Goal: Task Accomplishment & Management: Use online tool/utility

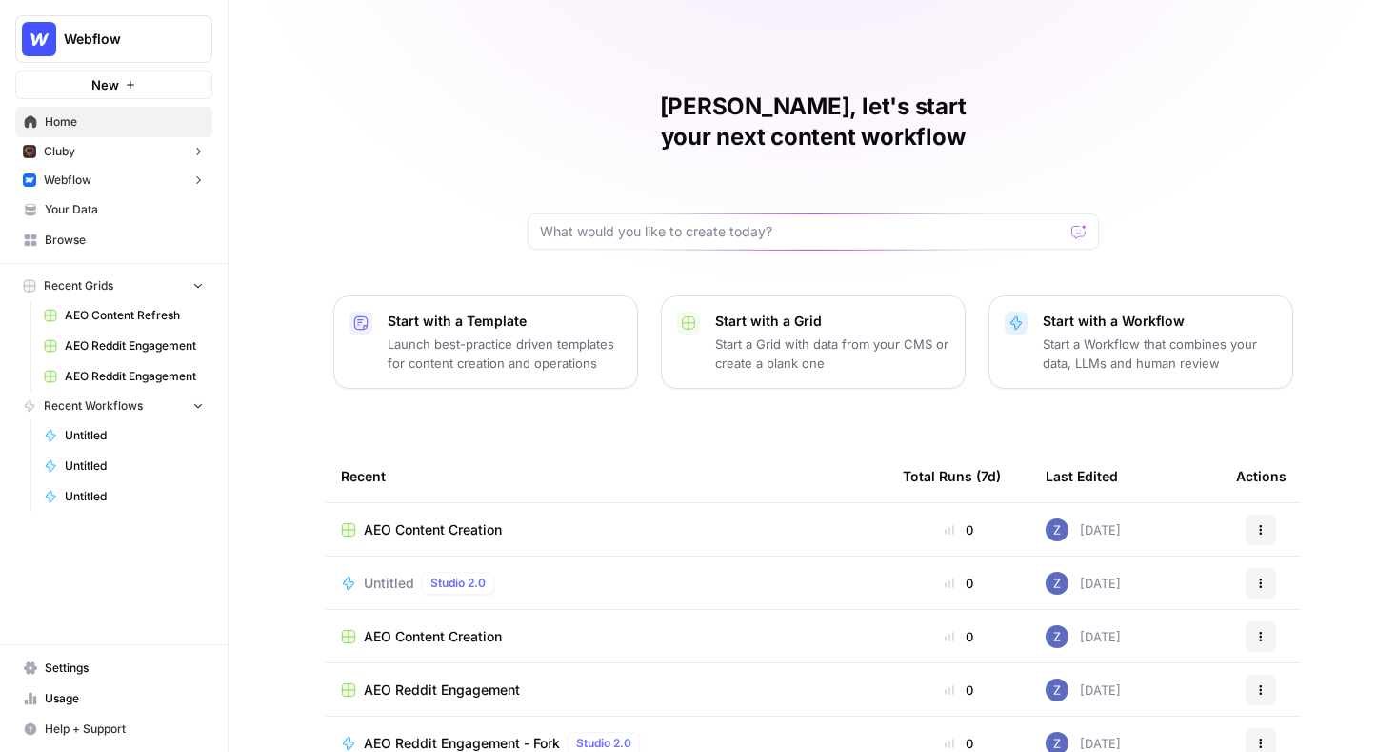
click at [134, 31] on span "Webflow" at bounding box center [121, 39] width 115 height 19
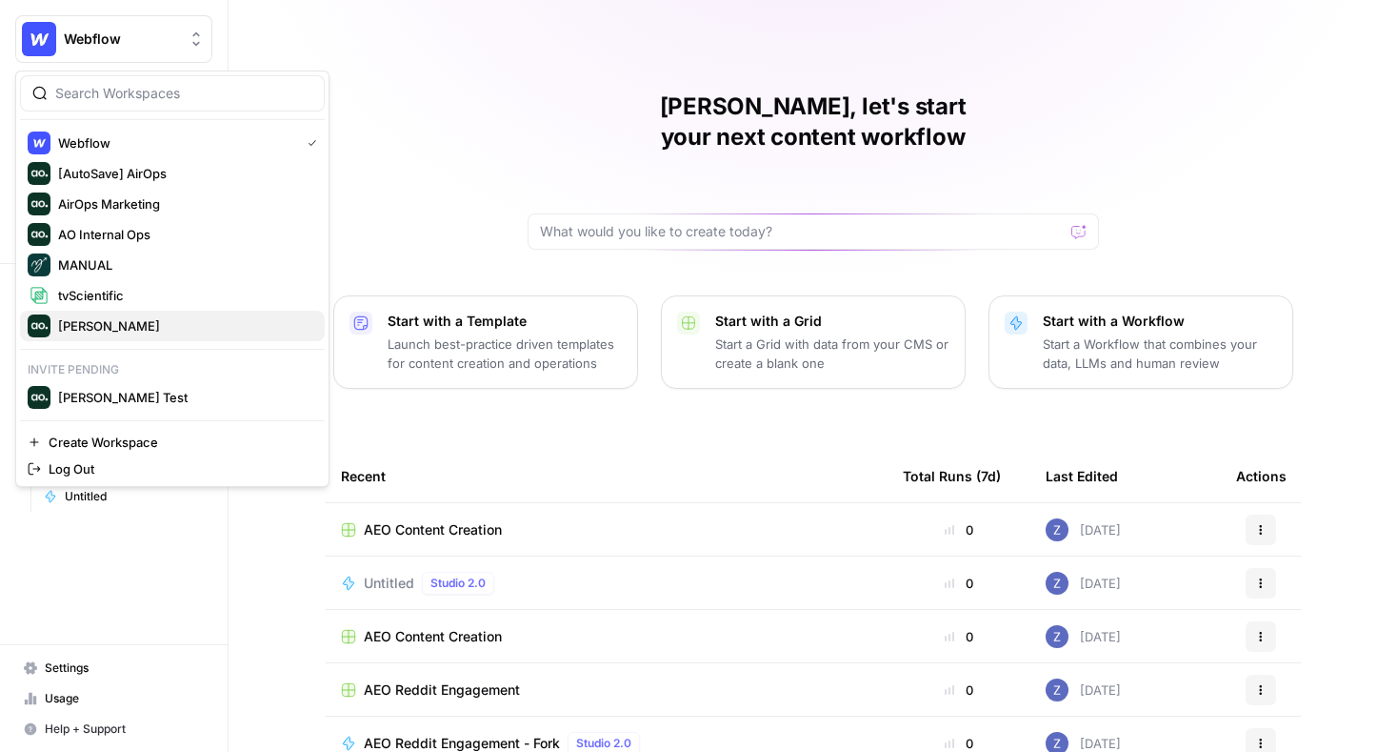
click at [111, 311] on button "[PERSON_NAME]" at bounding box center [172, 326] width 305 height 30
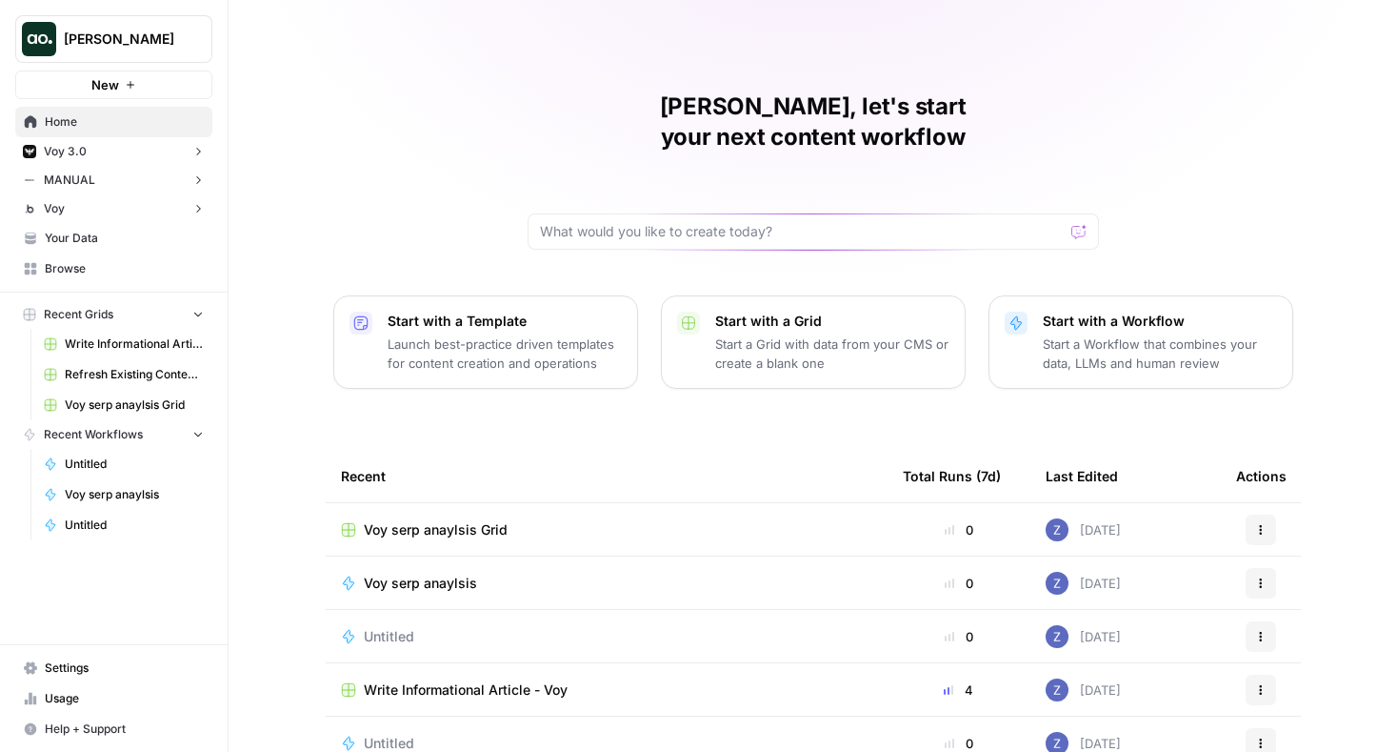
click at [140, 58] on button "[PERSON_NAME]" at bounding box center [113, 39] width 197 height 48
click at [447, 75] on div "Zoë, let's start your next content workflow Start with a Template Launch best-p…" at bounding box center [813, 453] width 1169 height 907
click at [116, 234] on span "Your Data" at bounding box center [124, 238] width 159 height 17
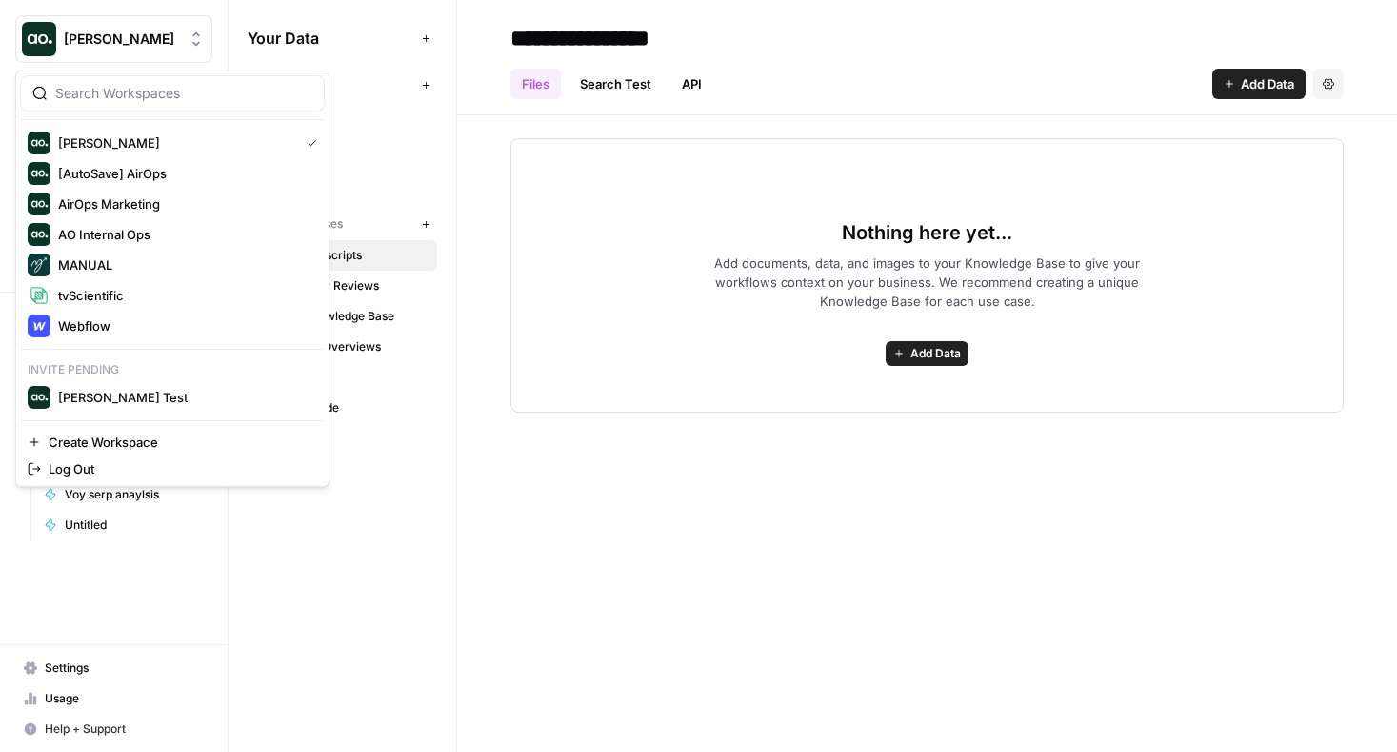
click at [149, 47] on span "[PERSON_NAME]" at bounding box center [121, 39] width 115 height 19
click at [112, 299] on span "tvScientific" at bounding box center [183, 295] width 251 height 19
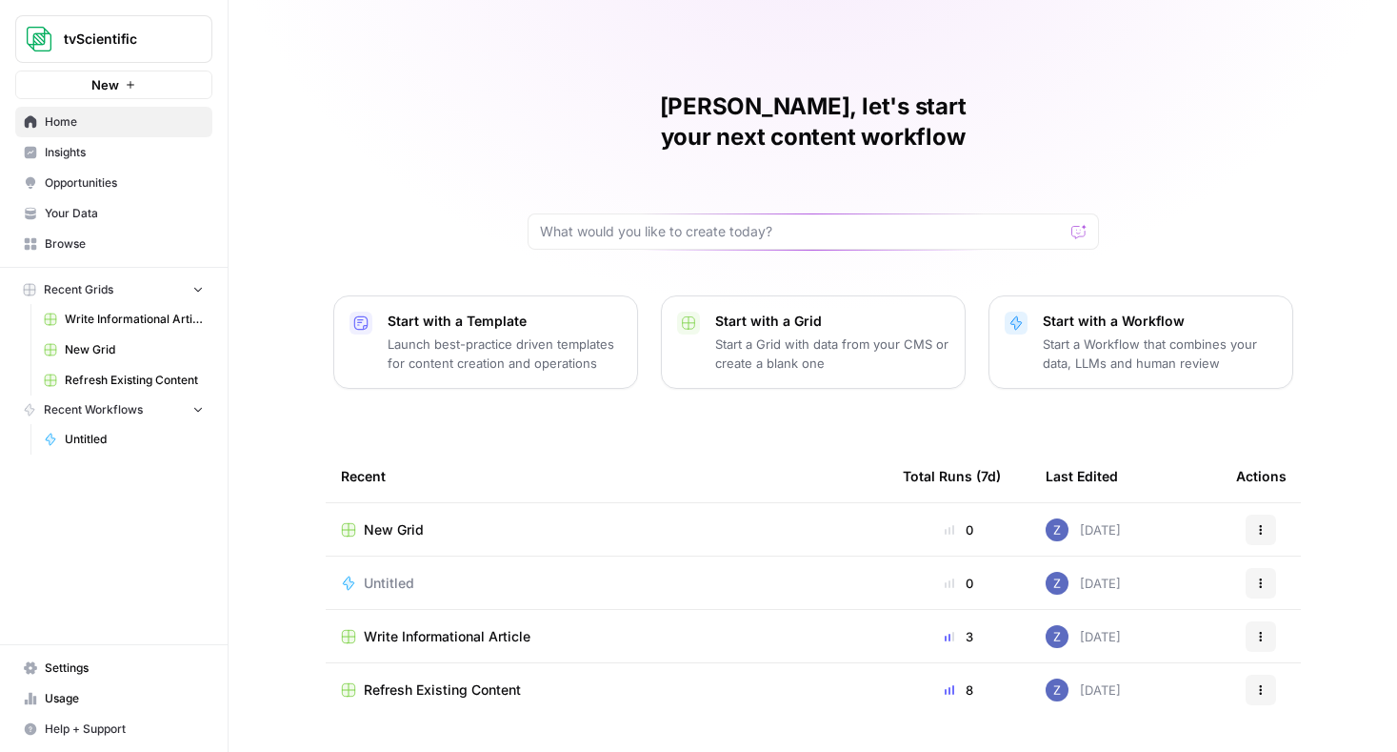
click at [103, 221] on link "Your Data" at bounding box center [113, 213] width 197 height 30
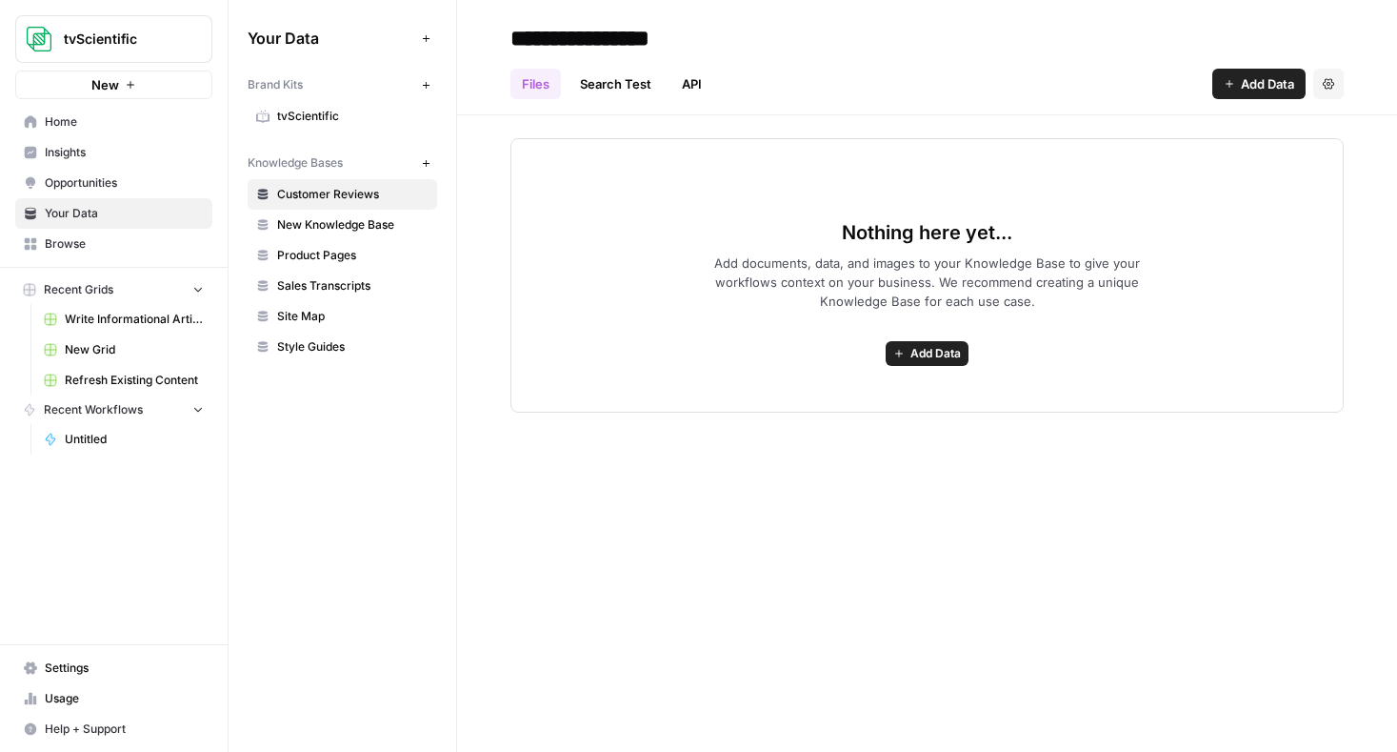
click at [327, 114] on span "tvScientific" at bounding box center [352, 116] width 151 height 17
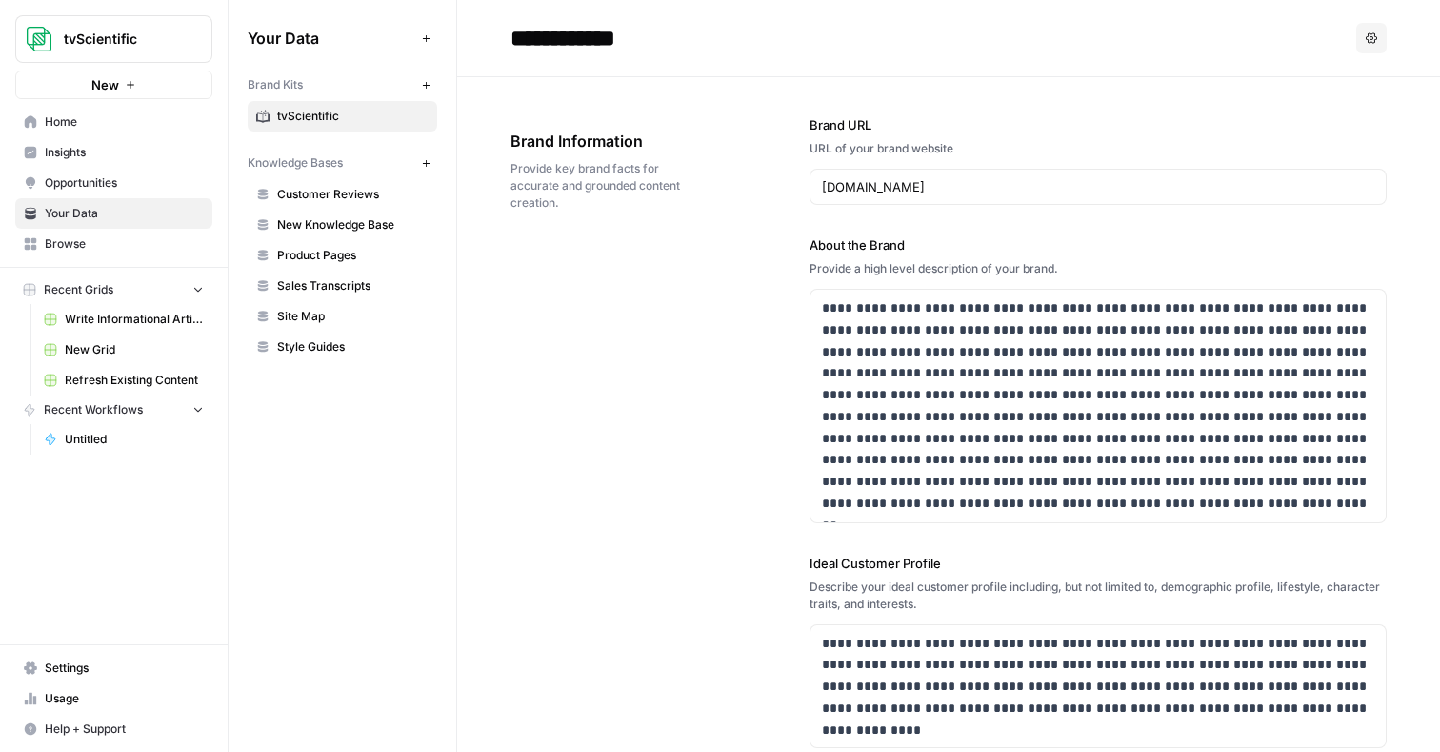
click at [135, 116] on span "Home" at bounding box center [124, 121] width 159 height 17
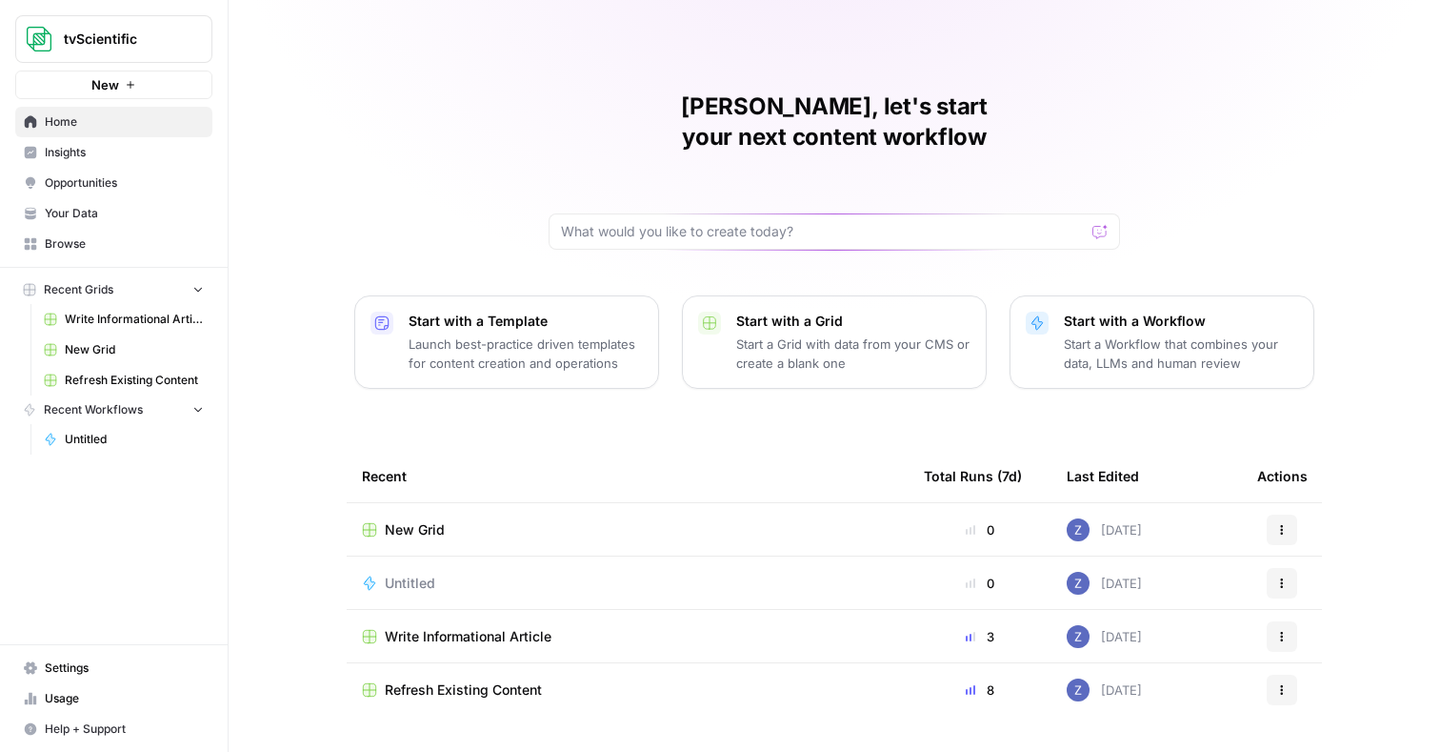
click at [93, 208] on span "Your Data" at bounding box center [124, 213] width 159 height 17
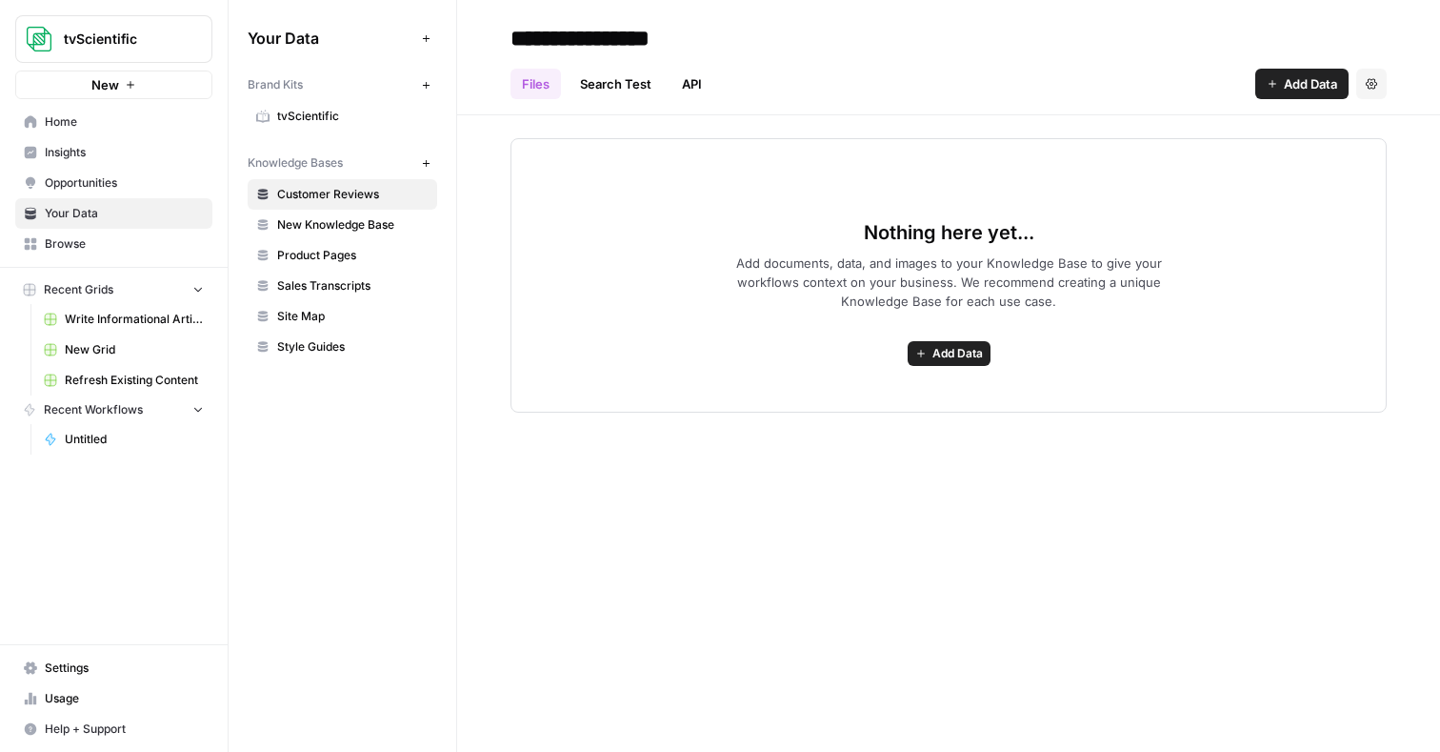
click at [308, 126] on link "tvScientific" at bounding box center [343, 116] width 190 height 30
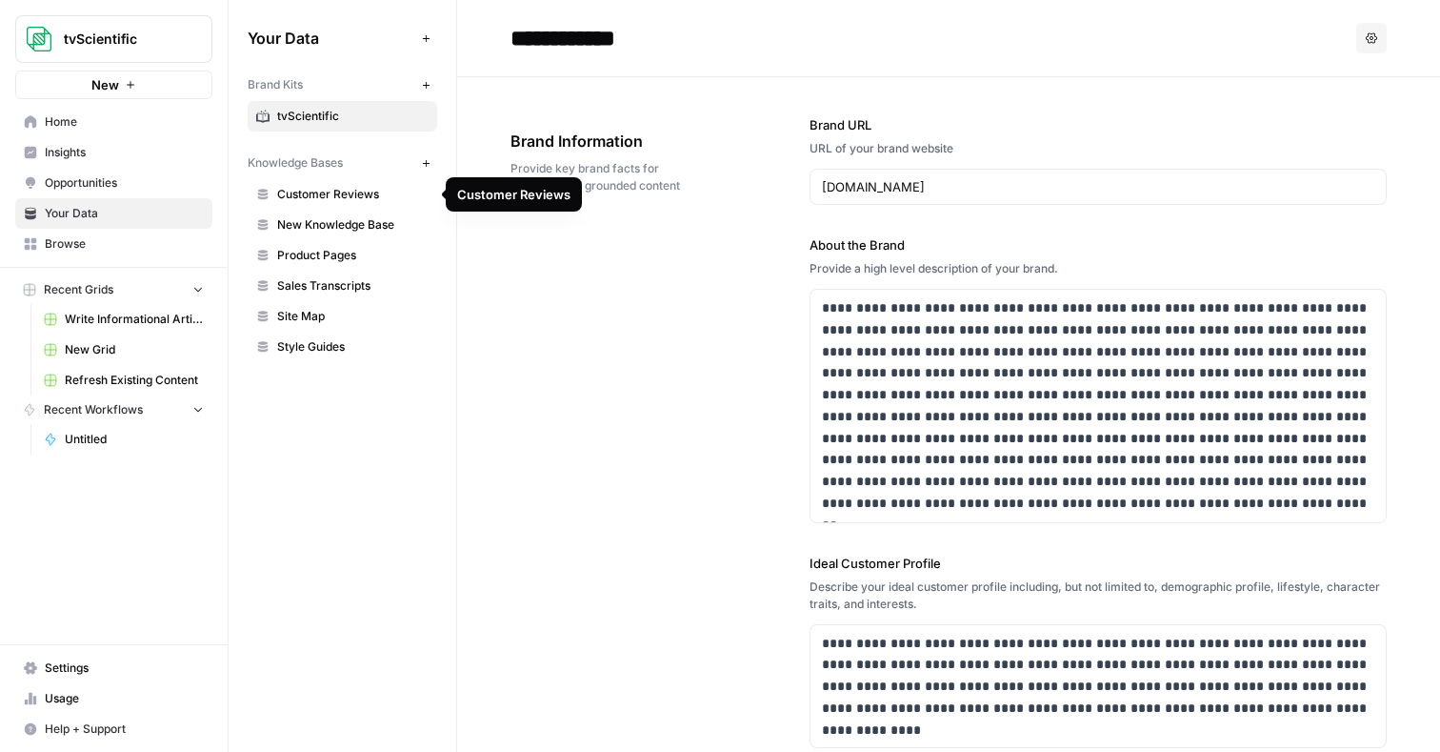
click at [328, 222] on span "New Knowledge Base" at bounding box center [352, 224] width 151 height 17
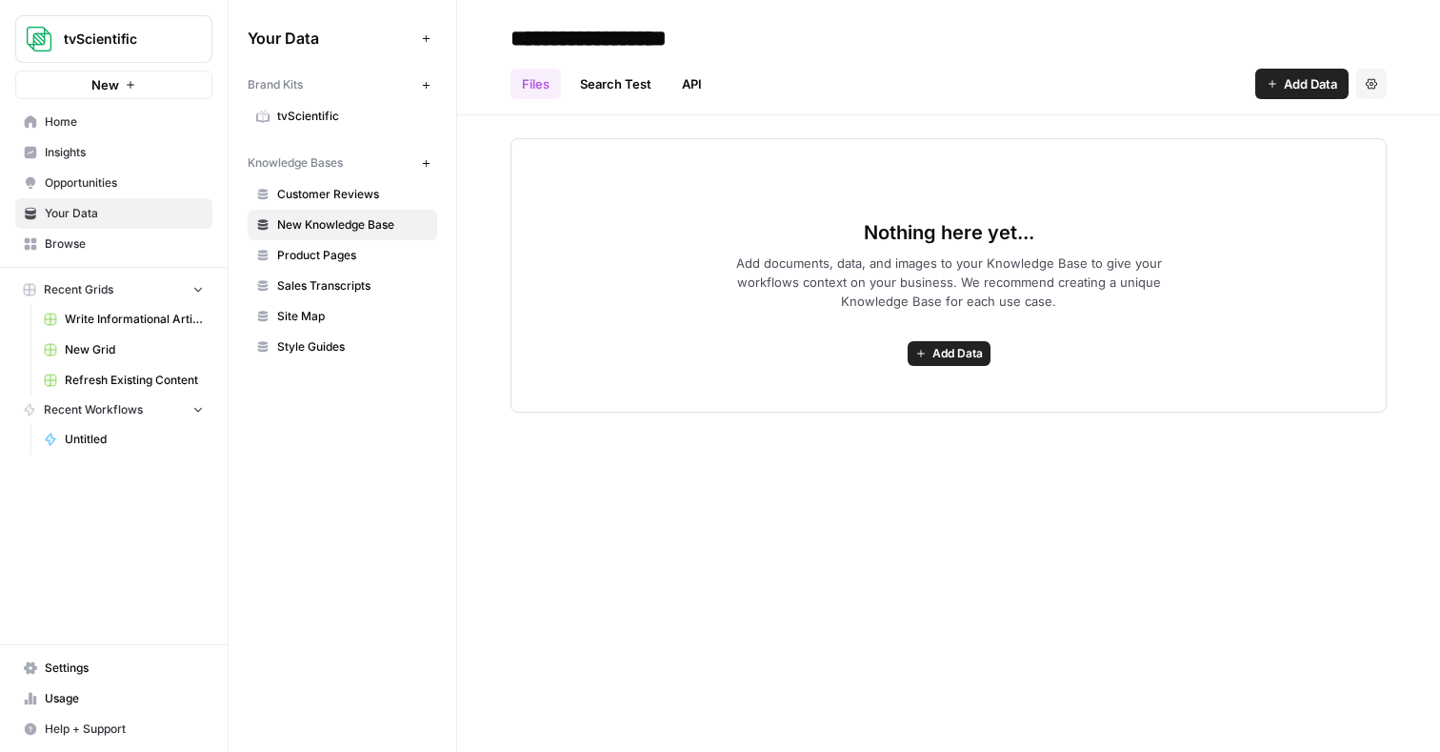
click at [1271, 89] on icon "button" at bounding box center [1272, 83] width 11 height 11
click at [981, 103] on header "**********" at bounding box center [948, 57] width 983 height 115
click at [148, 90] on button "New" at bounding box center [113, 84] width 197 height 29
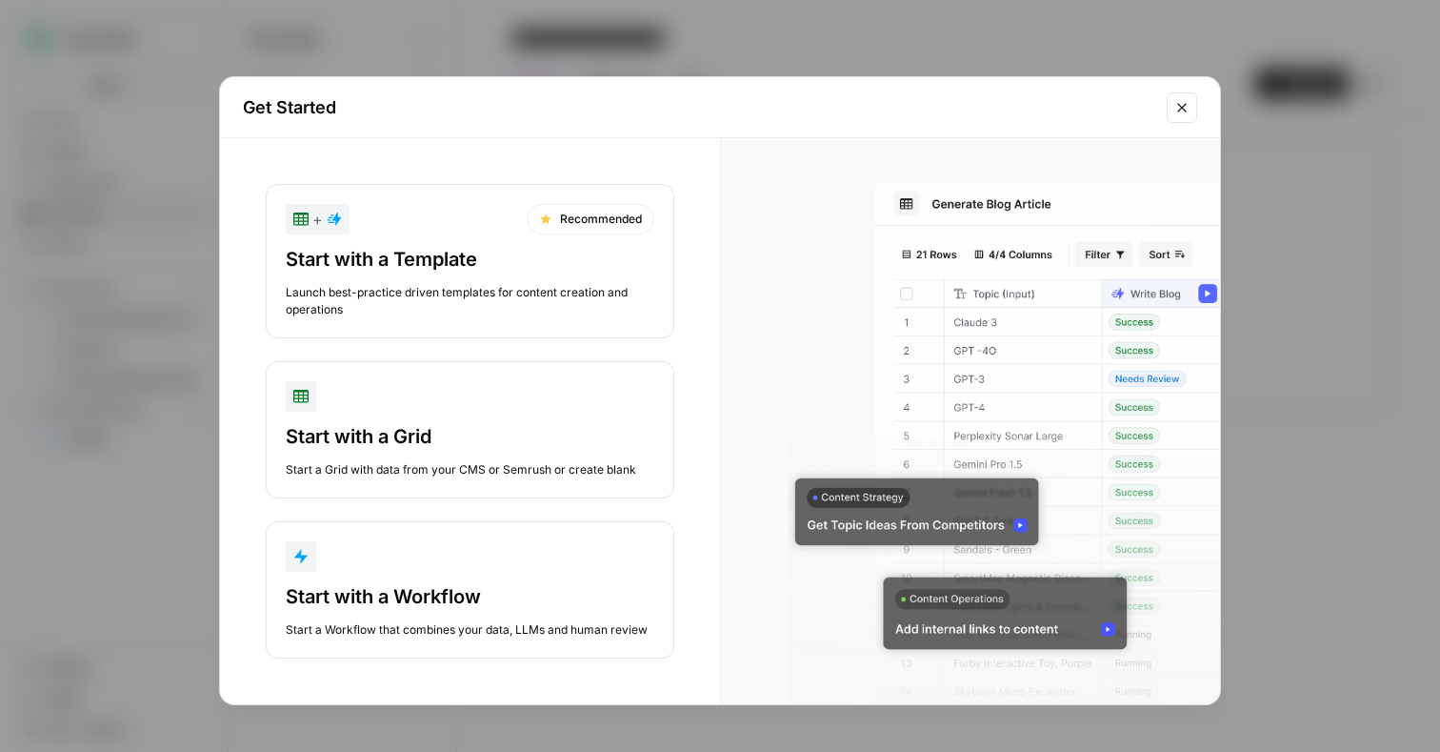
click at [499, 251] on div "Start with a Template" at bounding box center [470, 259] width 369 height 27
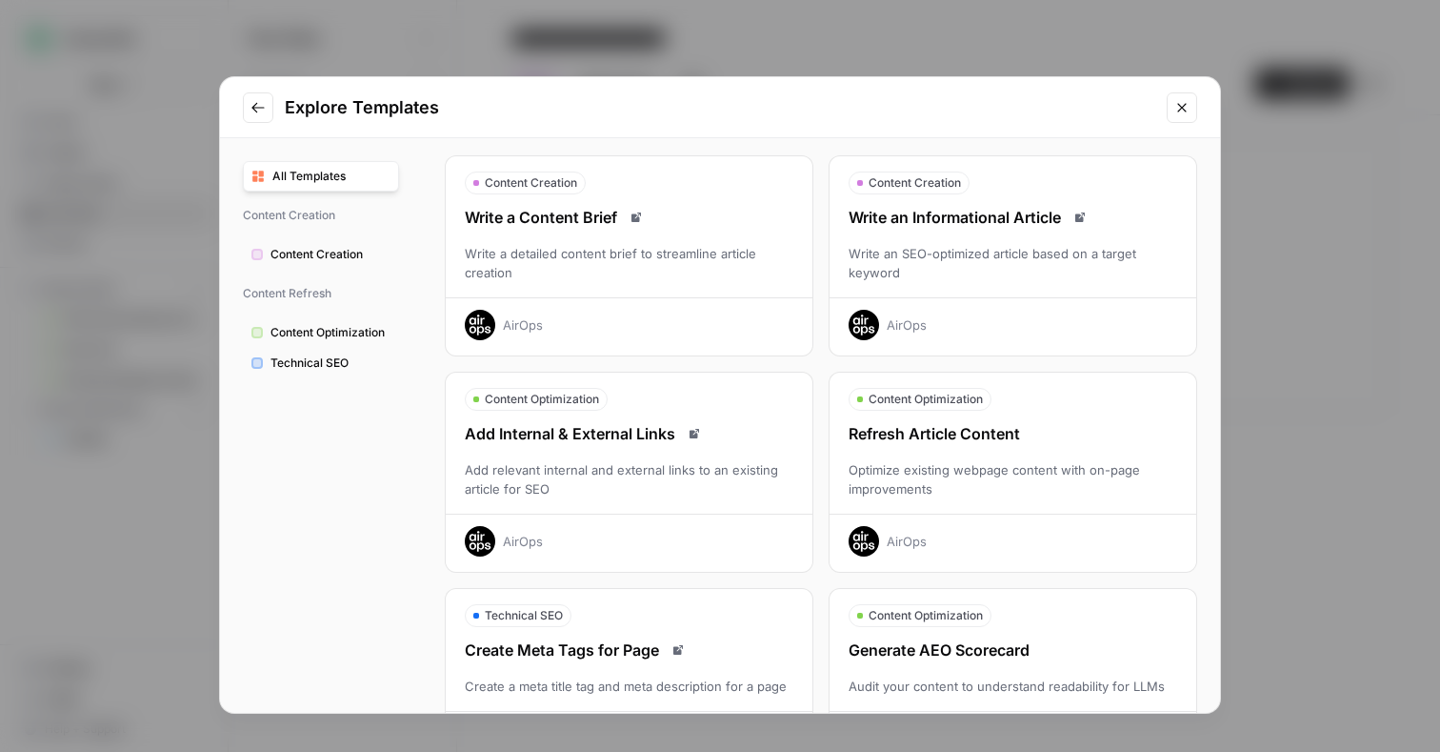
scroll to position [63, 0]
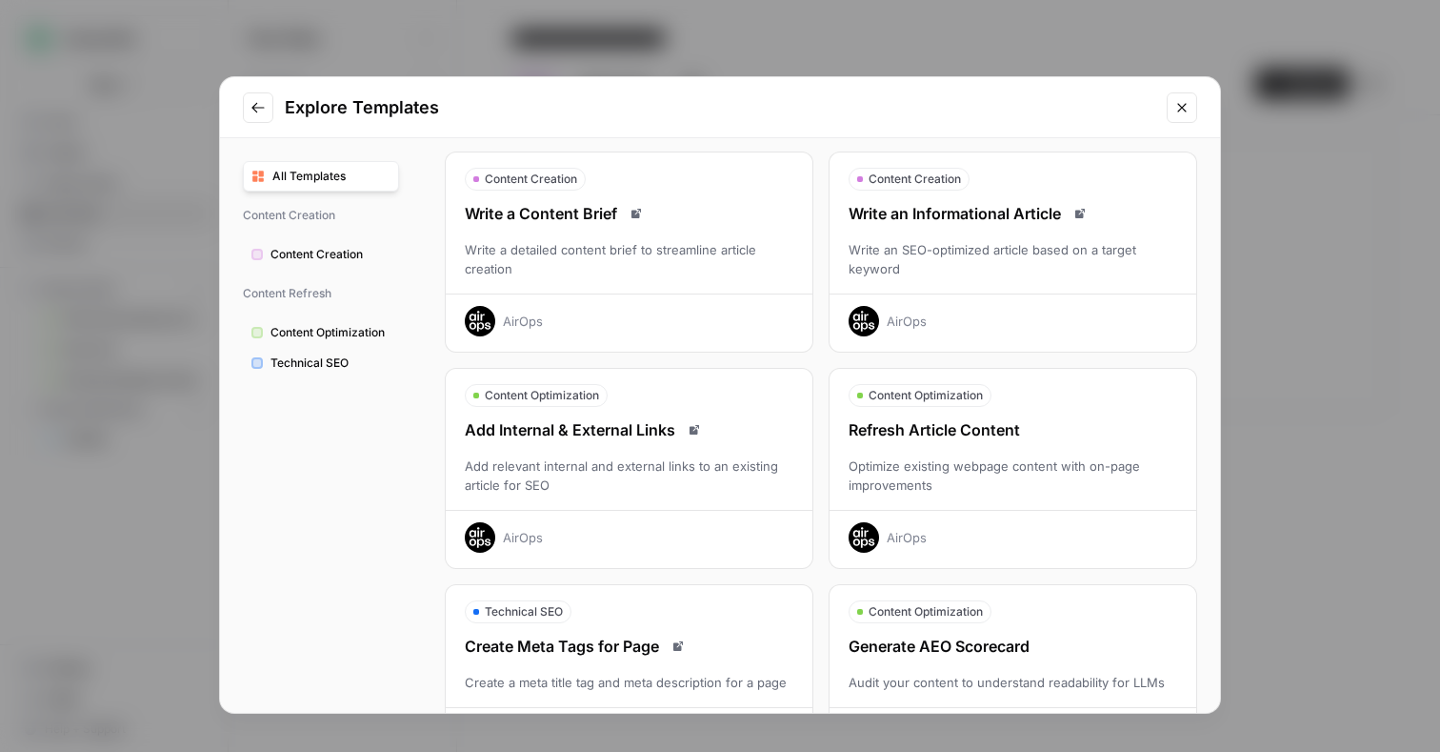
click at [912, 221] on div "Write an Informational Article" at bounding box center [1013, 213] width 367 height 23
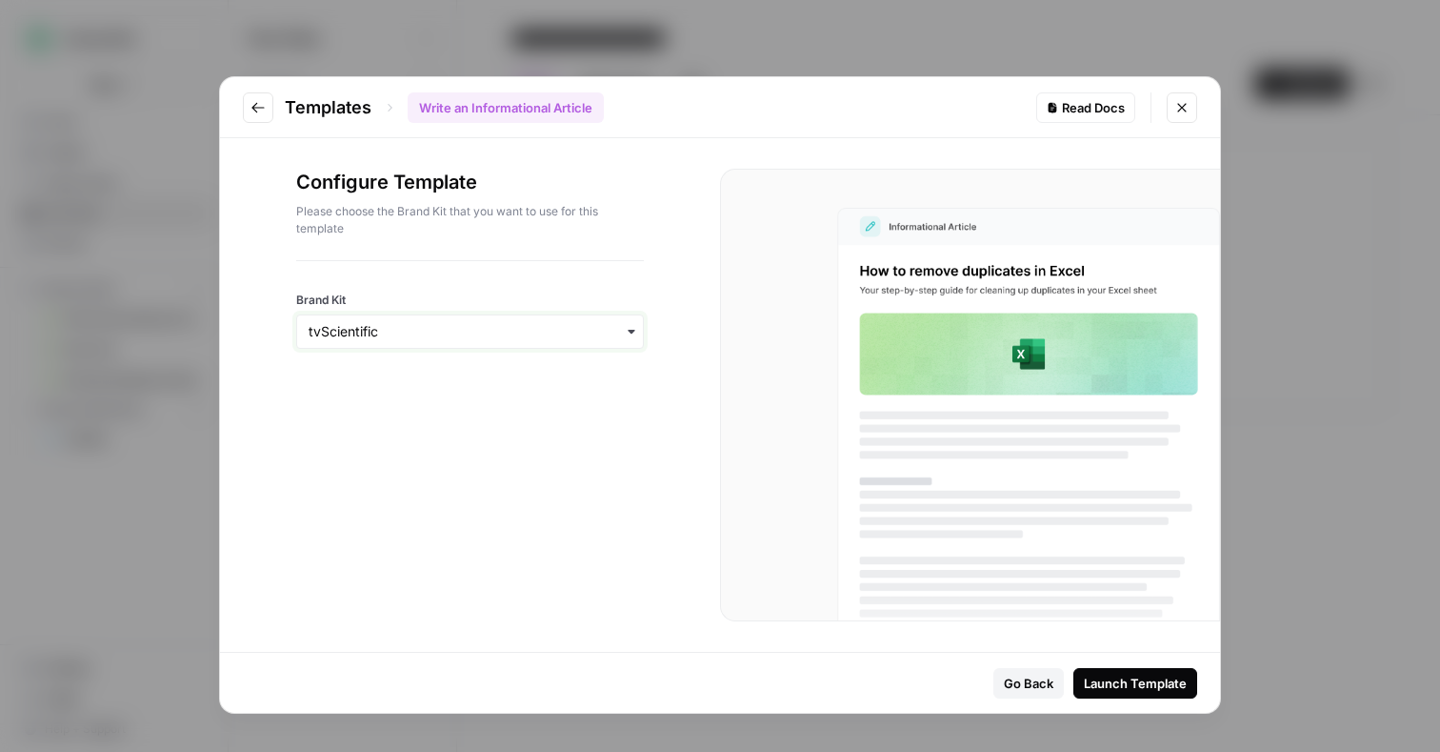
click at [464, 335] on input "Brand Kit" at bounding box center [470, 331] width 323 height 19
click at [449, 383] on div "tvScientific" at bounding box center [470, 383] width 346 height 36
click at [1115, 681] on div "Launch Template" at bounding box center [1135, 682] width 103 height 19
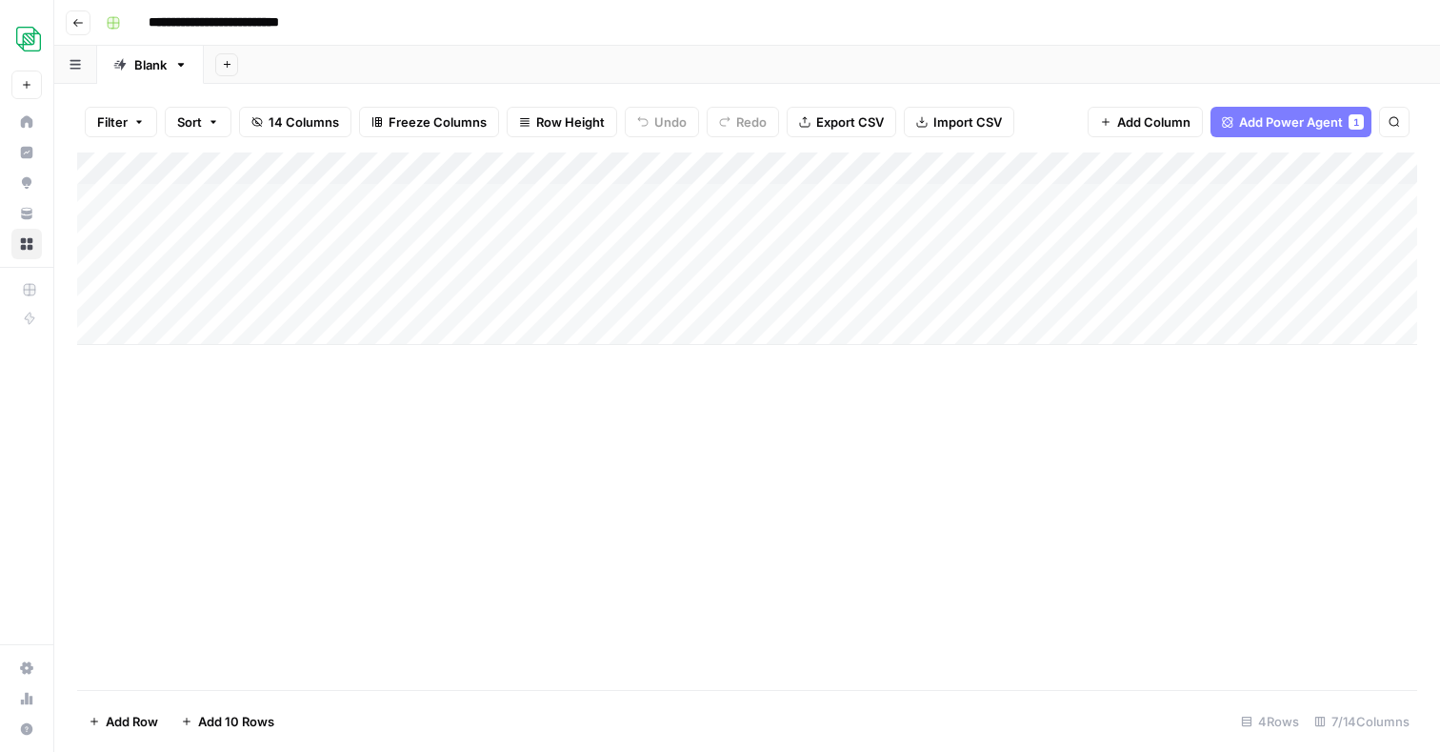
click at [250, 203] on div "Add Column" at bounding box center [747, 248] width 1340 height 192
click at [381, 55] on div "Add Sheet" at bounding box center [822, 65] width 1236 height 38
click at [533, 195] on div "Add Column" at bounding box center [747, 248] width 1340 height 192
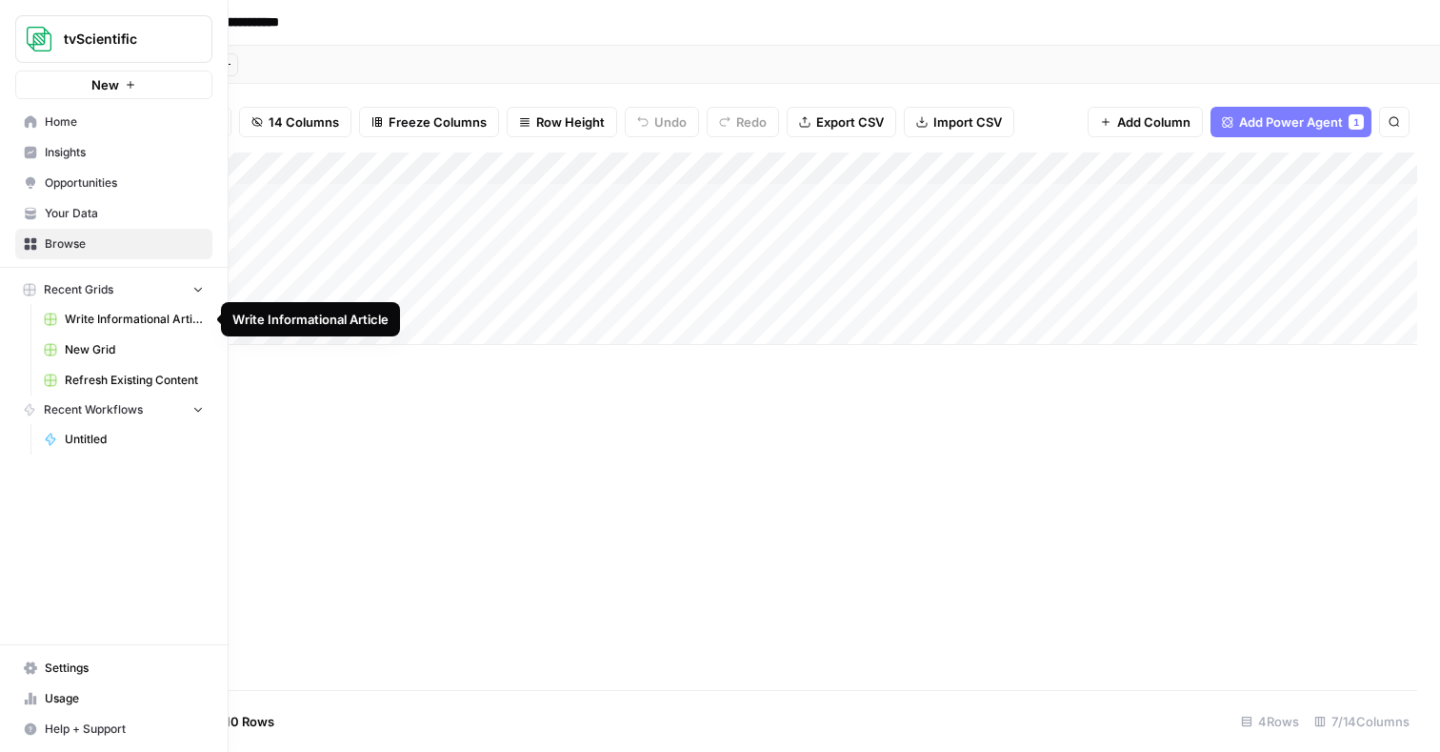
click at [86, 316] on span "Write Informational Article" at bounding box center [134, 319] width 139 height 17
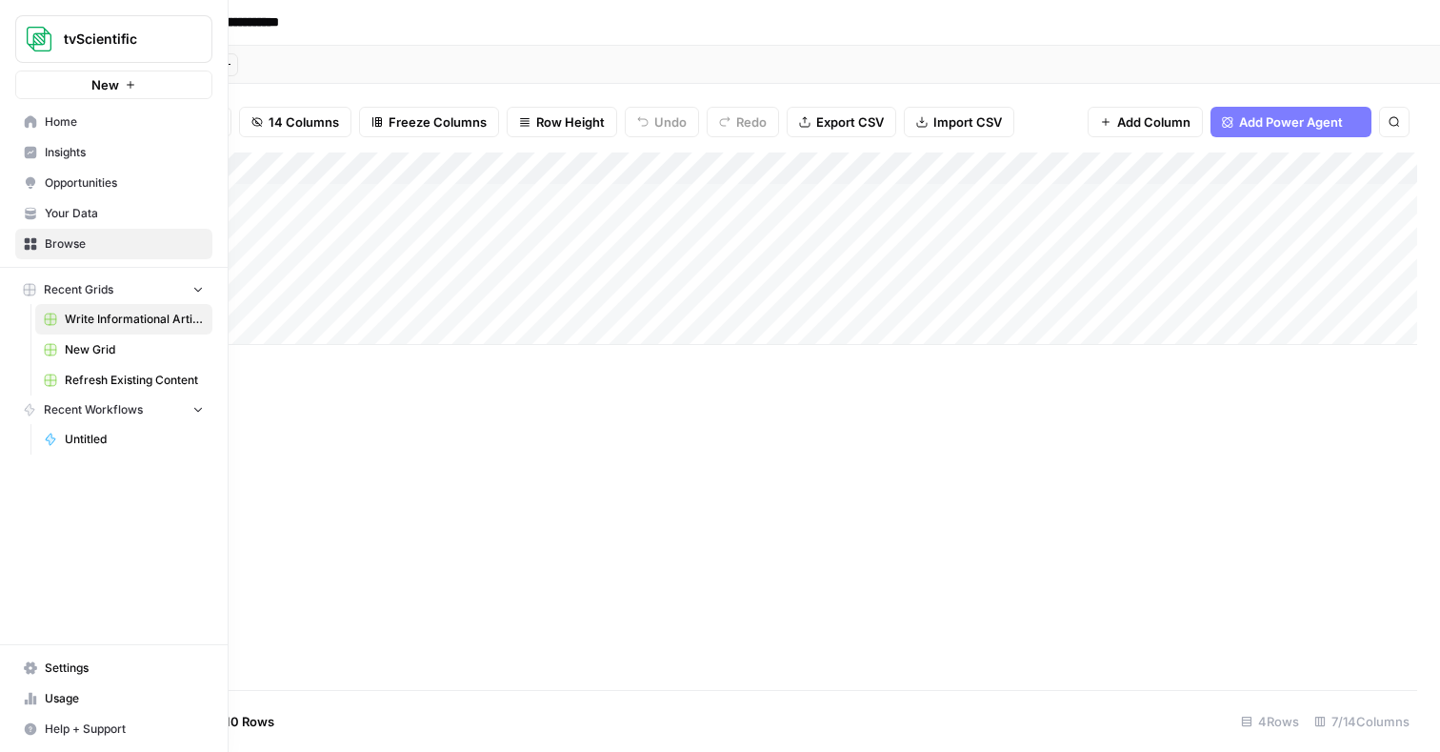
click at [111, 378] on span "Refresh Existing Content" at bounding box center [134, 380] width 139 height 17
click at [85, 214] on span "Your Data" at bounding box center [124, 213] width 159 height 17
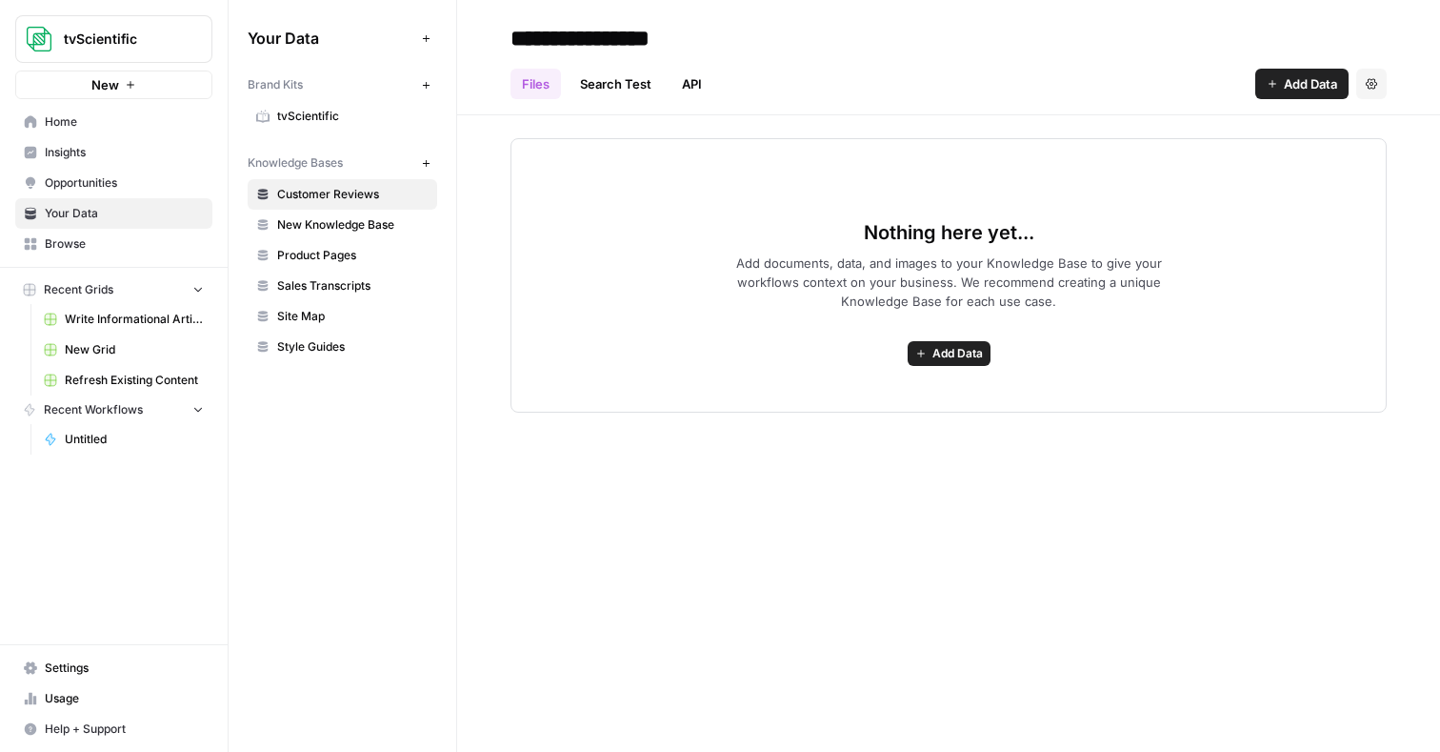
click at [95, 242] on span "Browse" at bounding box center [124, 243] width 159 height 17
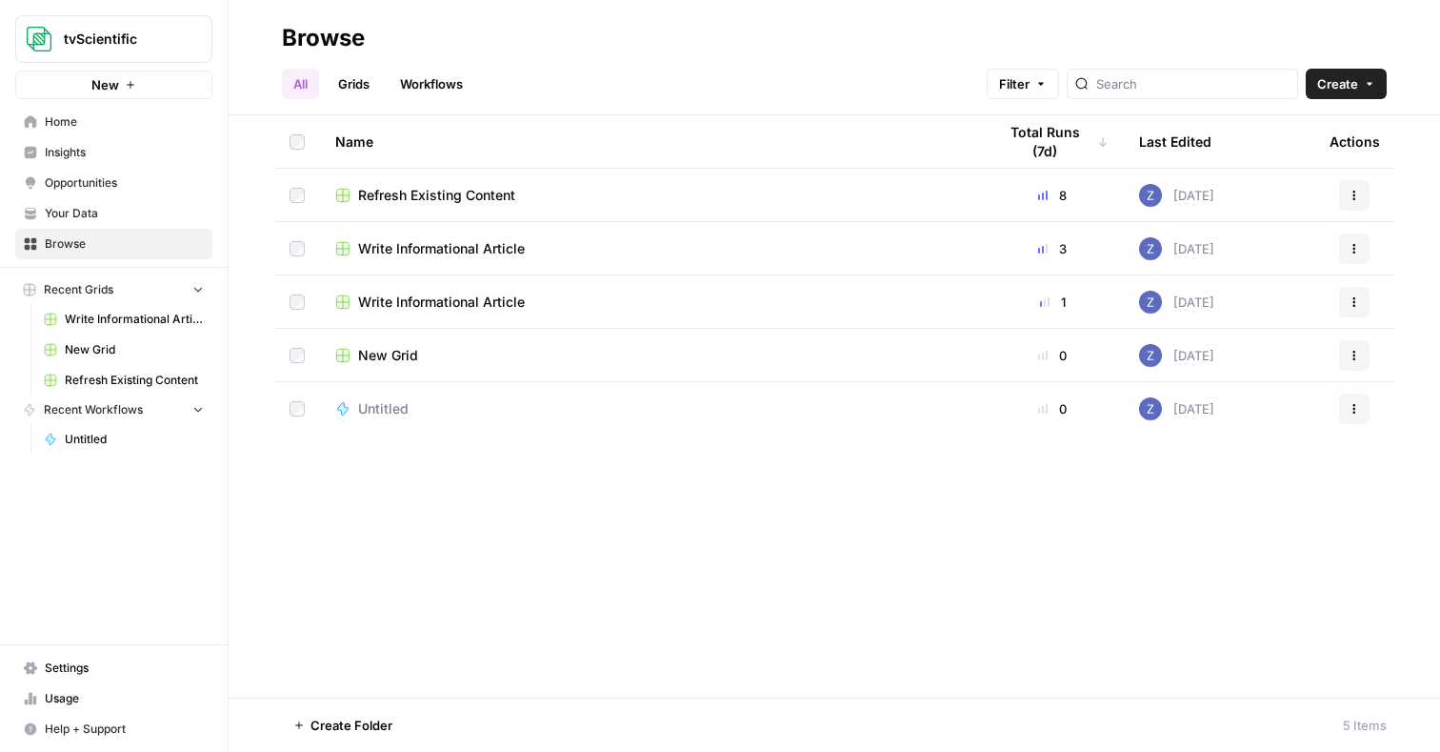
click at [420, 300] on span "Write Informational Article" at bounding box center [441, 301] width 167 height 19
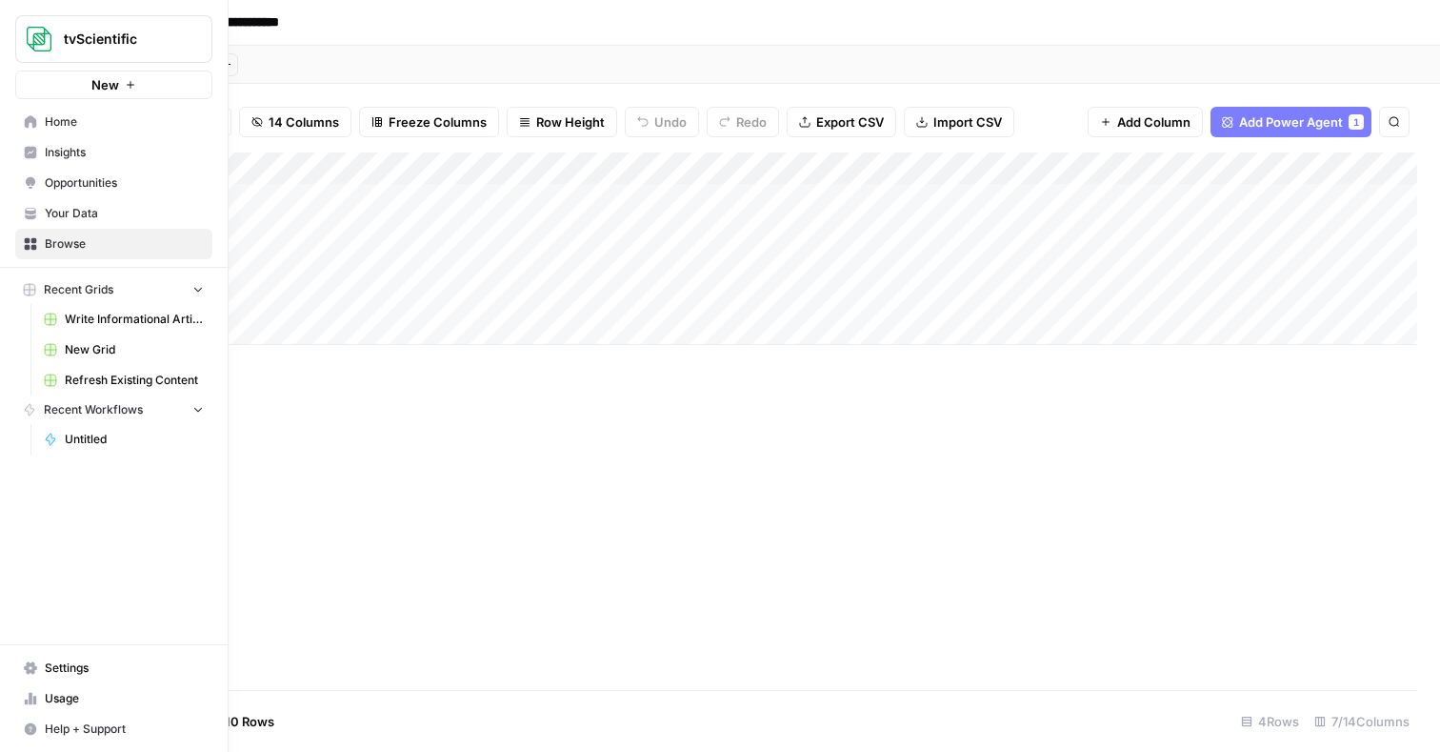
click at [82, 235] on span "Browse" at bounding box center [124, 243] width 159 height 17
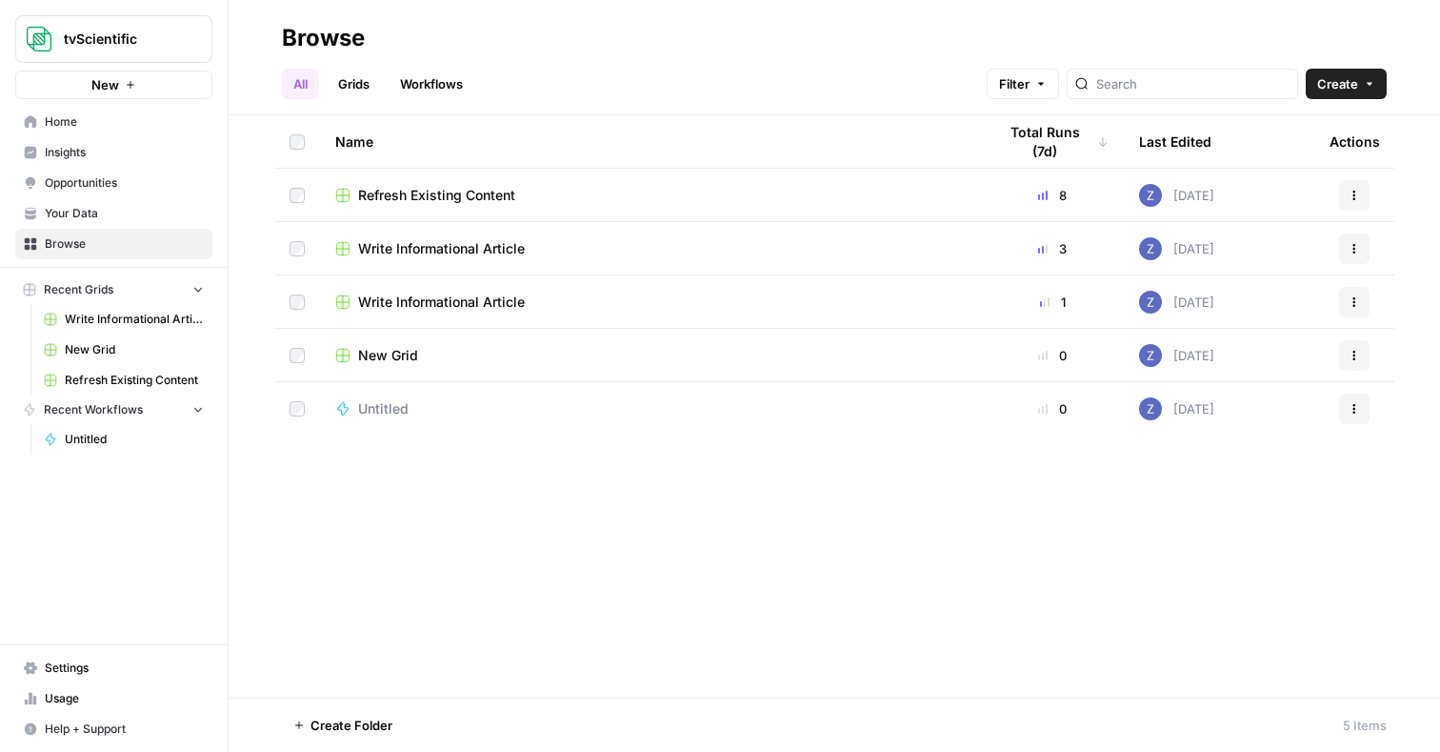
click at [429, 246] on span "Write Informational Article" at bounding box center [441, 248] width 167 height 19
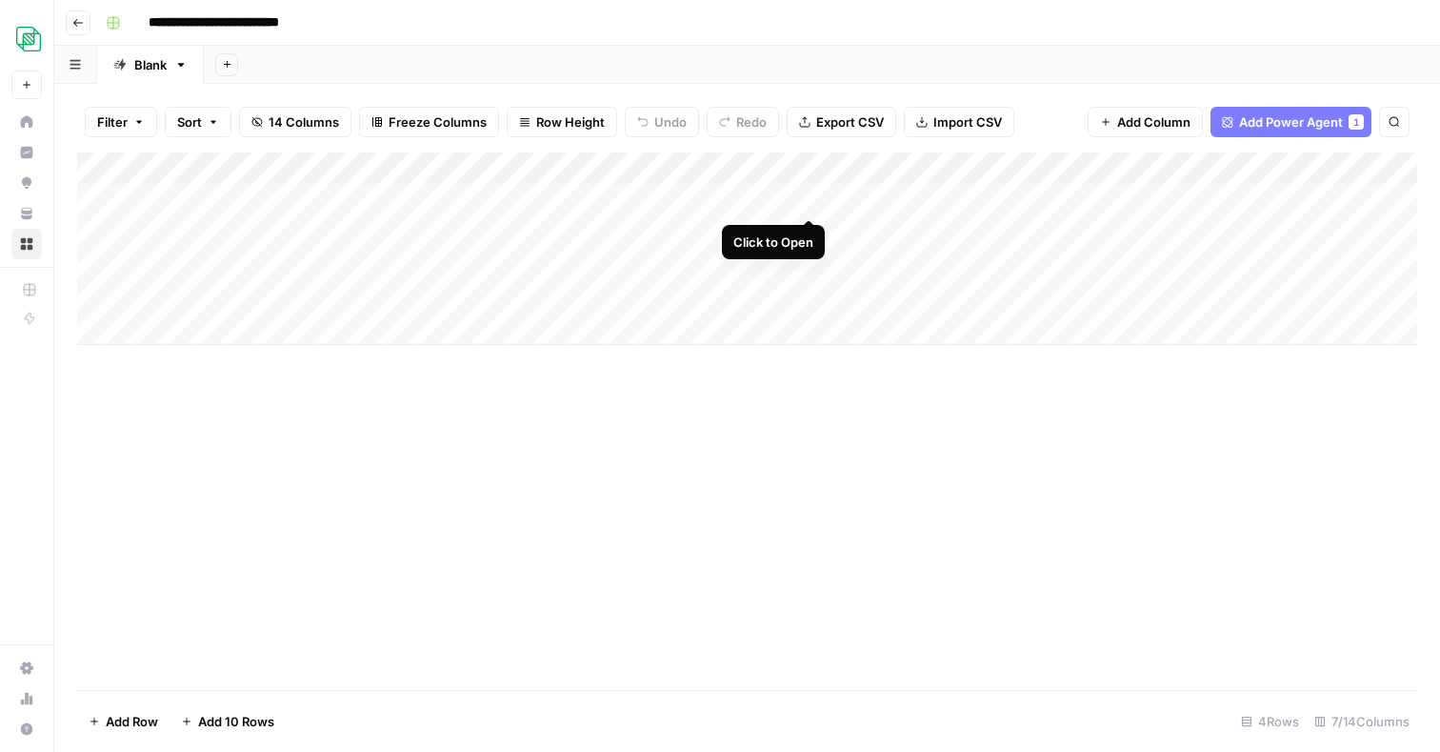
click at [809, 195] on div "Add Column" at bounding box center [747, 248] width 1340 height 192
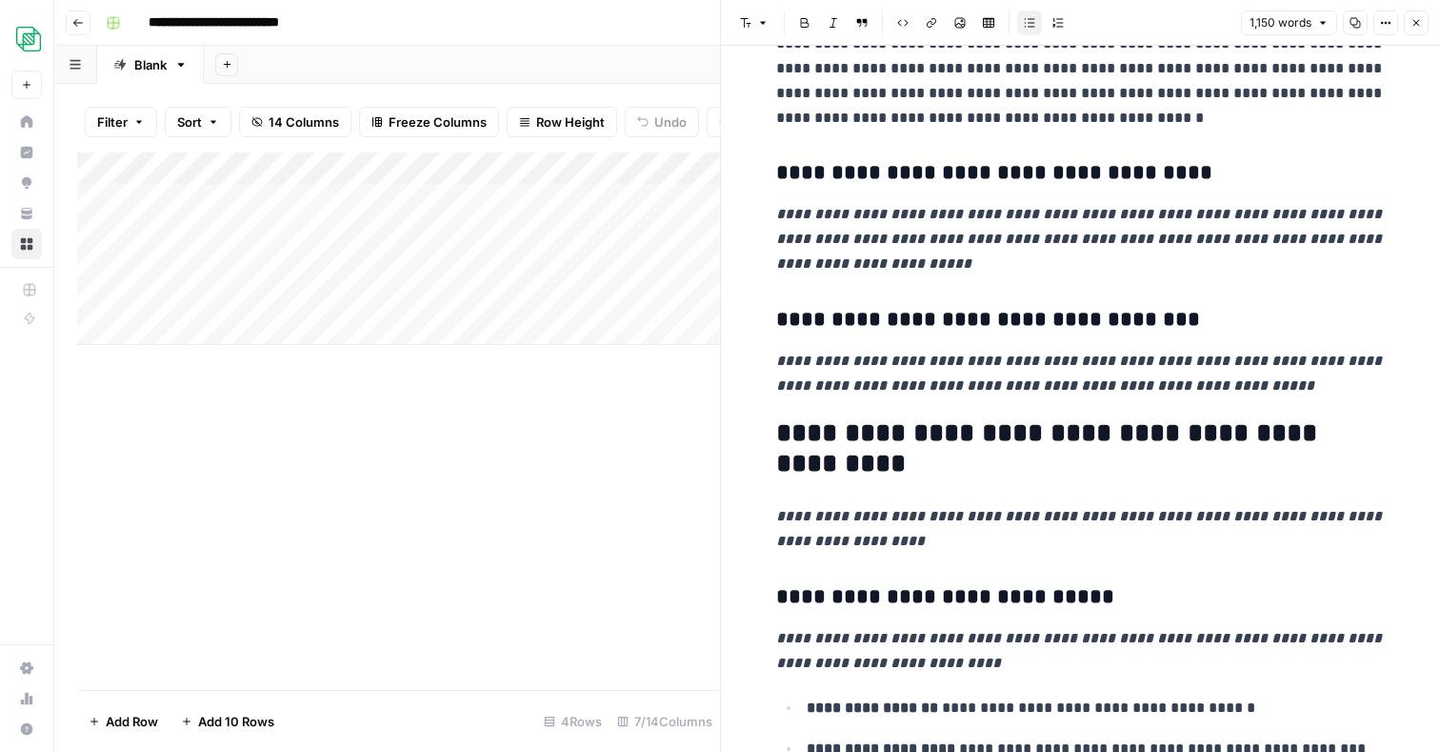
scroll to position [585, 0]
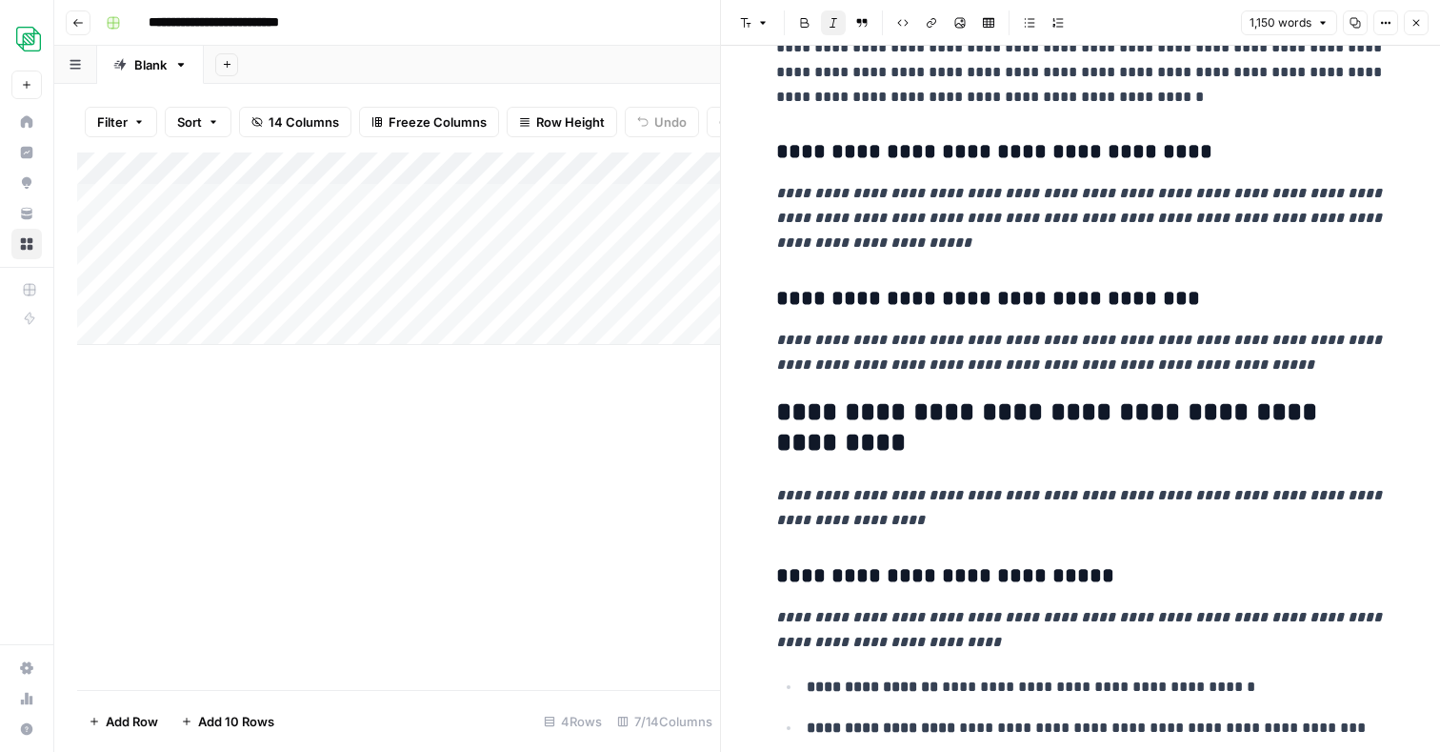
click at [882, 227] on em "**********" at bounding box center [1081, 218] width 610 height 64
click at [950, 241] on p "**********" at bounding box center [1081, 218] width 610 height 74
drag, startPoint x: 901, startPoint y: 239, endPoint x: 760, endPoint y: 181, distance: 152.5
click at [827, 281] on span "Edit with AI" at bounding box center [836, 279] width 60 height 17
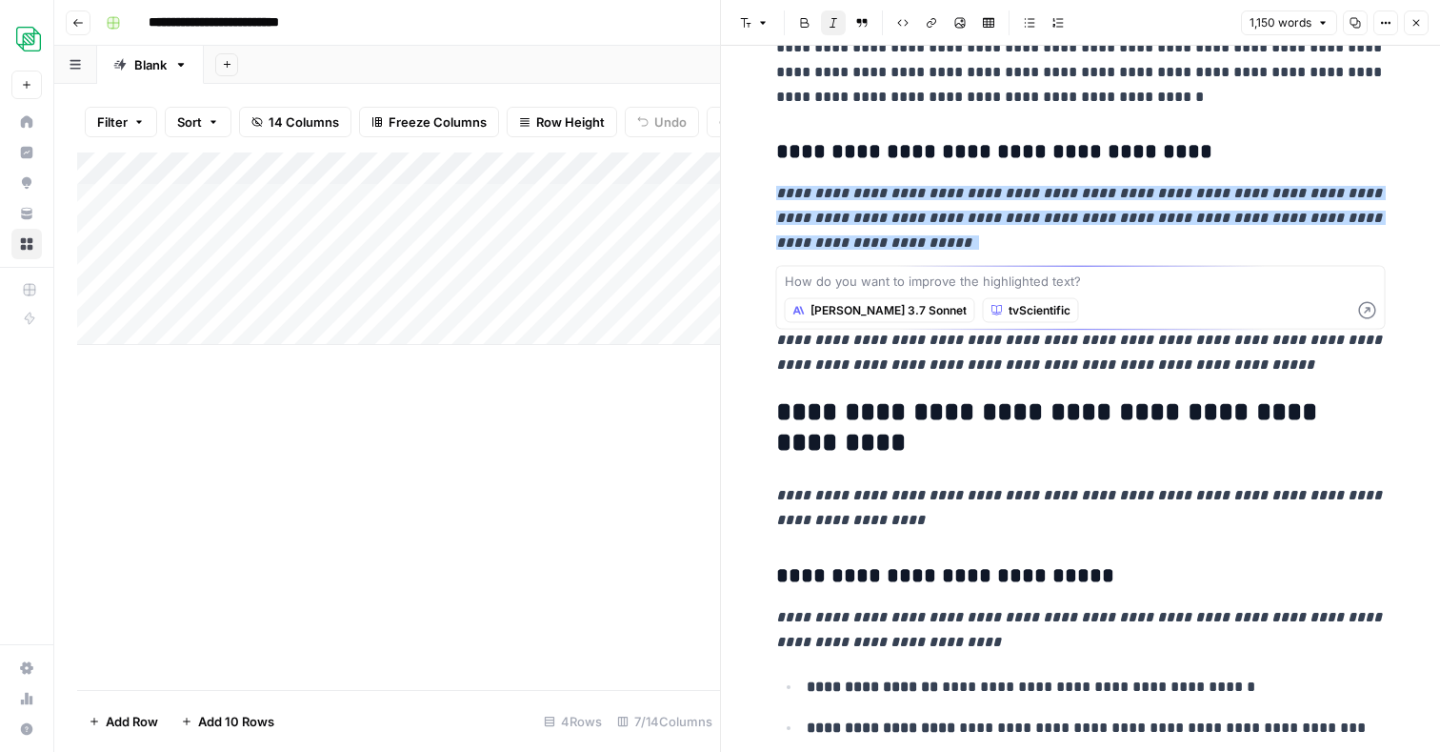
type textarea "c"
type textarea "can you update to sound more authoritative"
click at [1377, 311] on icon "button" at bounding box center [1367, 310] width 19 height 19
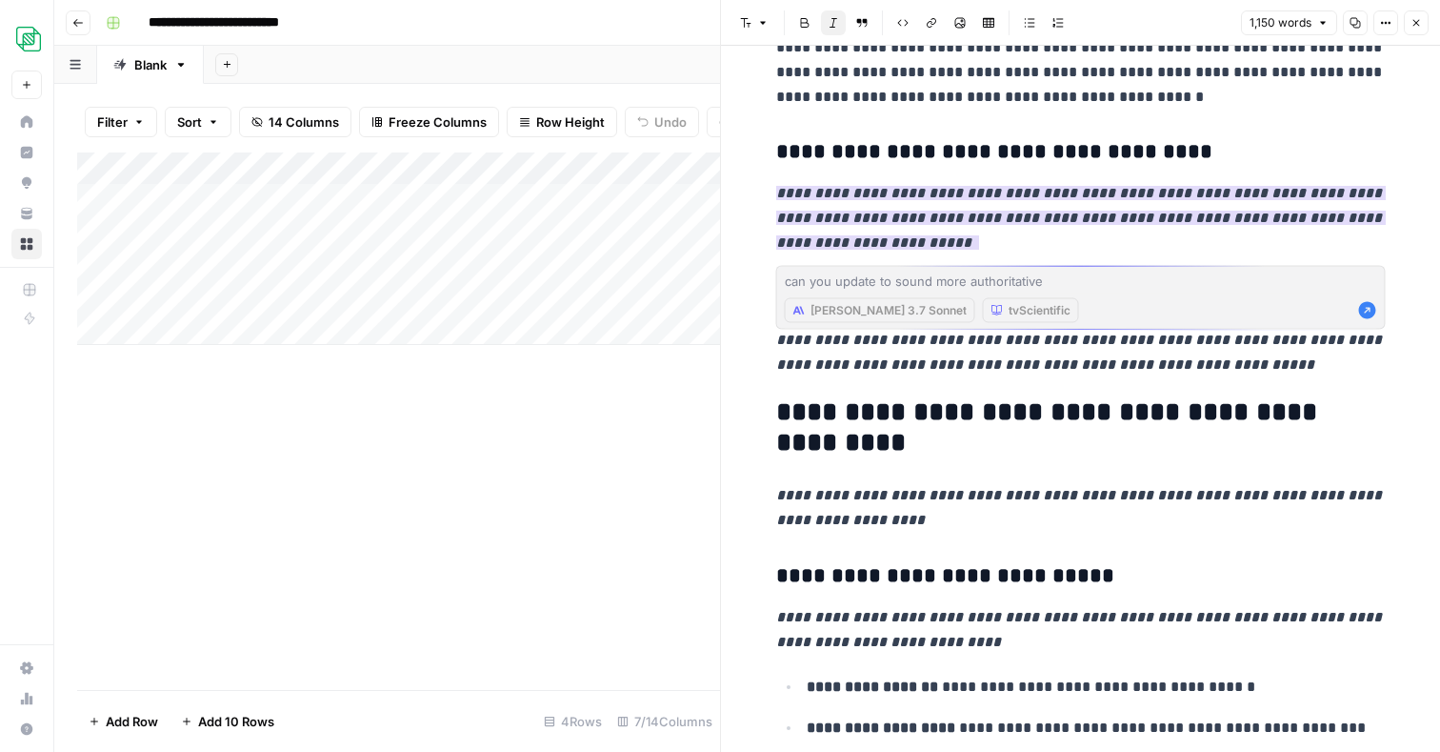
click at [1278, 25] on span "1,150 words" at bounding box center [1281, 22] width 62 height 17
click at [1216, 14] on div "Font style Bold Italic Block quote Code block Link Image Insert Table Bulleted …" at bounding box center [984, 22] width 503 height 25
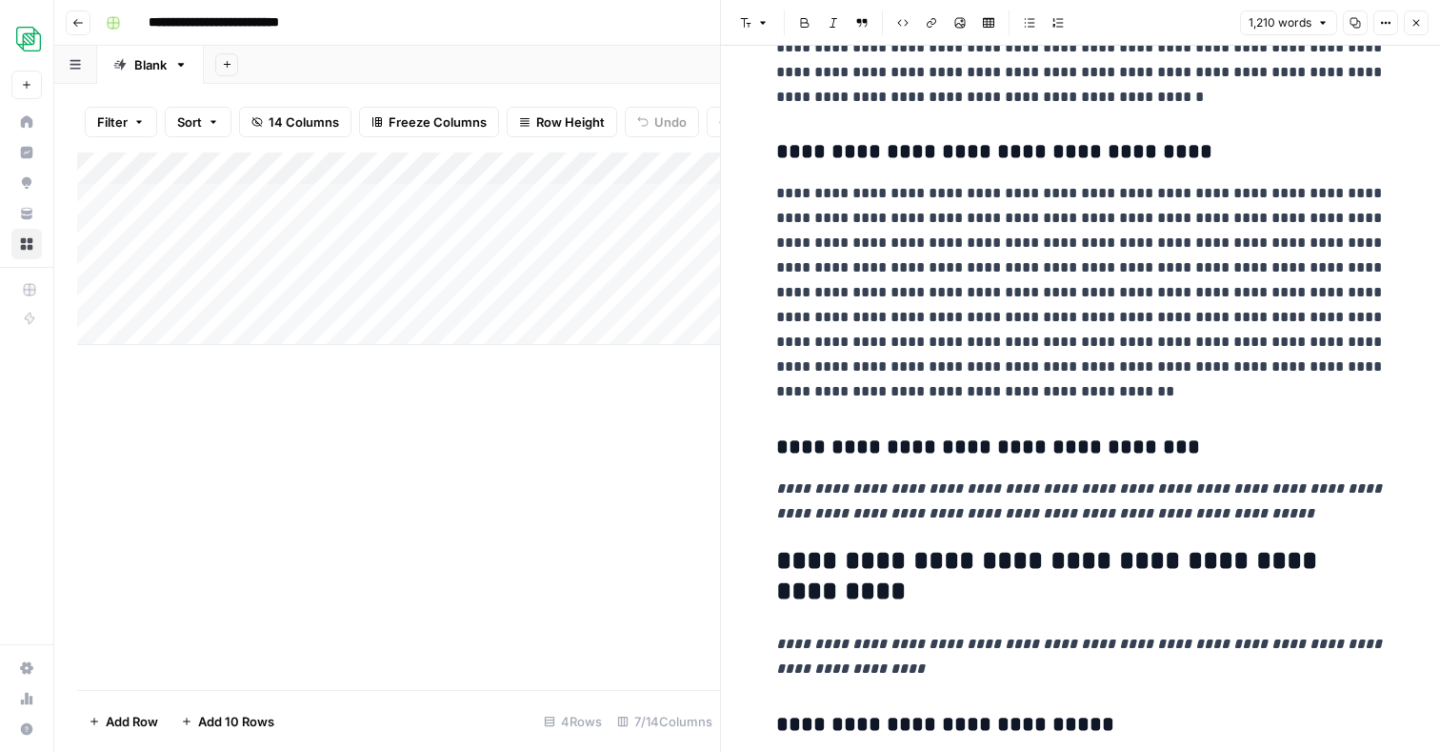
click at [1397, 22] on icon "button" at bounding box center [1416, 22] width 11 height 11
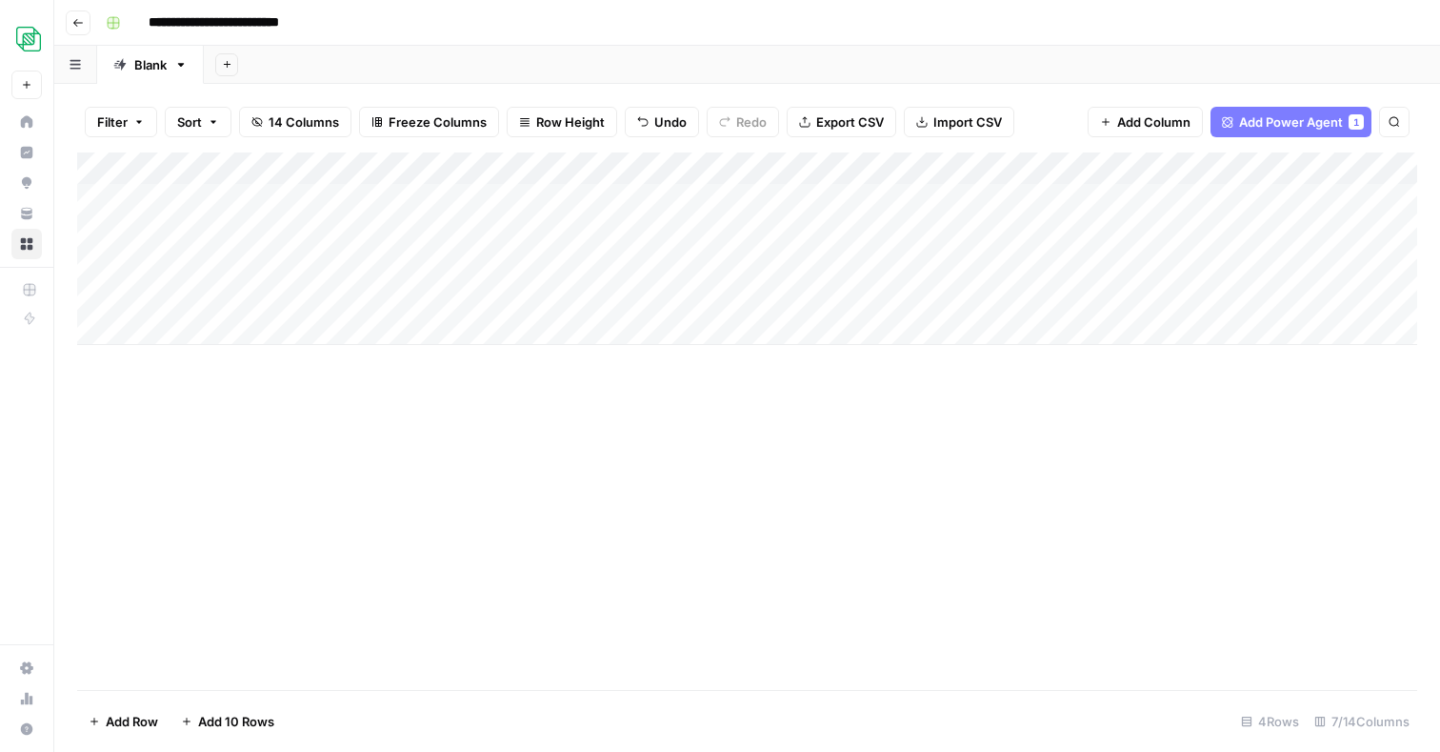
click at [988, 233] on div "Add Column" at bounding box center [747, 248] width 1340 height 192
click at [1121, 196] on div "Add Column" at bounding box center [747, 248] width 1340 height 192
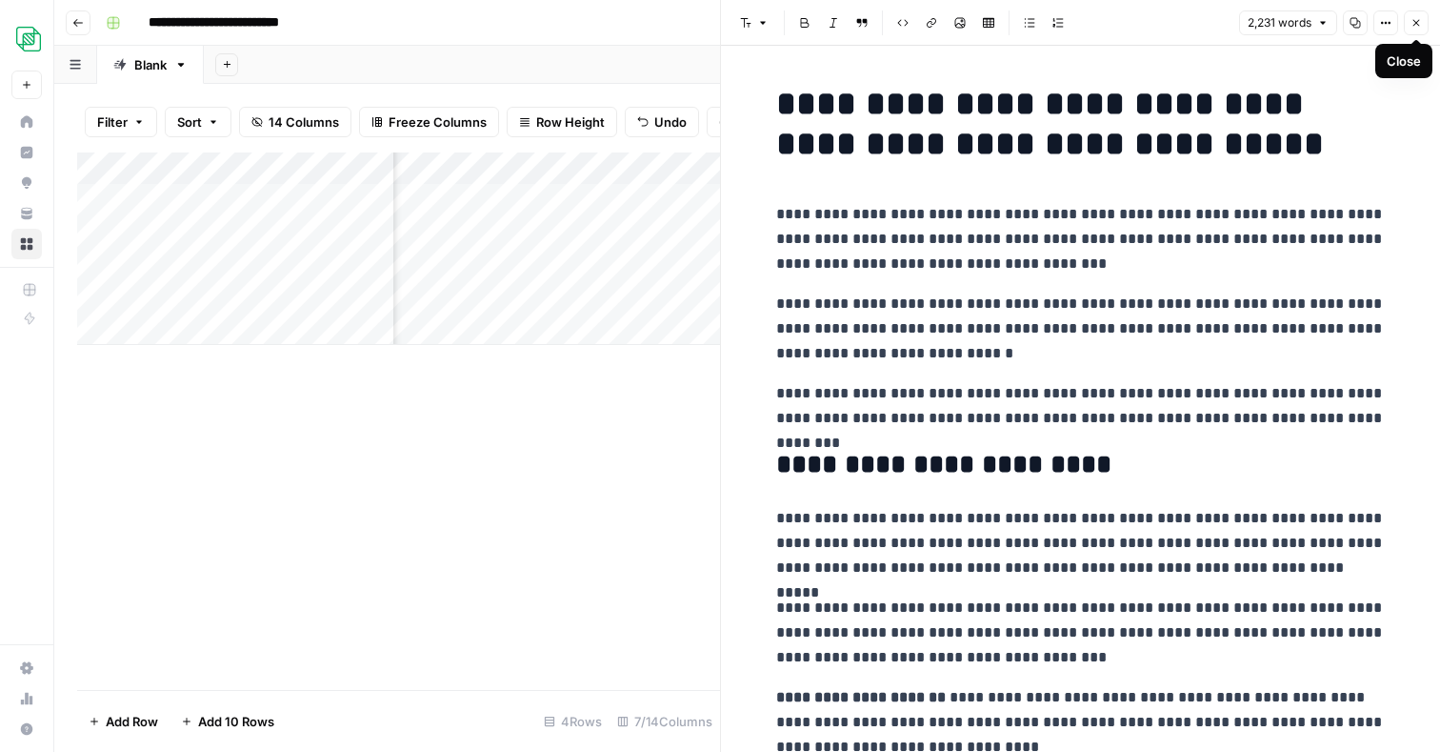
click at [1397, 18] on icon "button" at bounding box center [1416, 22] width 11 height 11
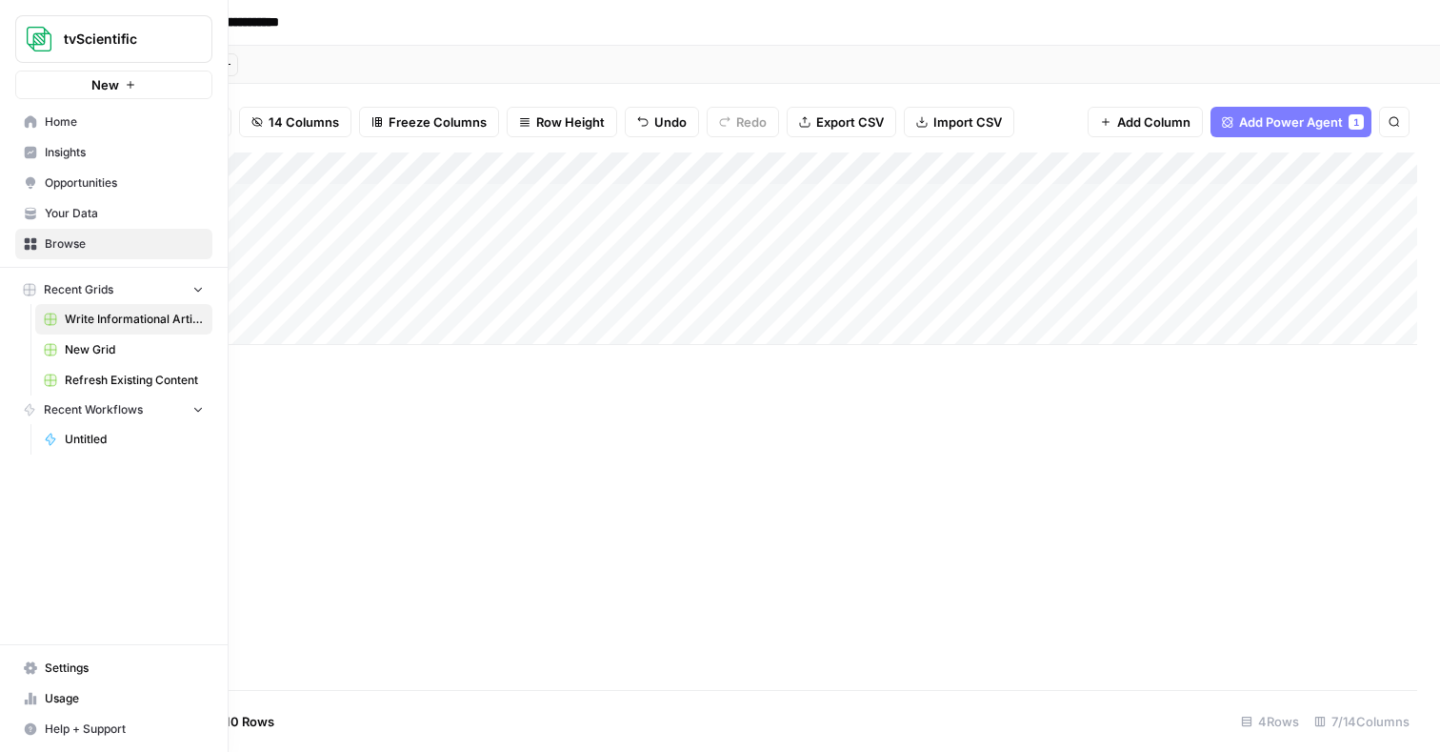
click at [107, 82] on span "New" at bounding box center [105, 84] width 28 height 19
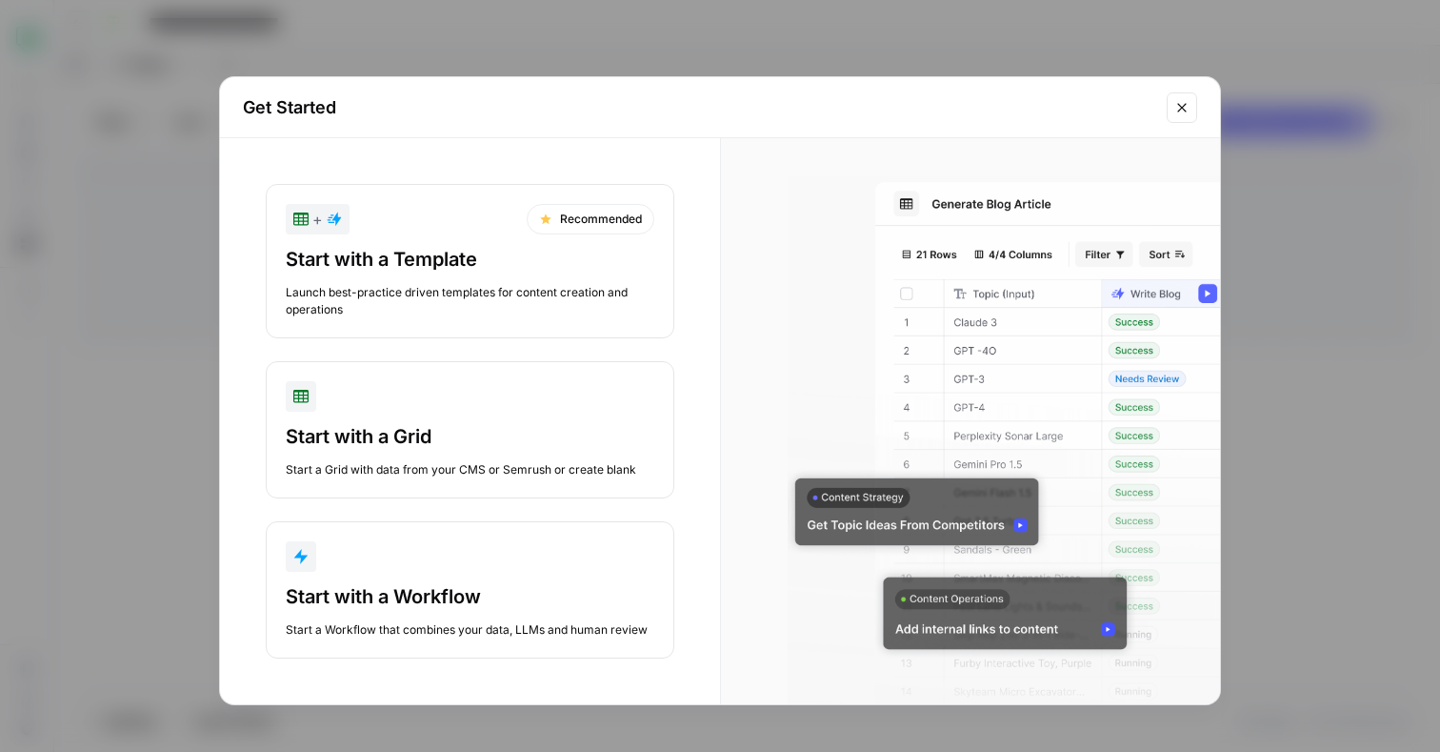
click at [553, 260] on div "Start with a Template" at bounding box center [470, 259] width 369 height 27
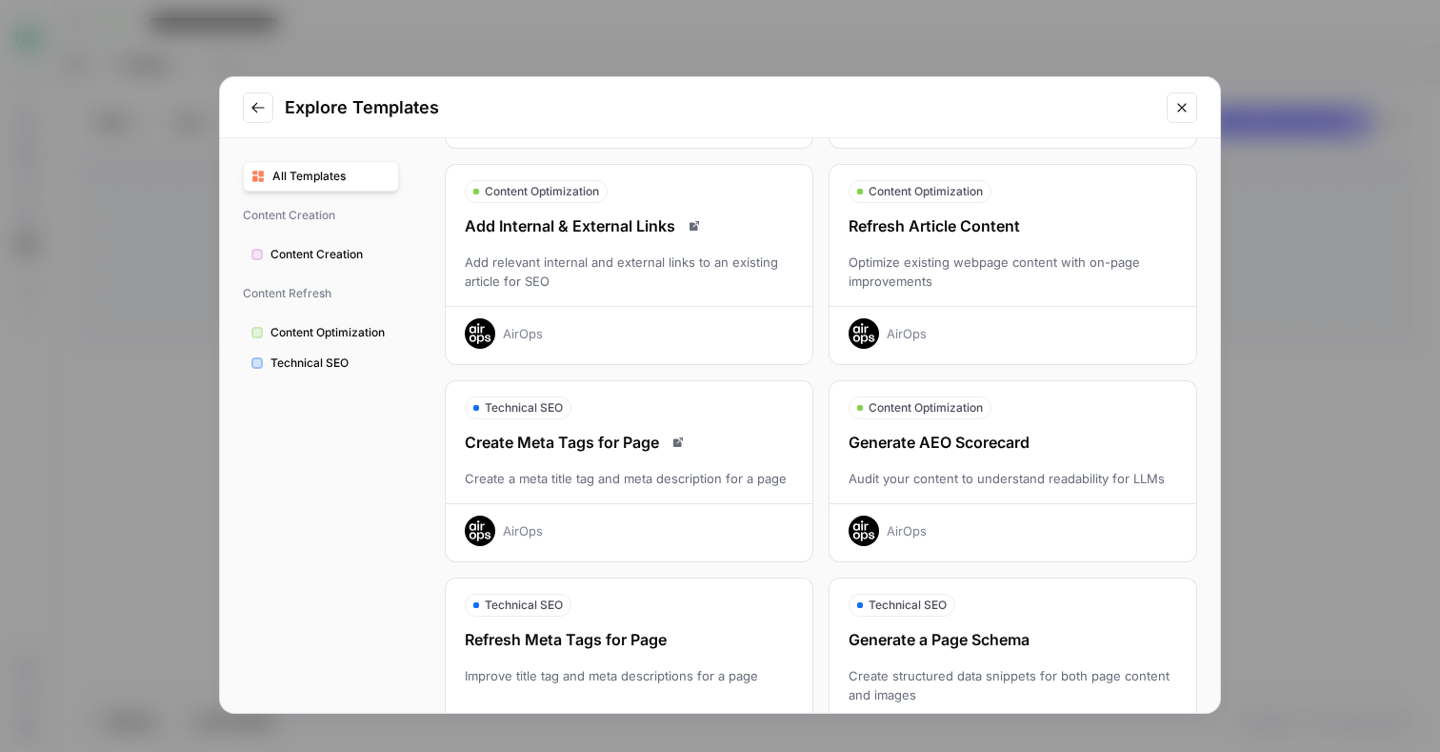
scroll to position [254, 0]
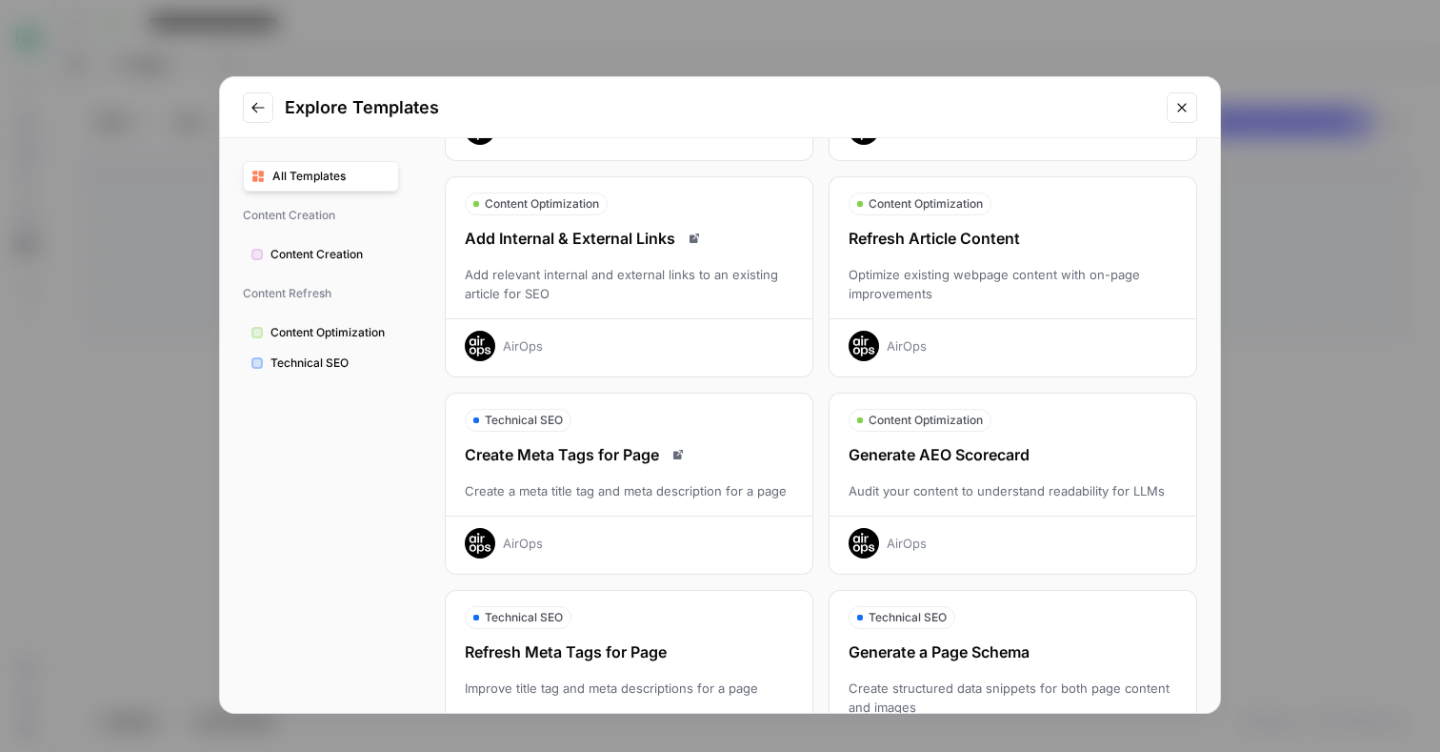
click at [679, 244] on div "Add Internal & External Links" at bounding box center [629, 238] width 367 height 23
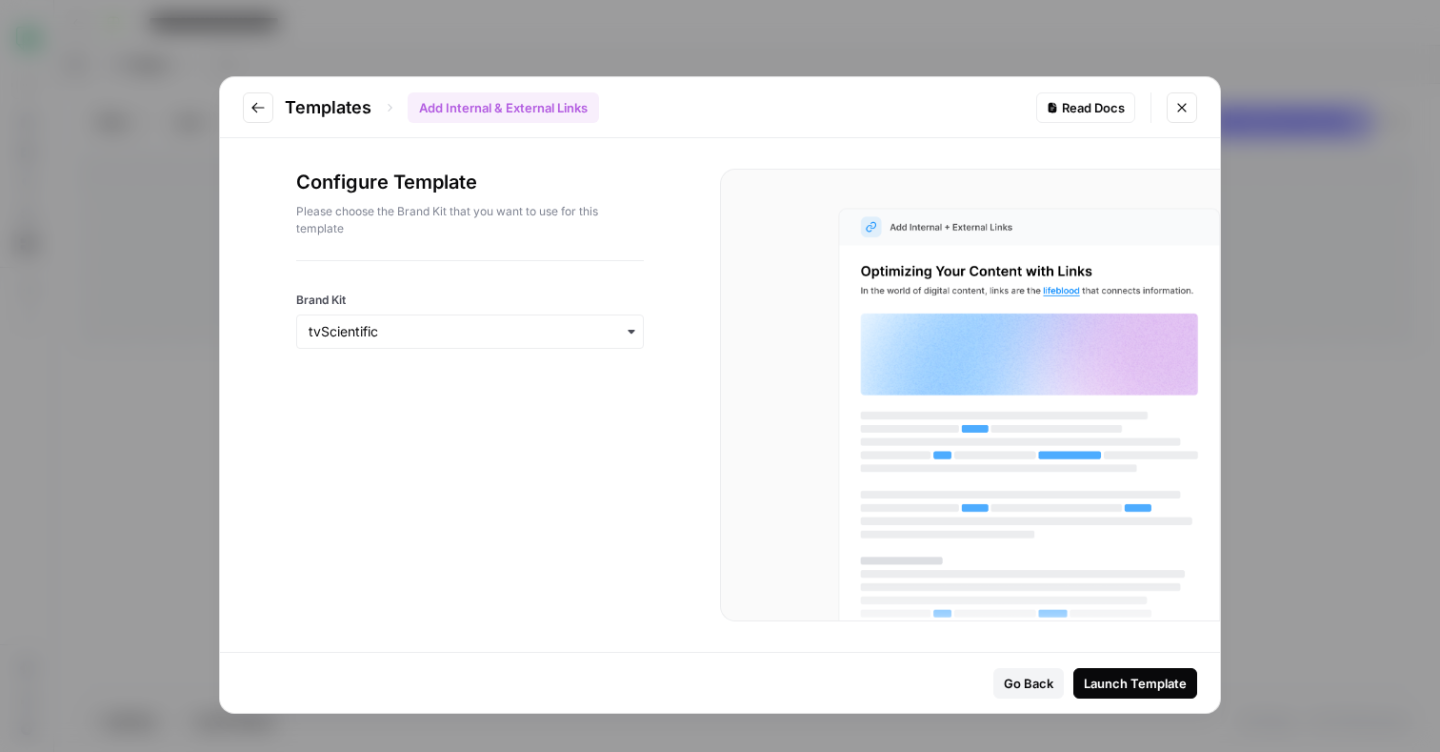
click at [1100, 680] on div "Launch Template" at bounding box center [1135, 682] width 103 height 19
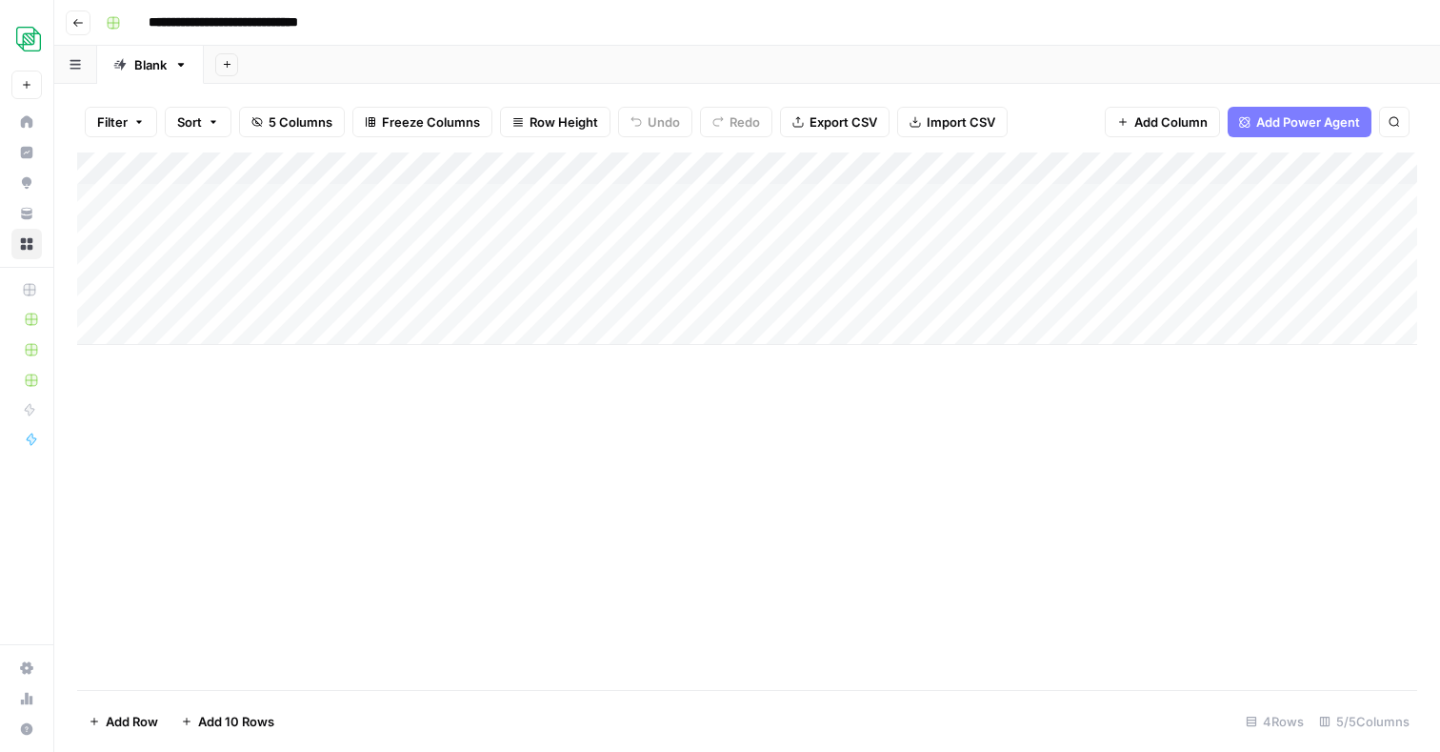
click at [594, 197] on div "Add Column" at bounding box center [747, 248] width 1340 height 192
click at [598, 197] on div "Add Column" at bounding box center [747, 248] width 1340 height 192
click at [594, 197] on div at bounding box center [597, 199] width 283 height 35
click at [693, 165] on div "Add Column" at bounding box center [747, 248] width 1340 height 192
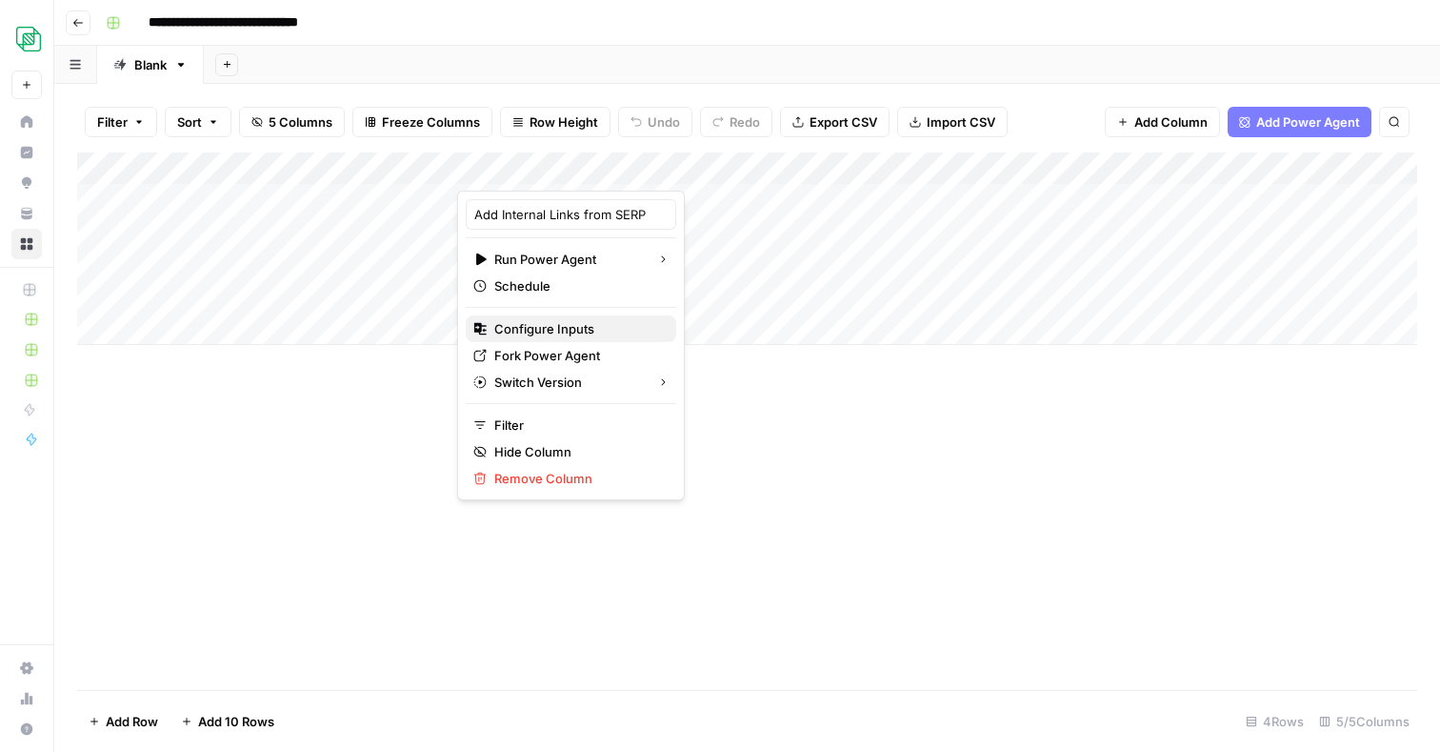
click at [549, 325] on span "Configure Inputs" at bounding box center [577, 328] width 167 height 19
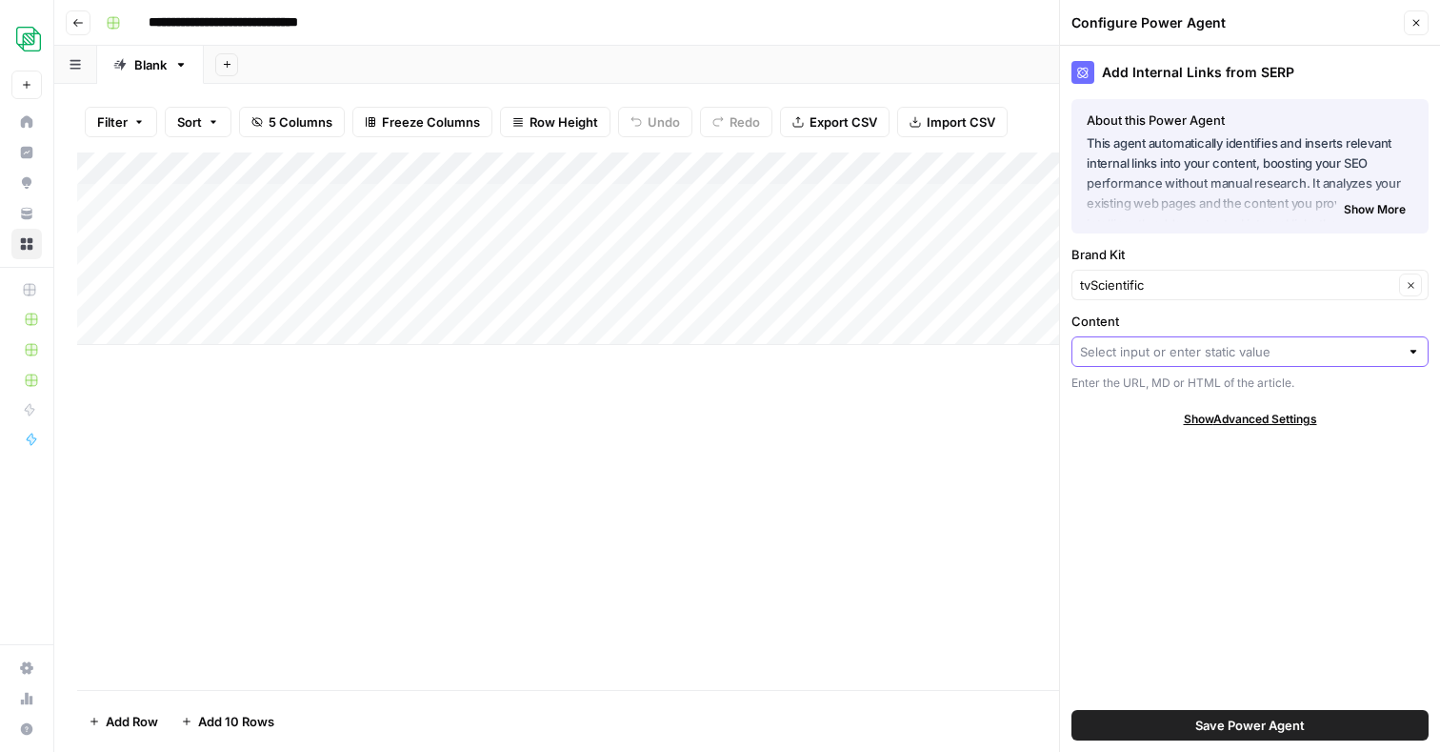
click at [1129, 352] on input "Content" at bounding box center [1239, 351] width 319 height 19
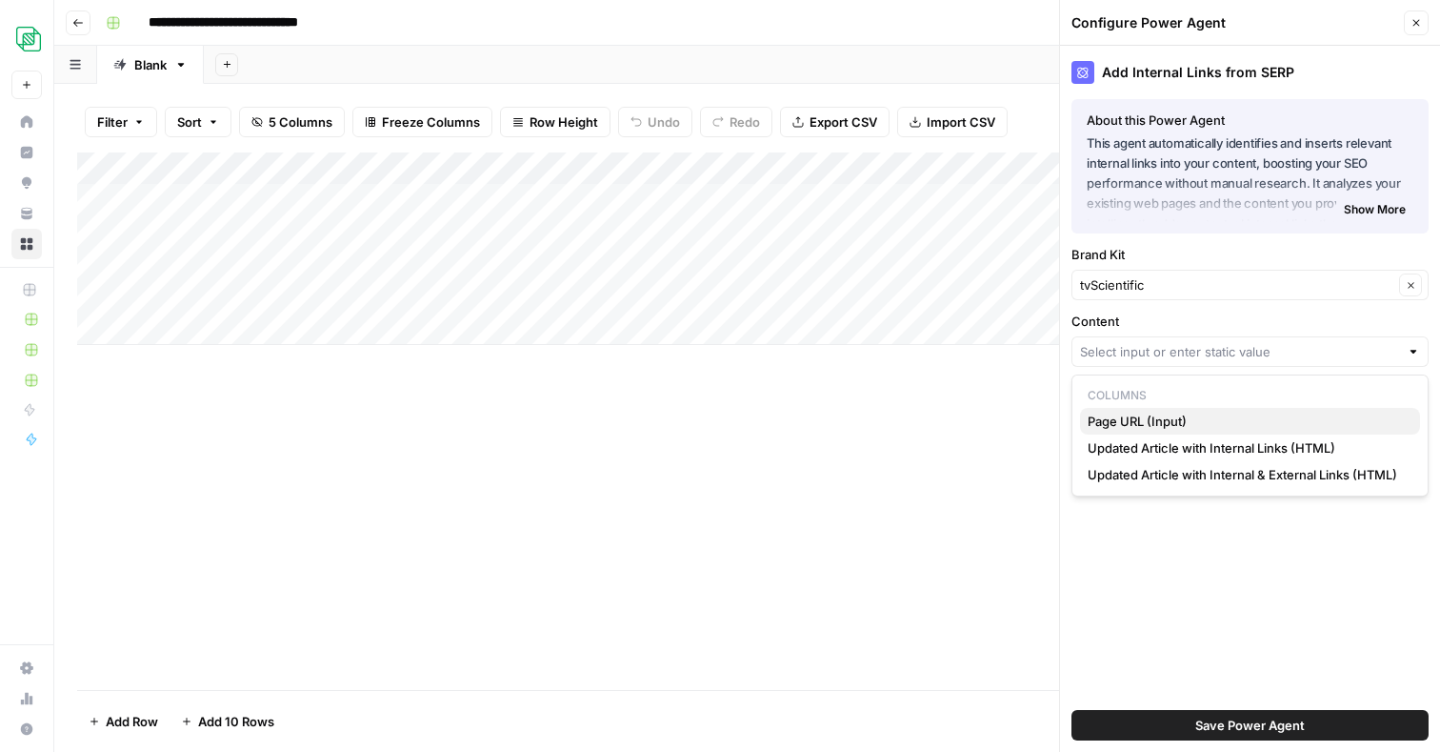
click at [1164, 419] on span "Page URL (Input)" at bounding box center [1246, 421] width 317 height 19
type input "Page URL (Input)"
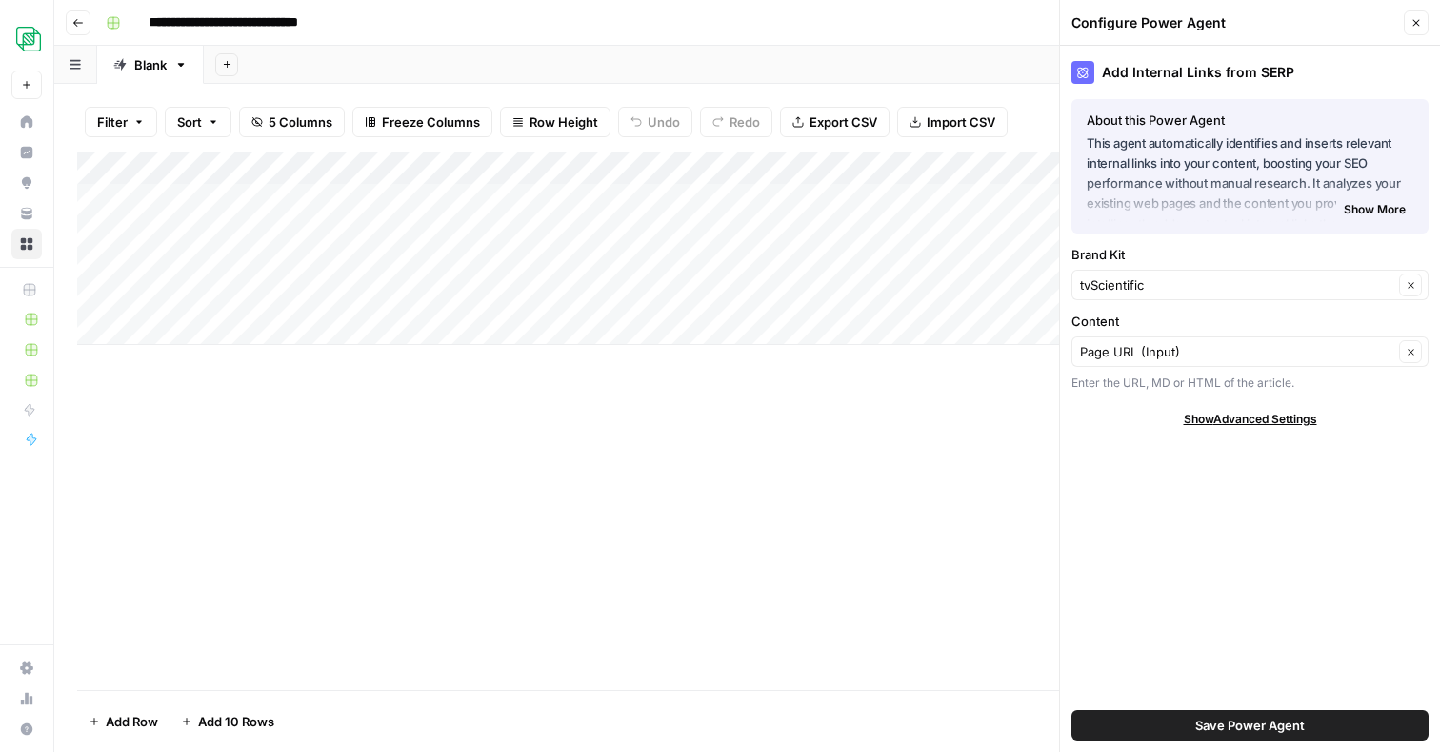
click at [1234, 720] on span "Save Power Agent" at bounding box center [1251, 724] width 110 height 19
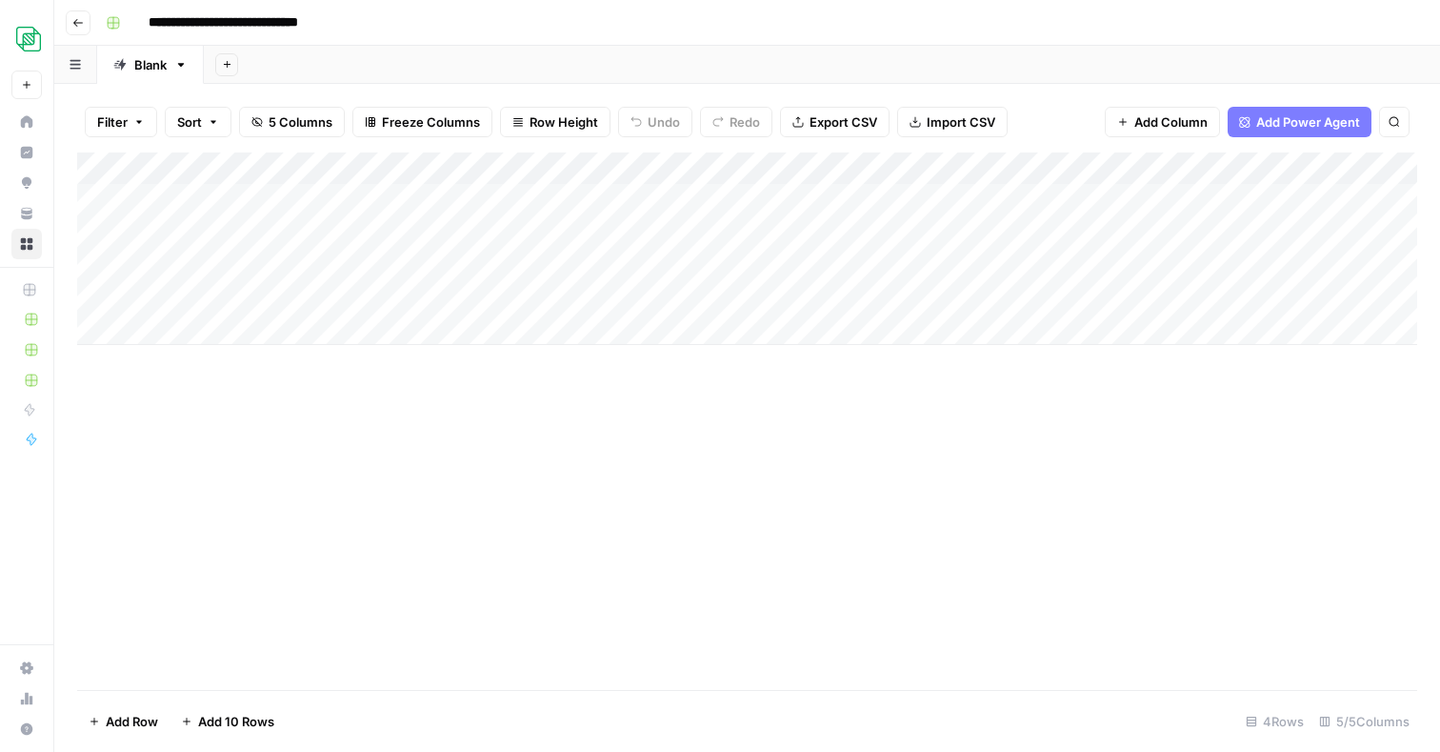
click at [595, 197] on div "Add Column" at bounding box center [747, 248] width 1340 height 192
click at [1017, 195] on div "Add Column" at bounding box center [747, 248] width 1340 height 192
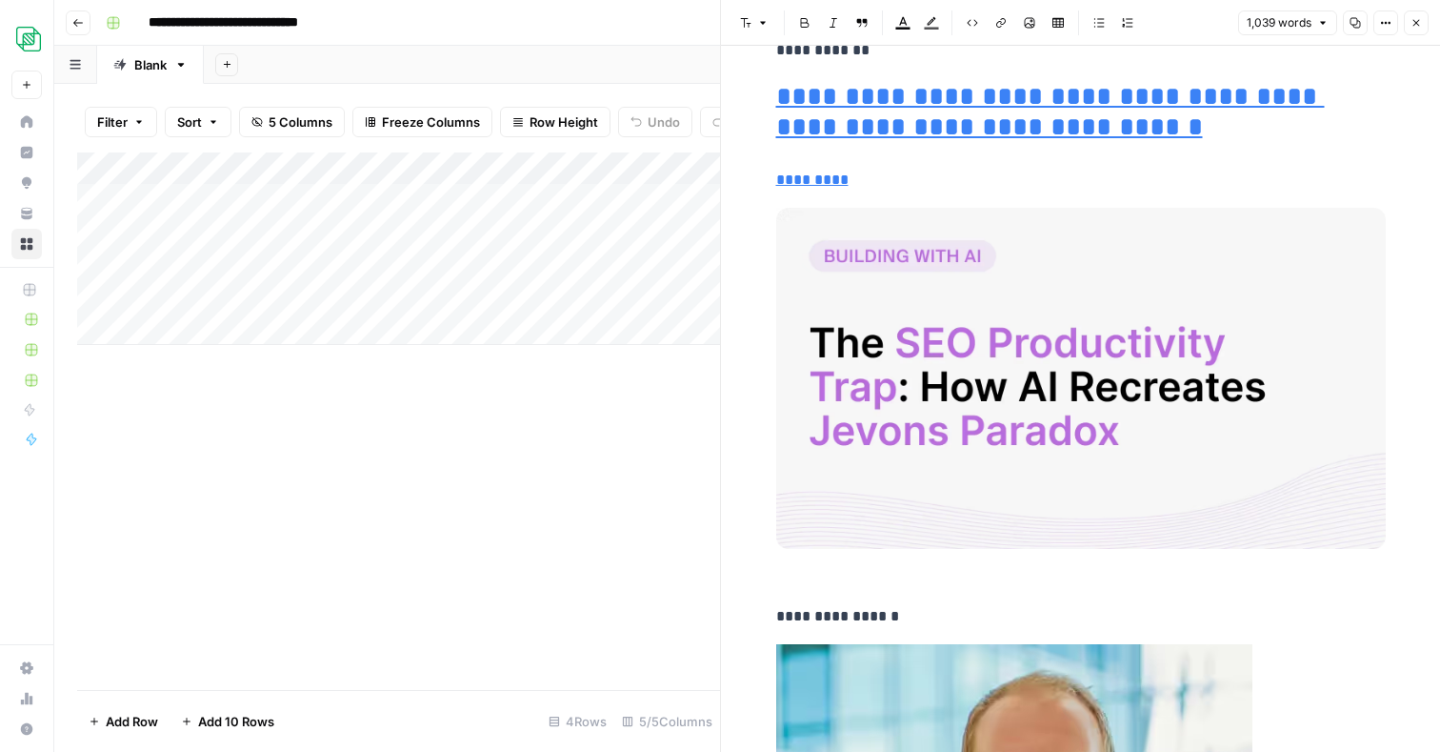
scroll to position [7017, 0]
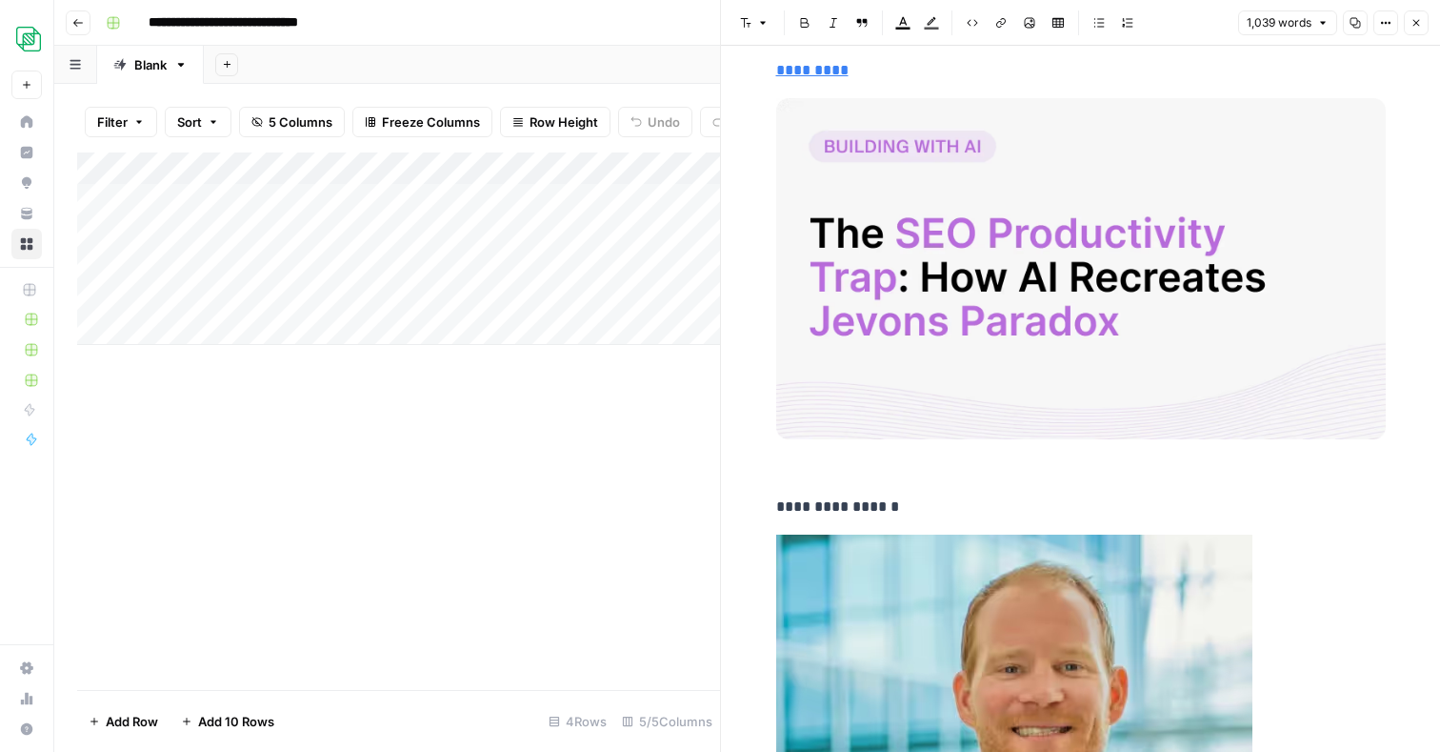
click at [1397, 19] on icon "button" at bounding box center [1416, 22] width 11 height 11
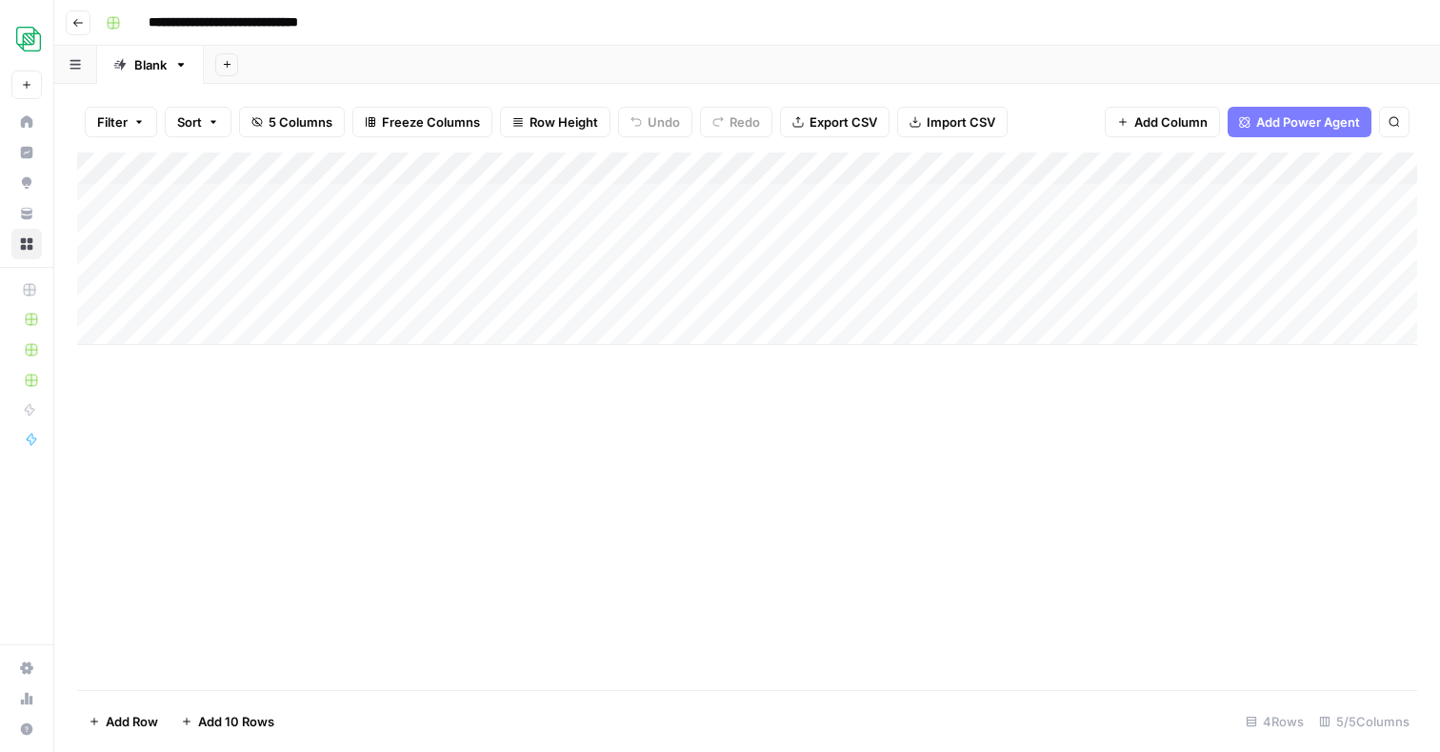
click at [977, 66] on div "Add Sheet" at bounding box center [822, 65] width 1236 height 38
click at [1169, 199] on div "Add Column" at bounding box center [747, 248] width 1340 height 192
click at [903, 168] on div "Add Column" at bounding box center [747, 248] width 1340 height 192
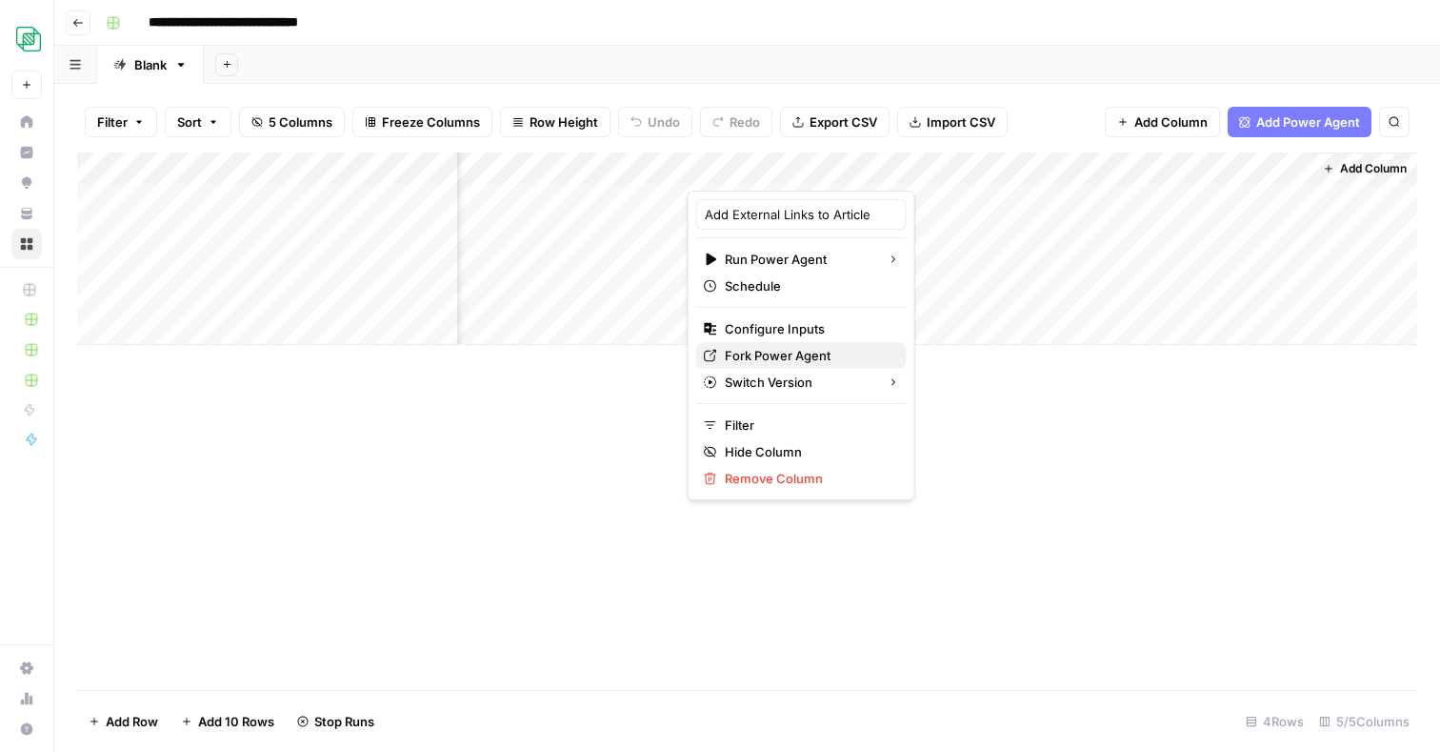
click at [752, 353] on span "Fork Power Agent" at bounding box center [808, 355] width 167 height 19
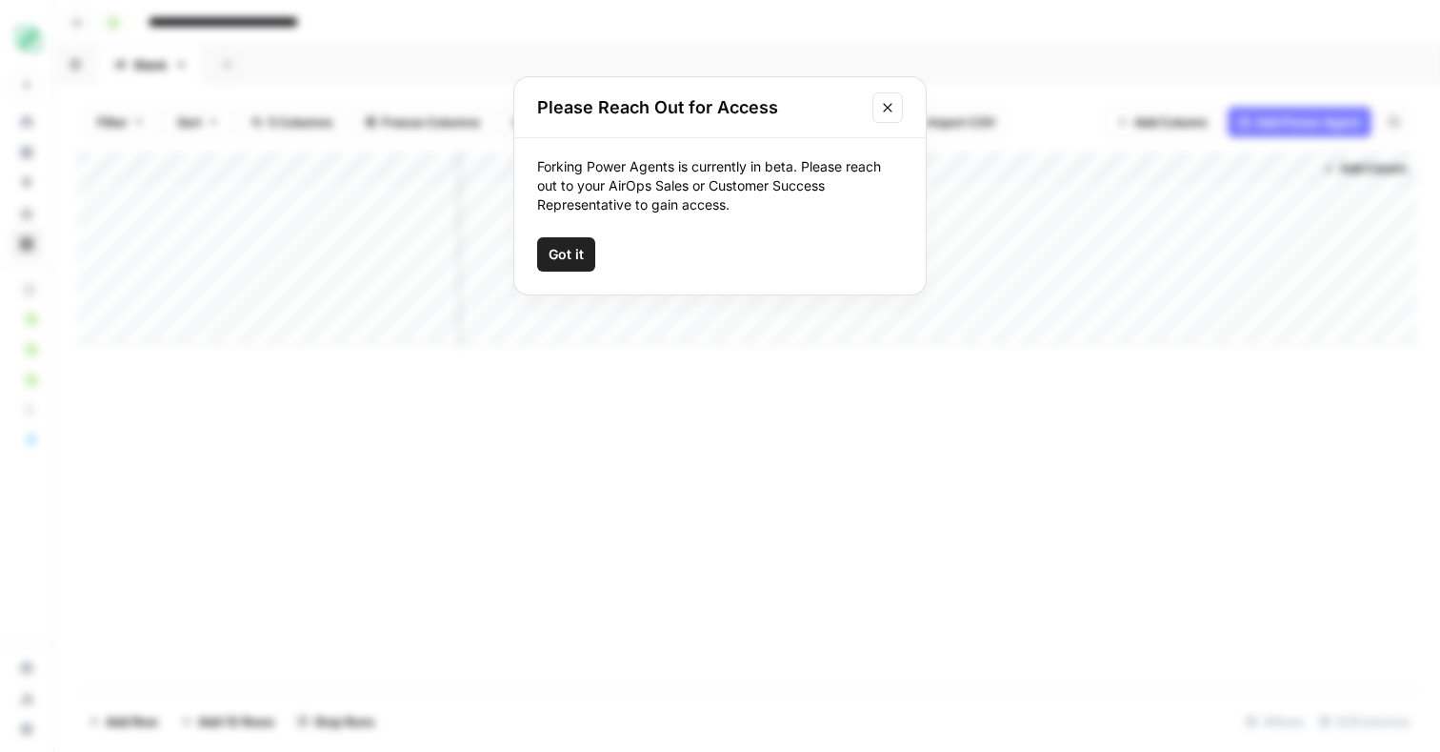
click at [890, 107] on icon "Close modal" at bounding box center [887, 107] width 15 height 15
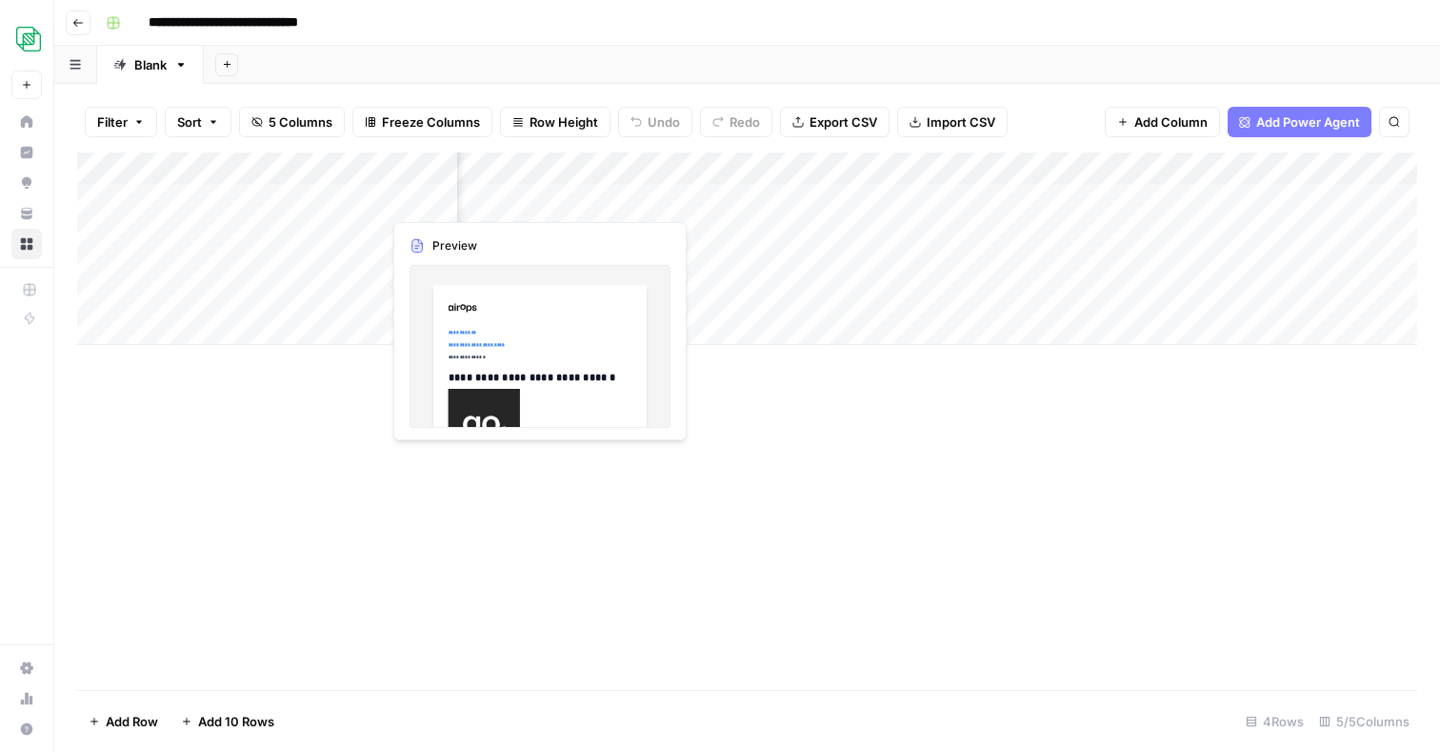
scroll to position [0, 0]
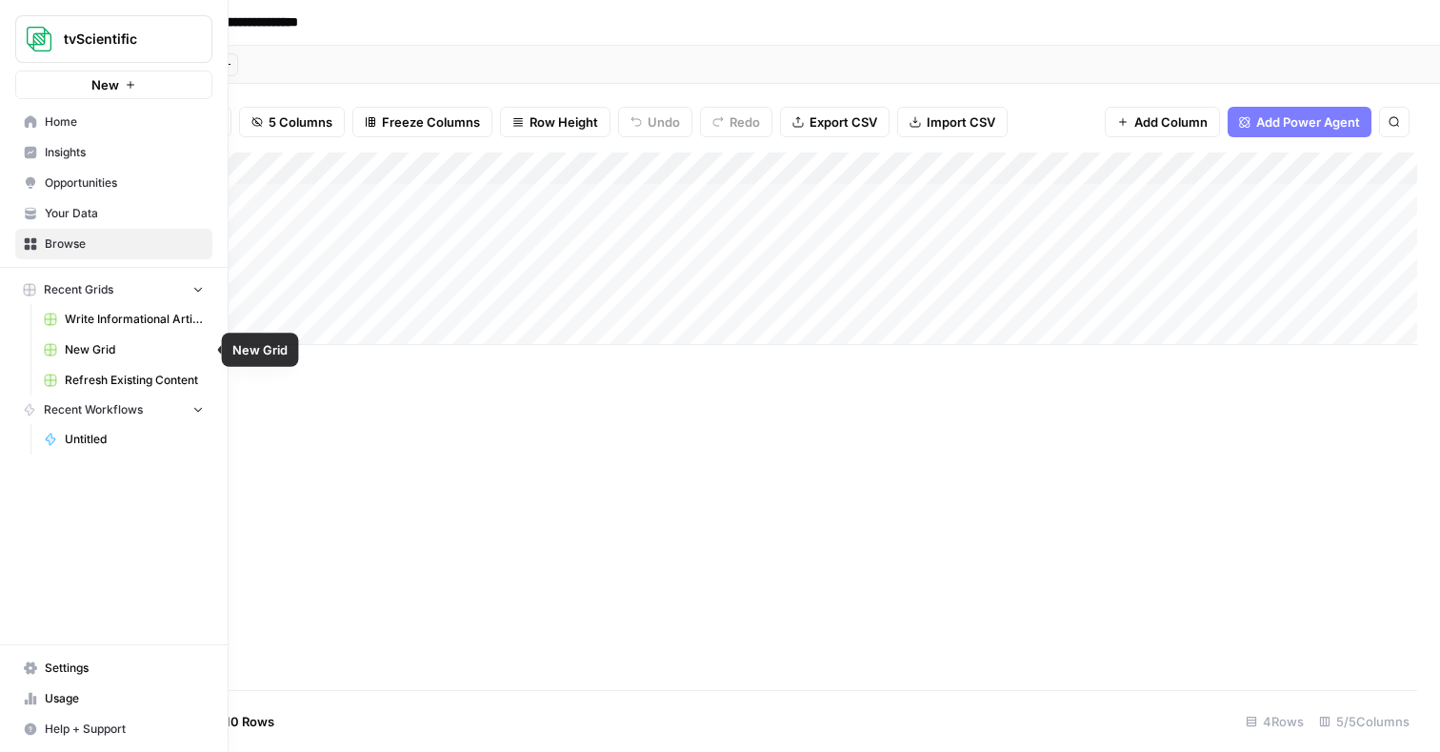
click at [70, 320] on span "Write Informational Article" at bounding box center [134, 319] width 139 height 17
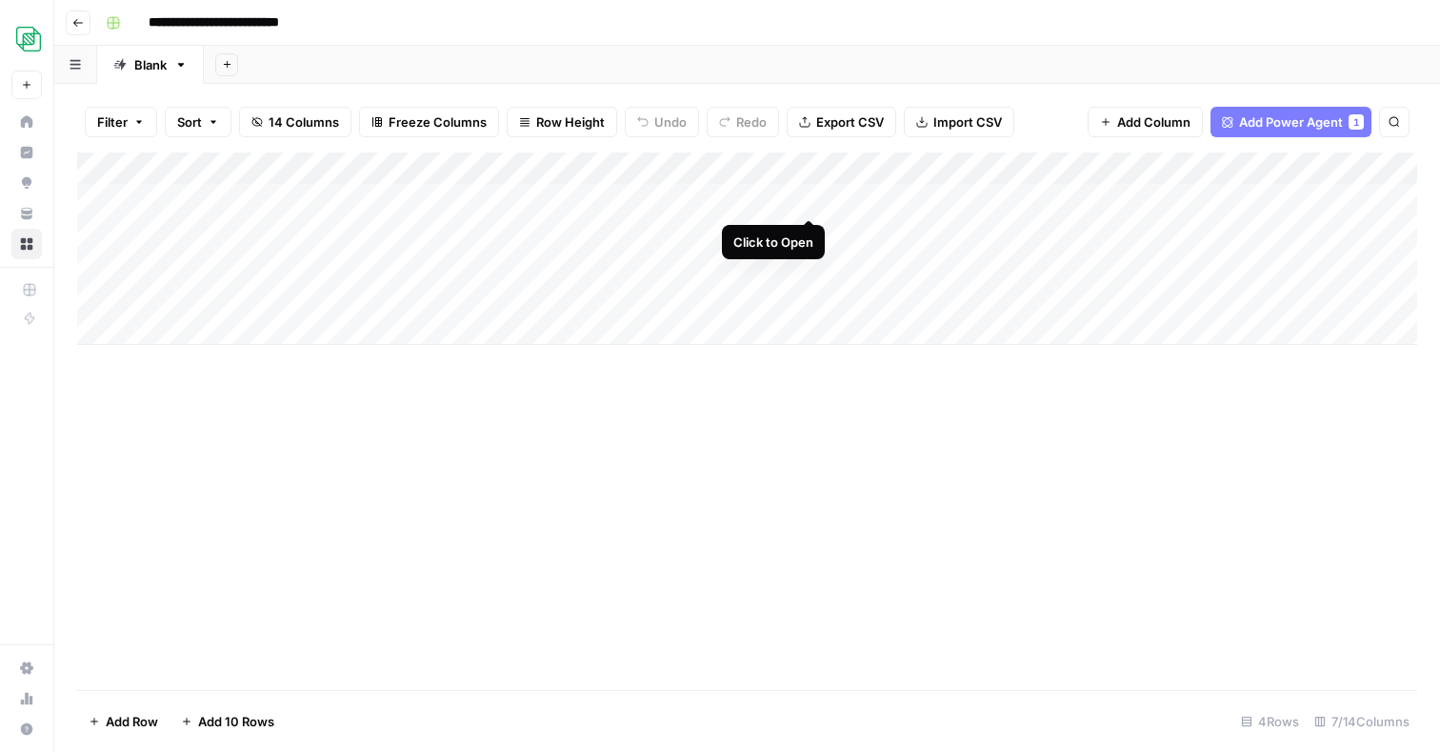
click at [808, 198] on div "Add Column" at bounding box center [747, 248] width 1340 height 192
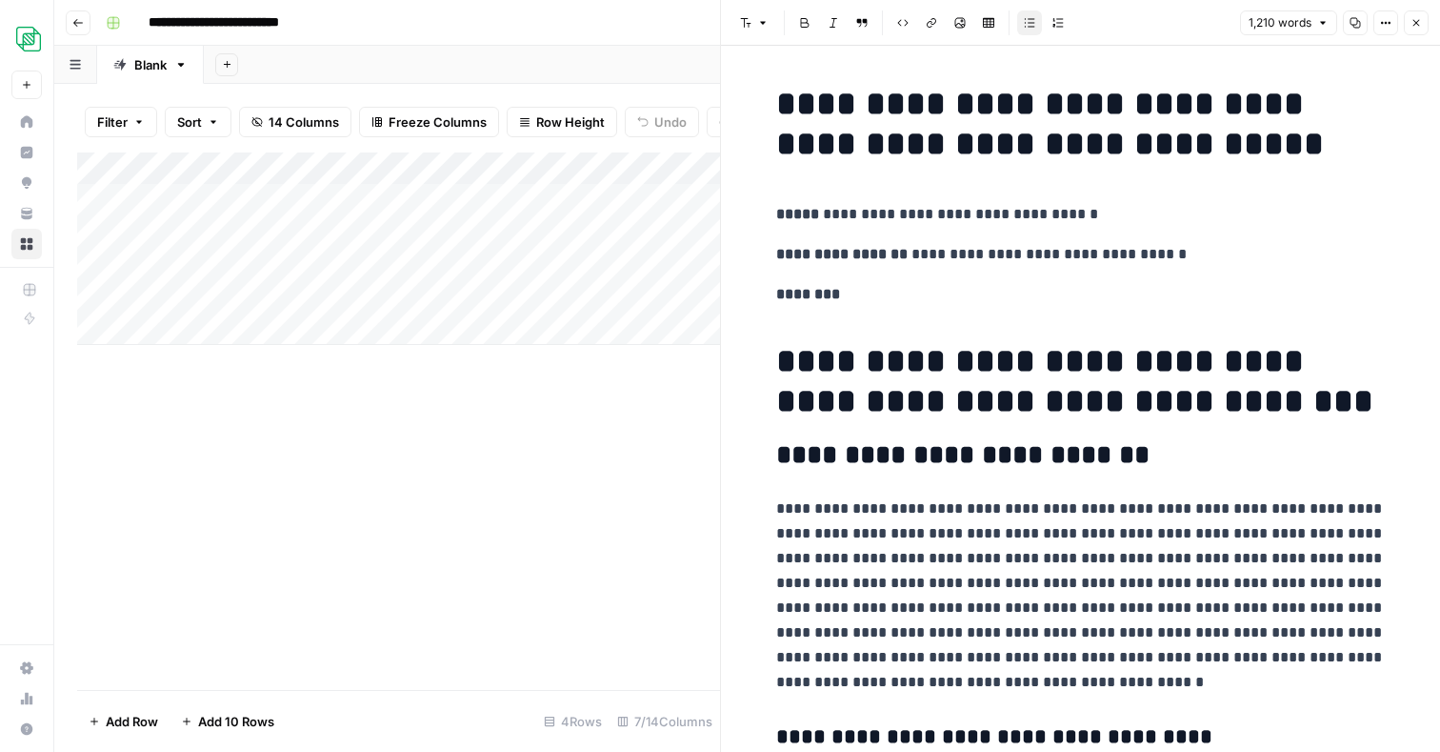
click at [1397, 20] on icon "button" at bounding box center [1416, 22] width 11 height 11
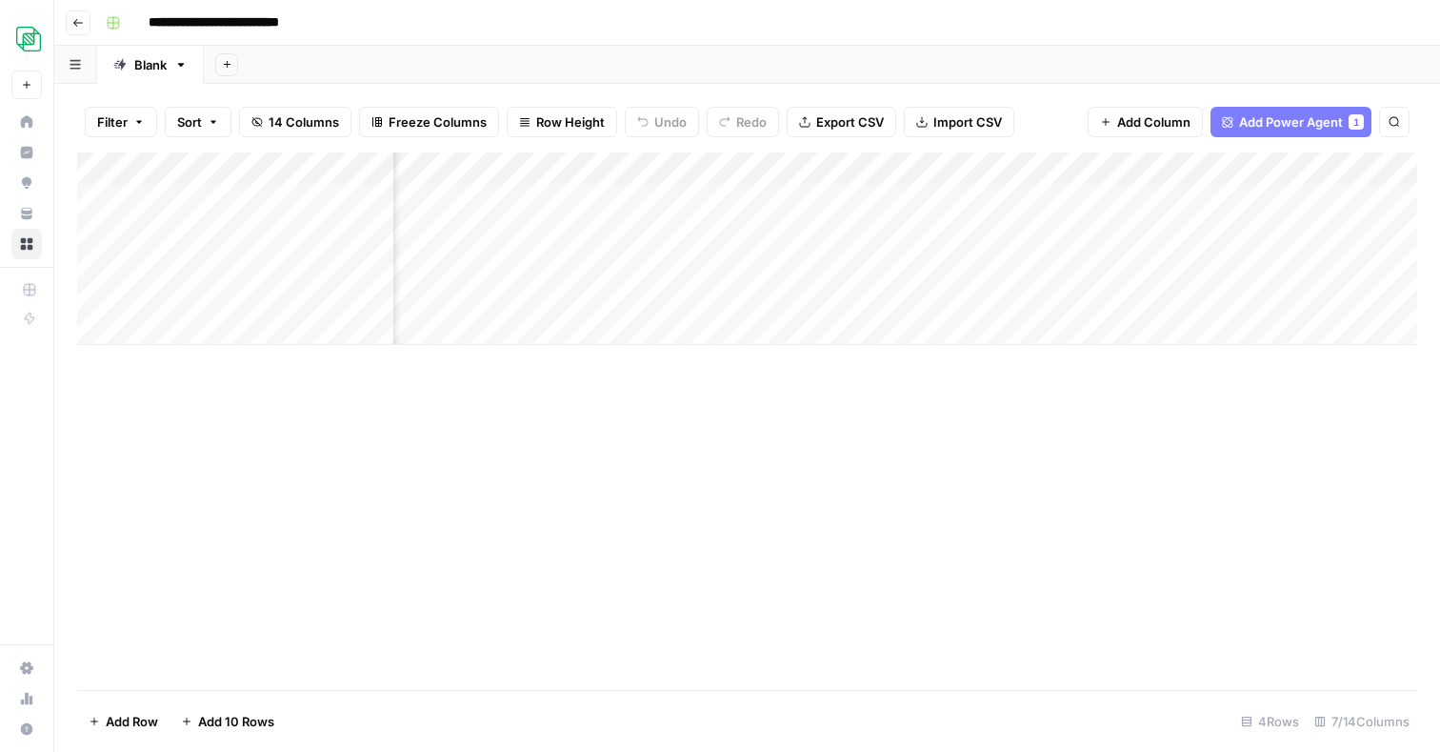
scroll to position [0, 422]
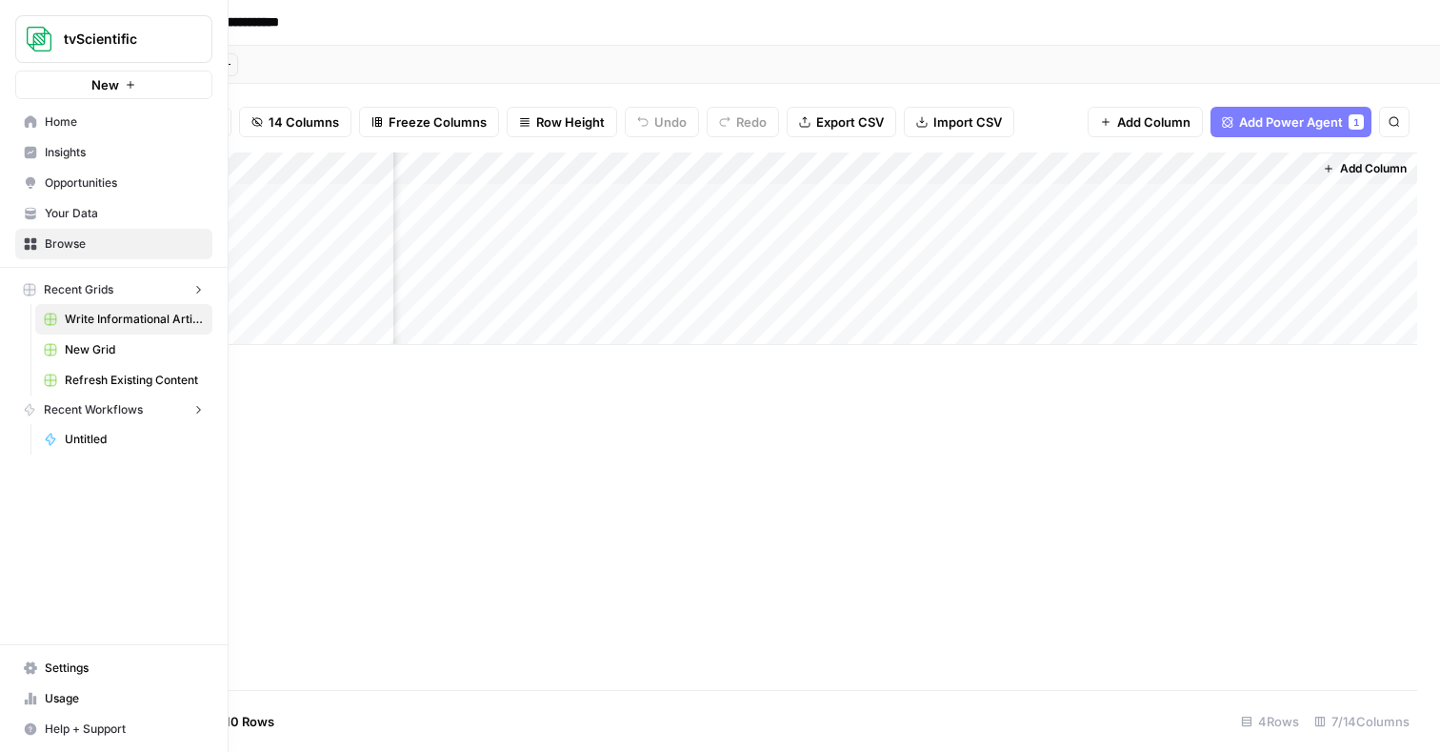
click at [23, 46] on img "Workspace: tvScientific" at bounding box center [39, 39] width 34 height 34
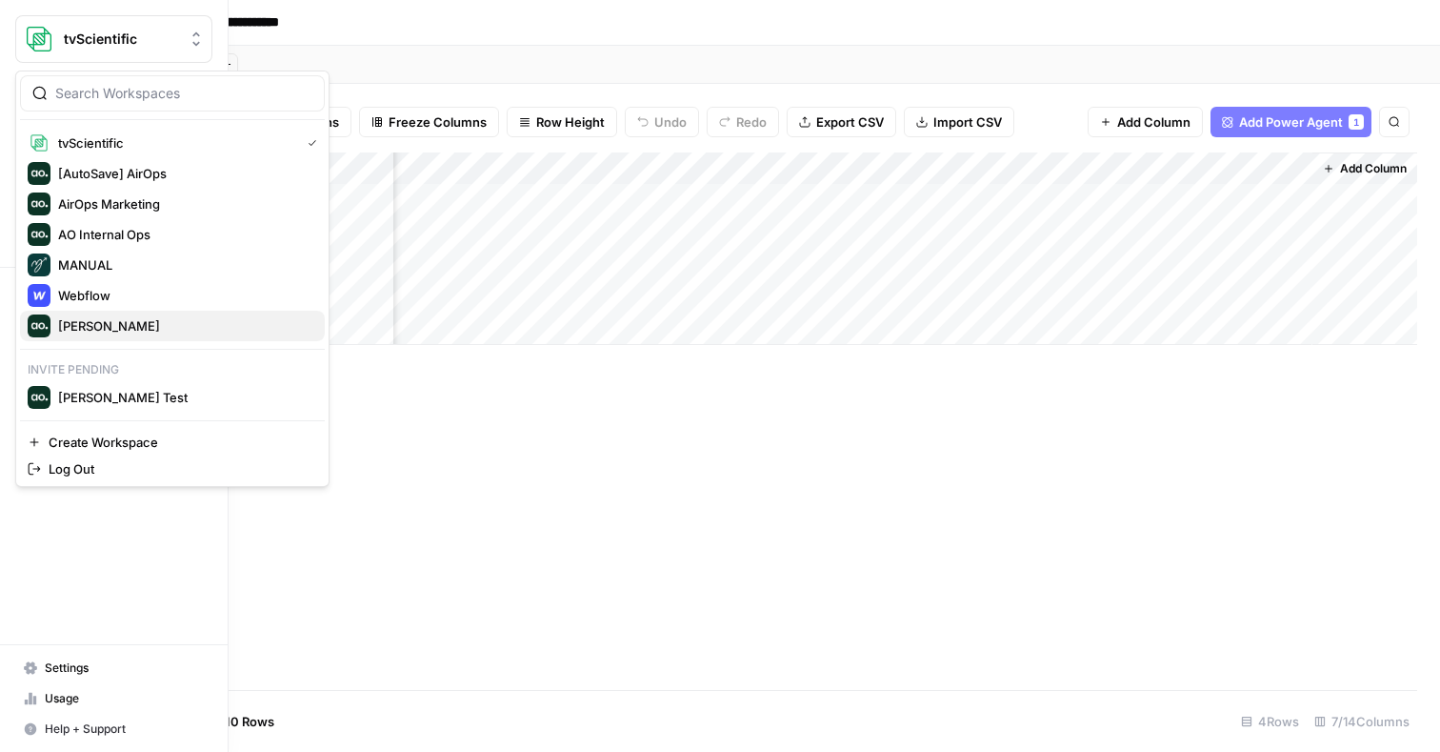
click at [85, 311] on button "[PERSON_NAME]" at bounding box center [172, 326] width 305 height 30
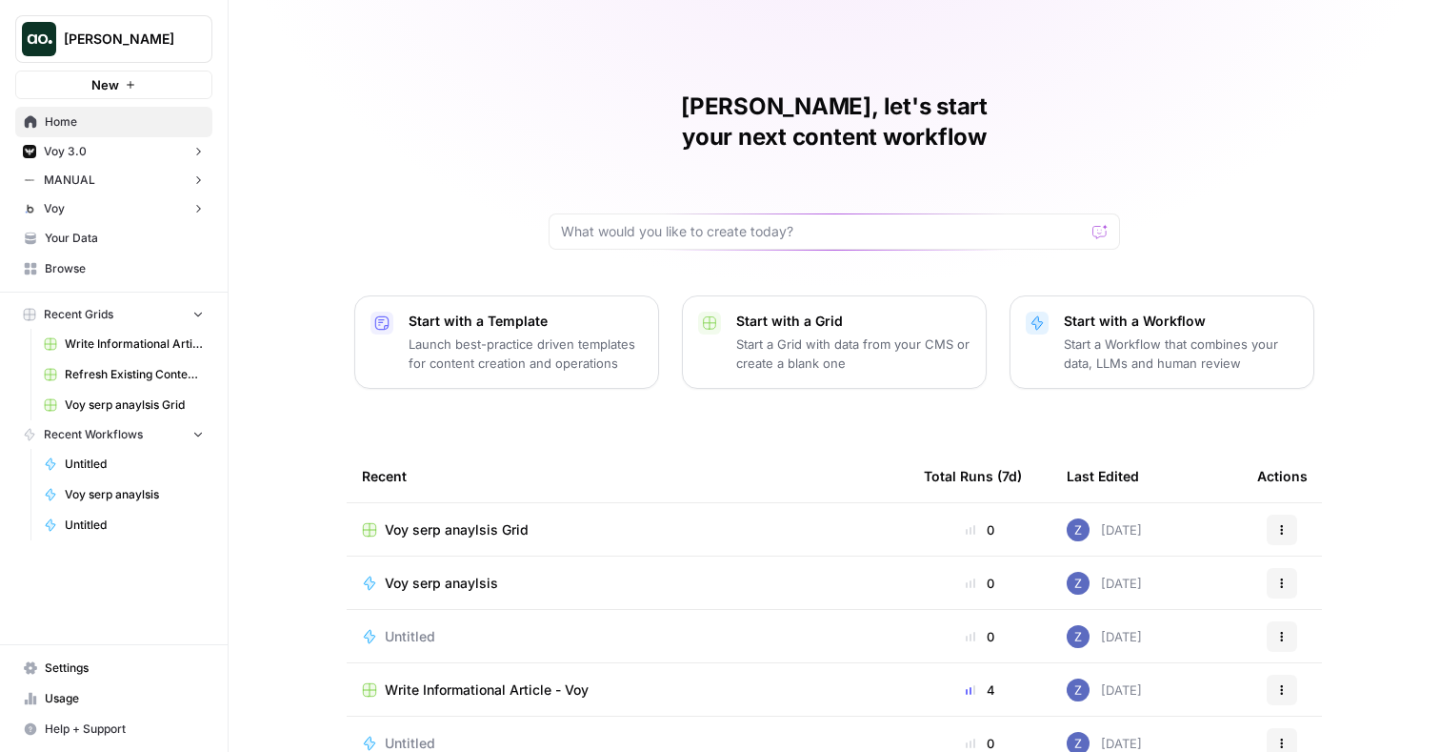
click at [119, 348] on span "Write Informational Article - Voy" at bounding box center [134, 343] width 139 height 17
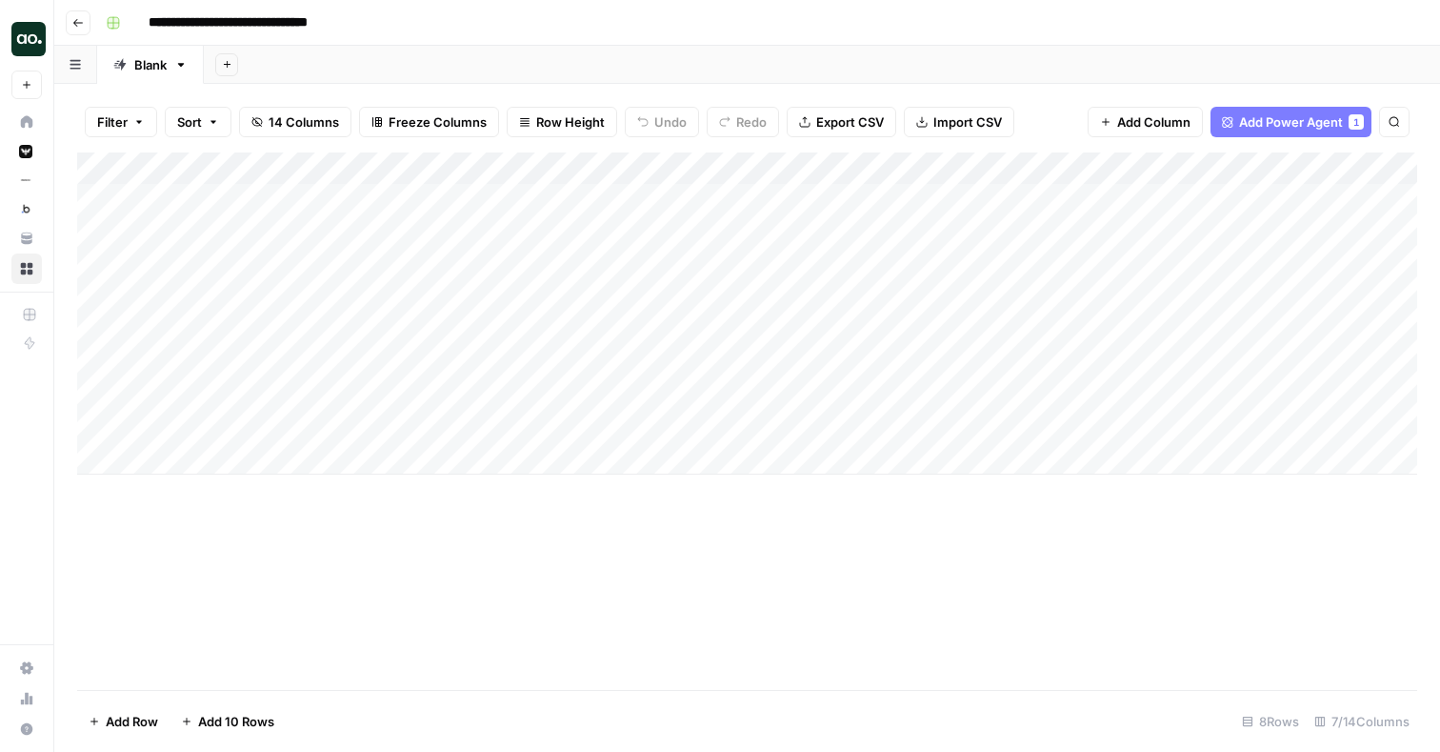
click at [713, 170] on div "Add Column" at bounding box center [747, 313] width 1340 height 322
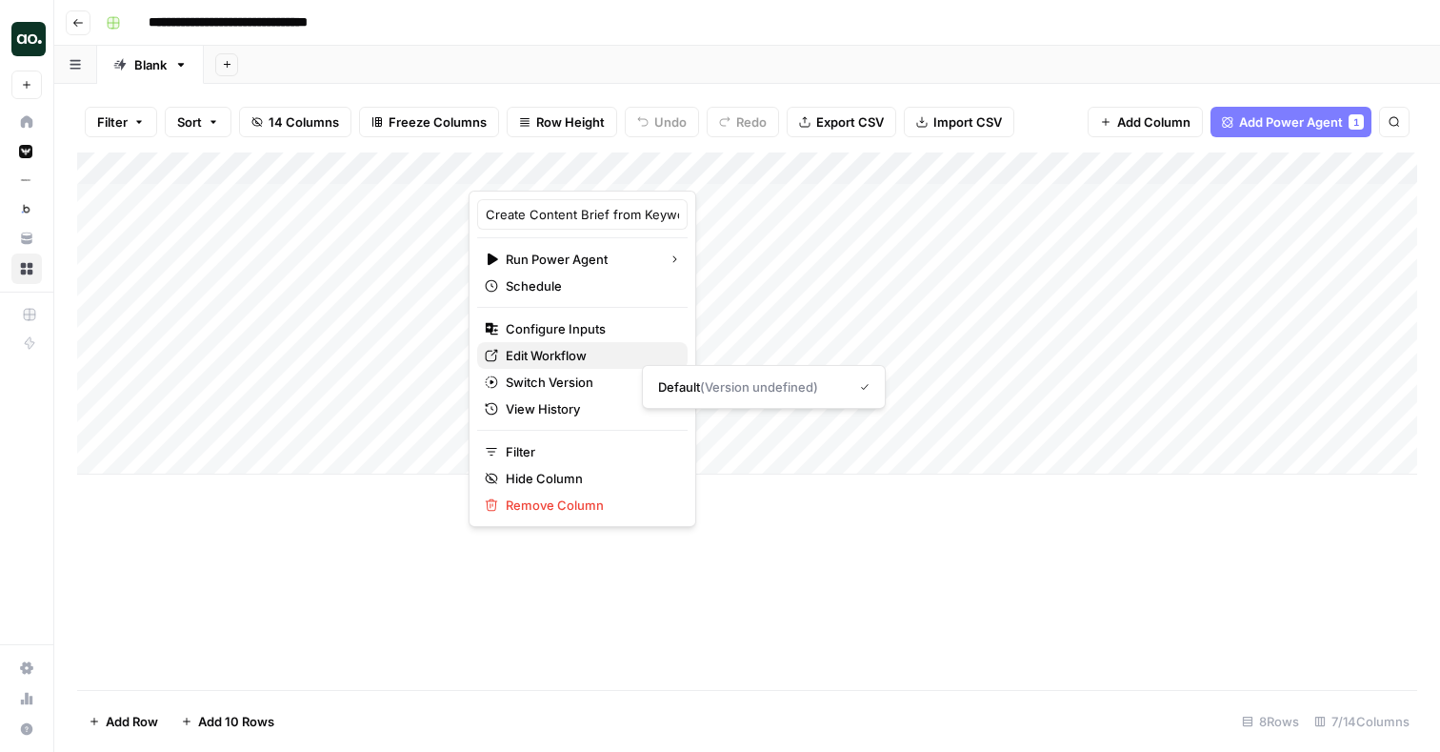
click at [563, 357] on span "Edit Workflow" at bounding box center [589, 355] width 167 height 19
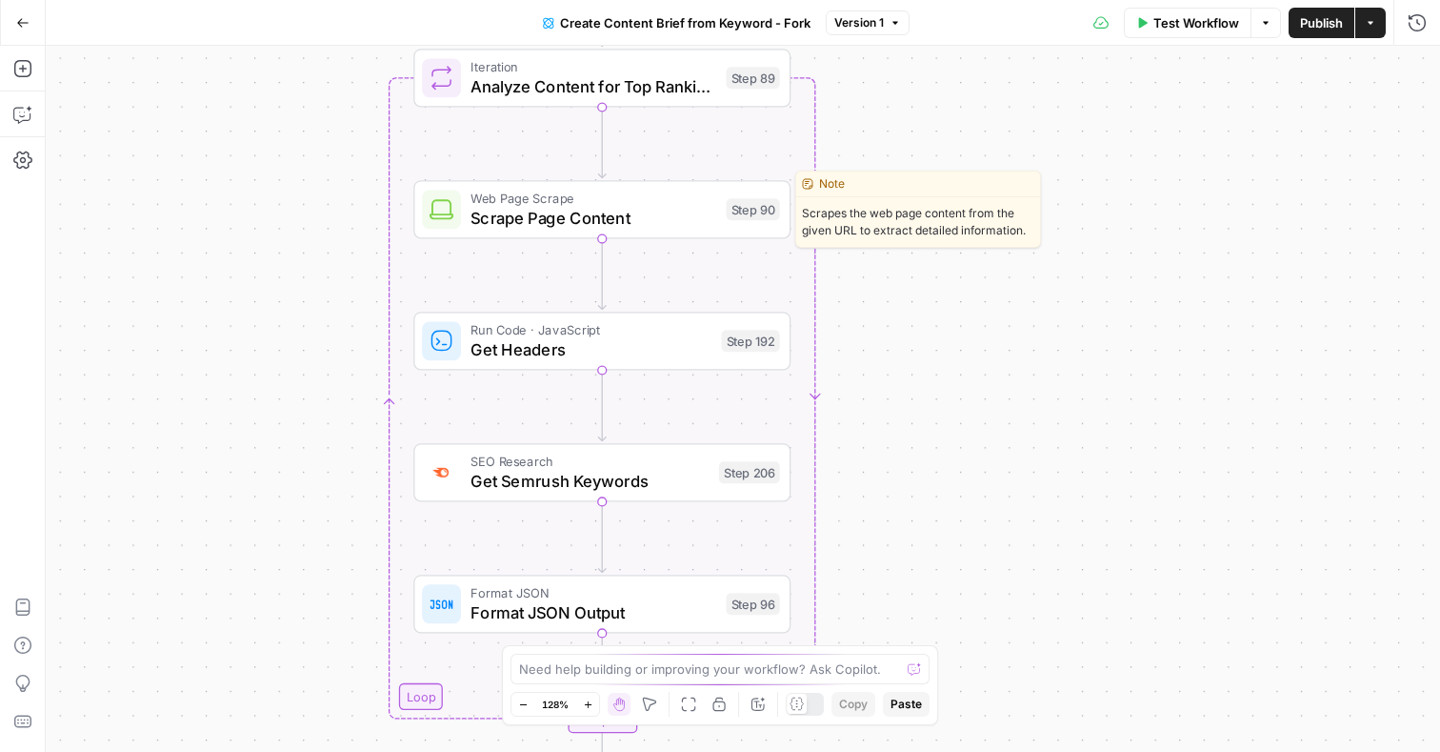
click at [694, 231] on div "Web Page Scrape Scrape Page Content Step 90 Copy step Delete step Edit Note Test" at bounding box center [601, 209] width 377 height 58
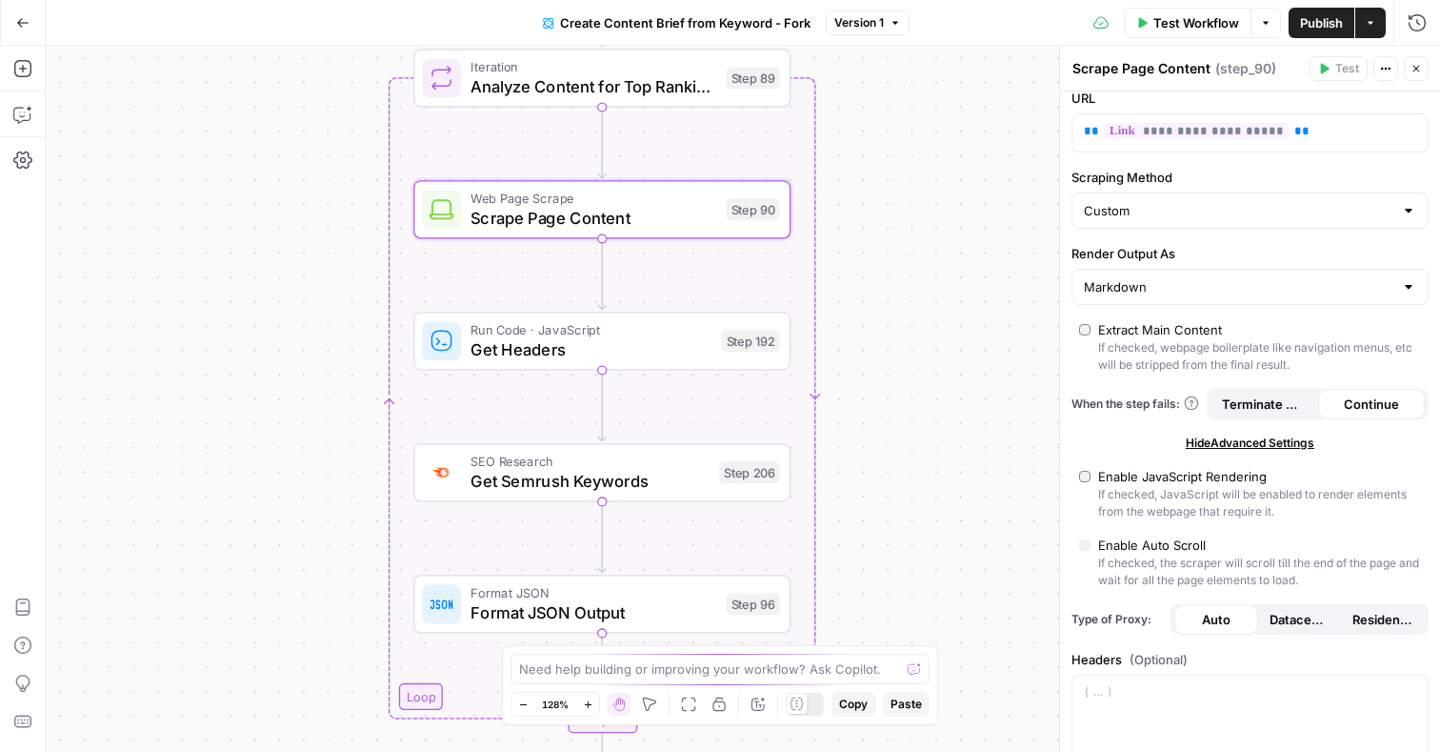
scroll to position [84, 0]
click at [914, 512] on div "Workflow Set Inputs Inputs Google Search Perform Google Search Step 51 Loop Ite…" at bounding box center [743, 399] width 1395 height 706
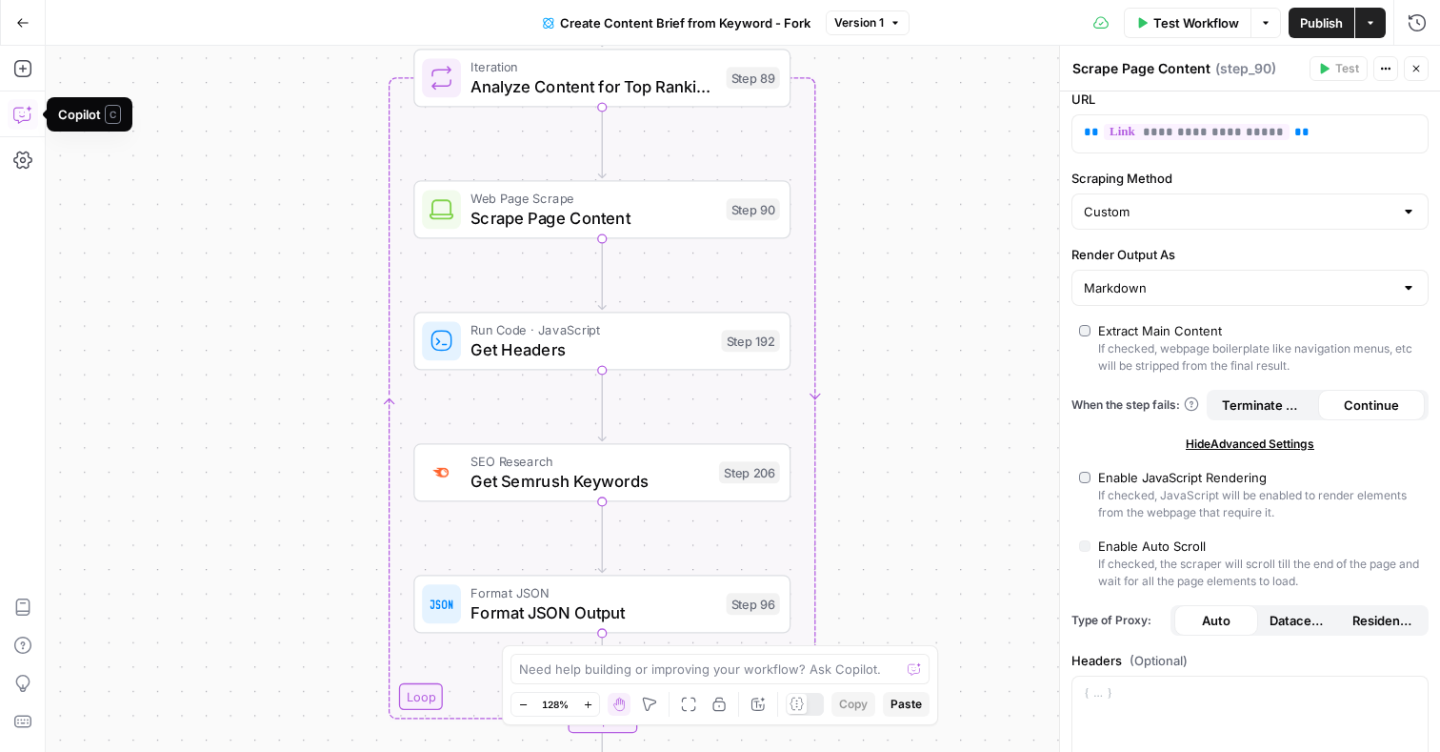
click at [30, 111] on icon "button" at bounding box center [22, 114] width 19 height 19
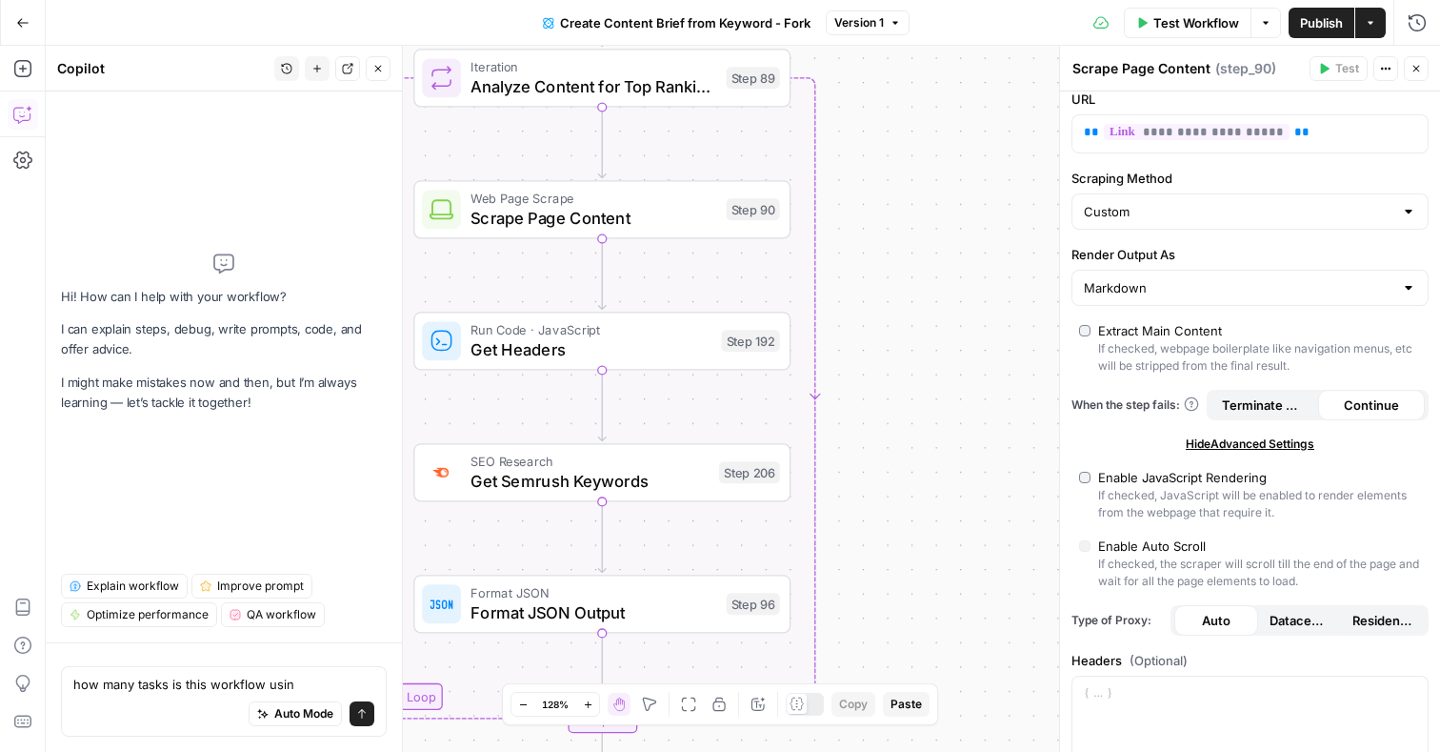
type textarea "how many tasks is this workflow using"
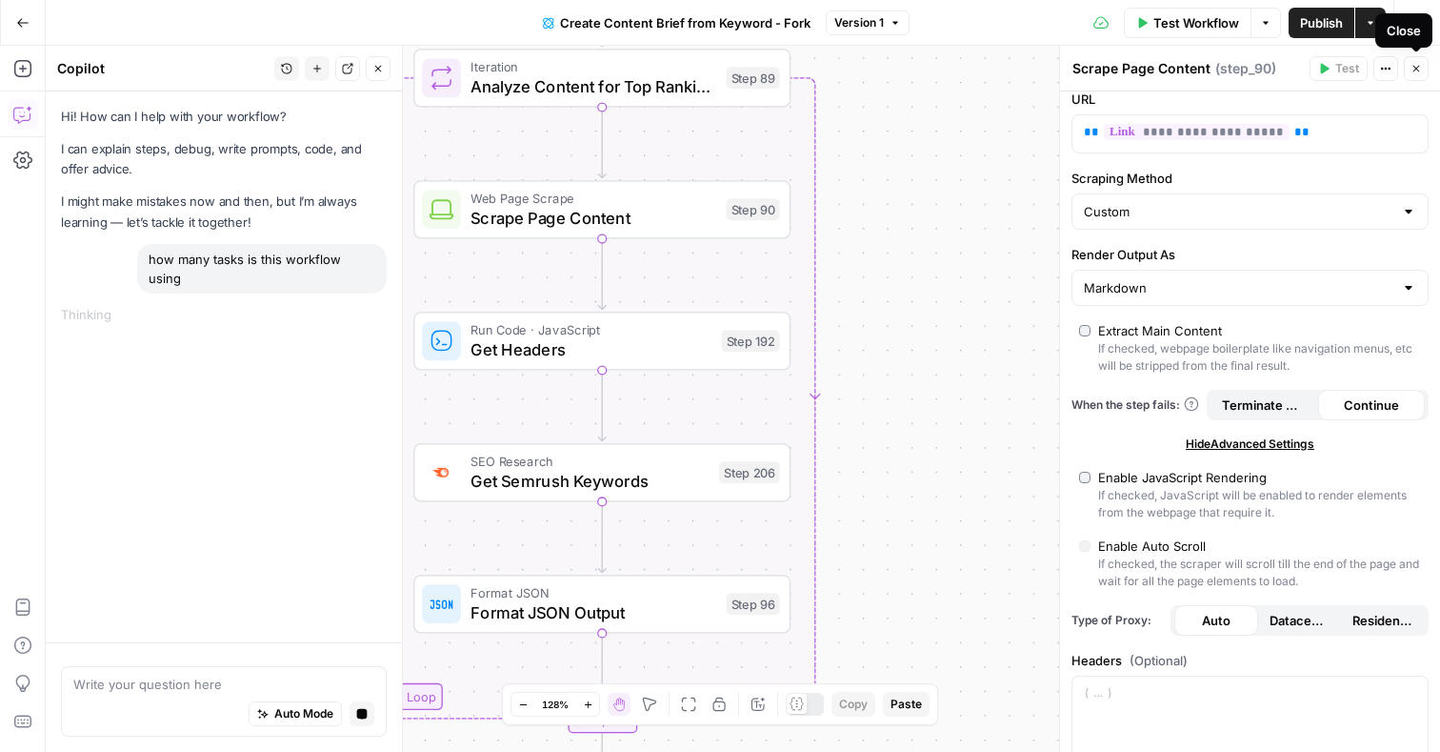
click at [1417, 65] on icon "button" at bounding box center [1416, 68] width 11 height 11
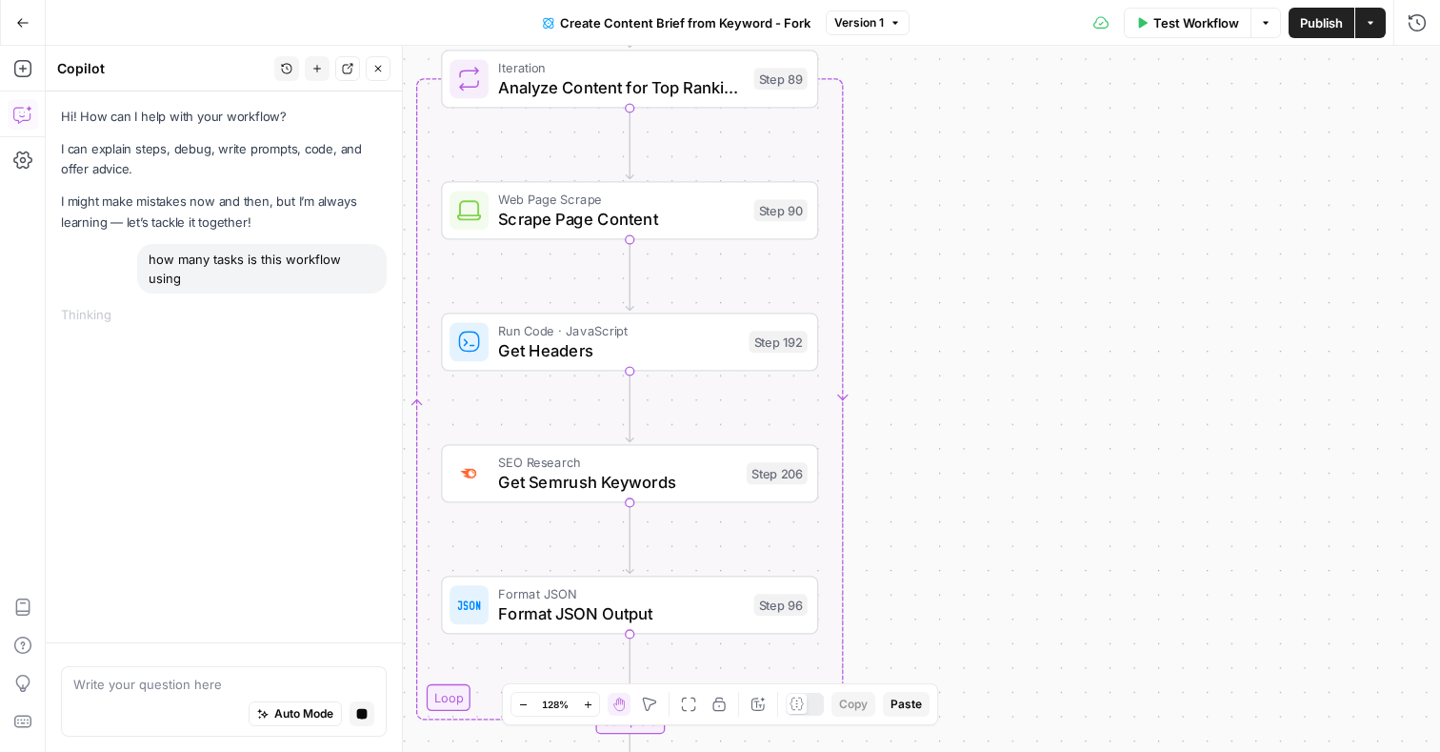
drag, startPoint x: 1115, startPoint y: 193, endPoint x: 1288, endPoint y: 218, distance: 174.2
click at [1289, 218] on div "Workflow Set Inputs Inputs Google Search Perform Google Search Step 51 Loop Ite…" at bounding box center [743, 399] width 1395 height 706
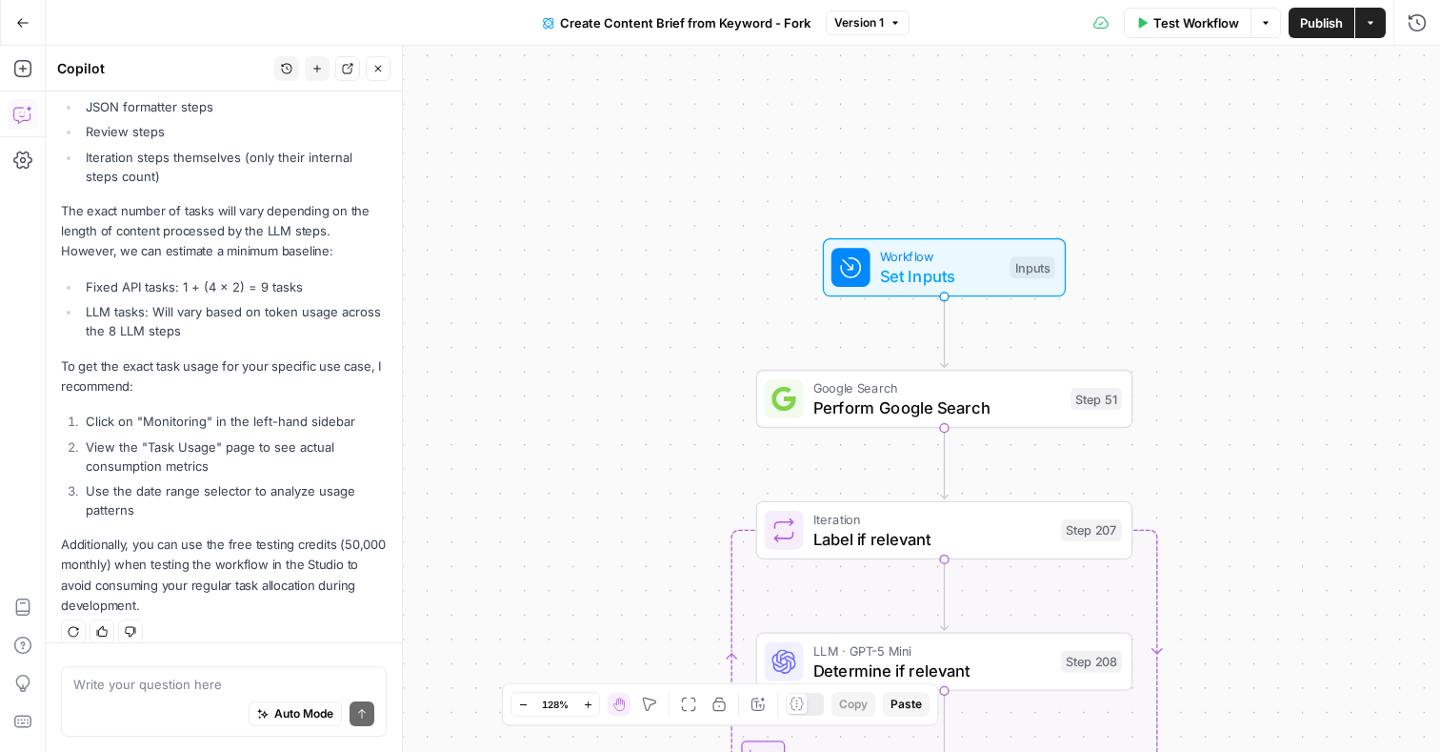
scroll to position [737, 0]
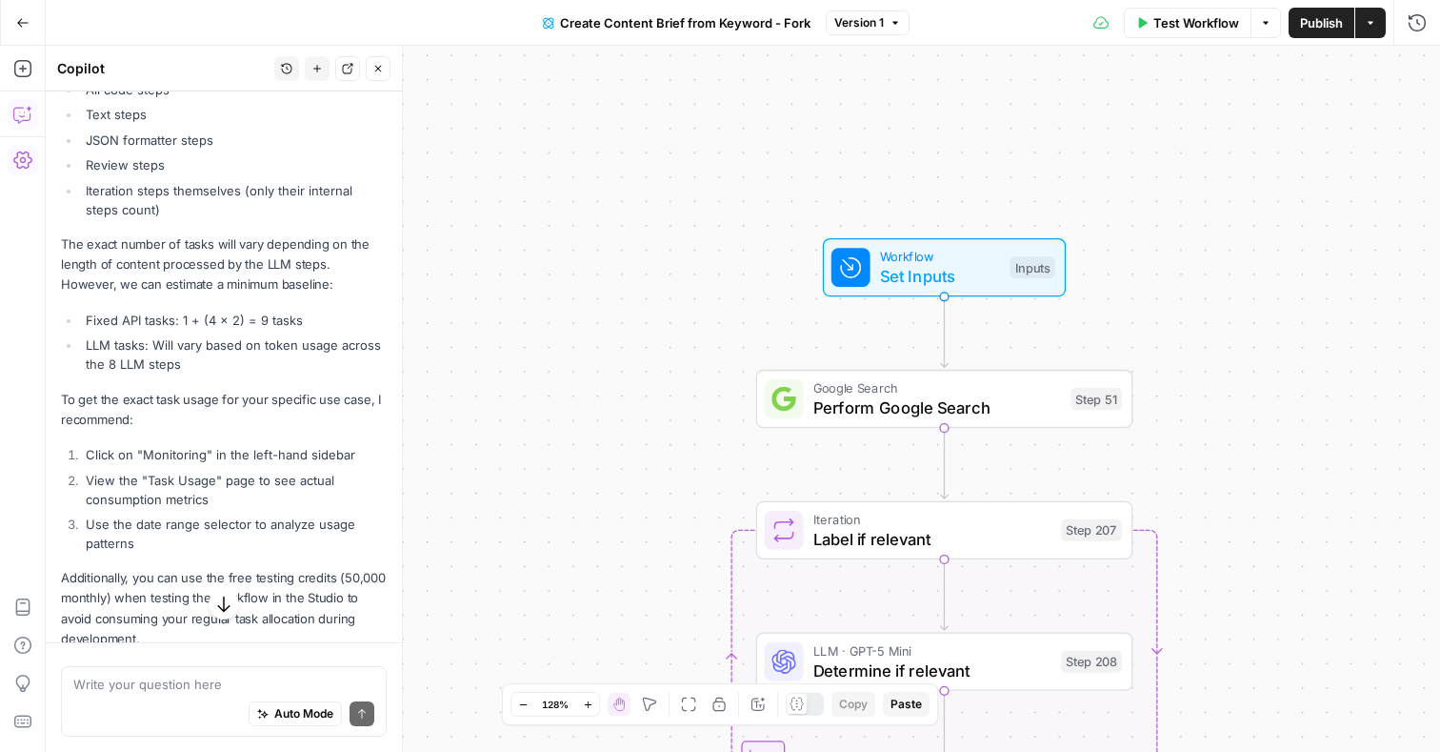
click at [25, 155] on icon "button" at bounding box center [22, 160] width 19 height 19
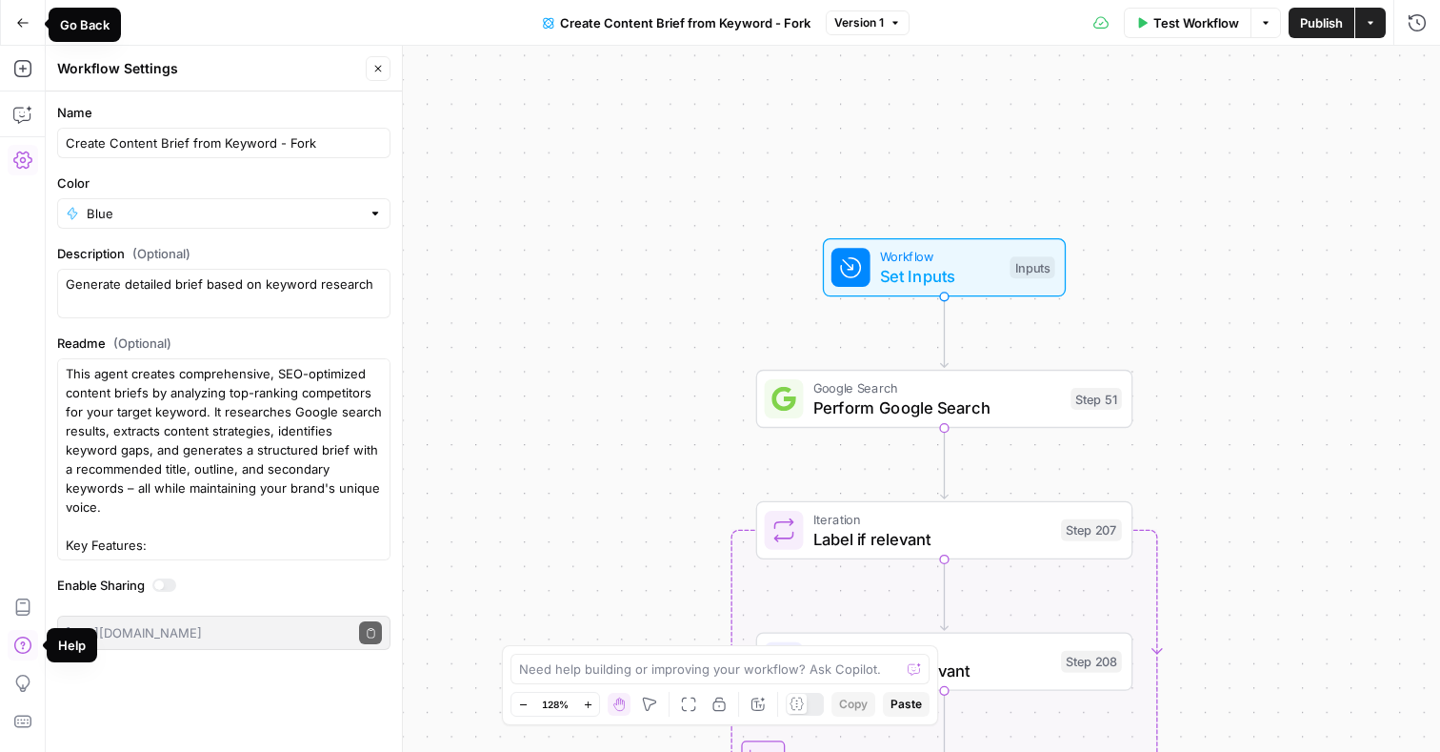
click at [21, 30] on button "Go Back" at bounding box center [23, 23] width 34 height 34
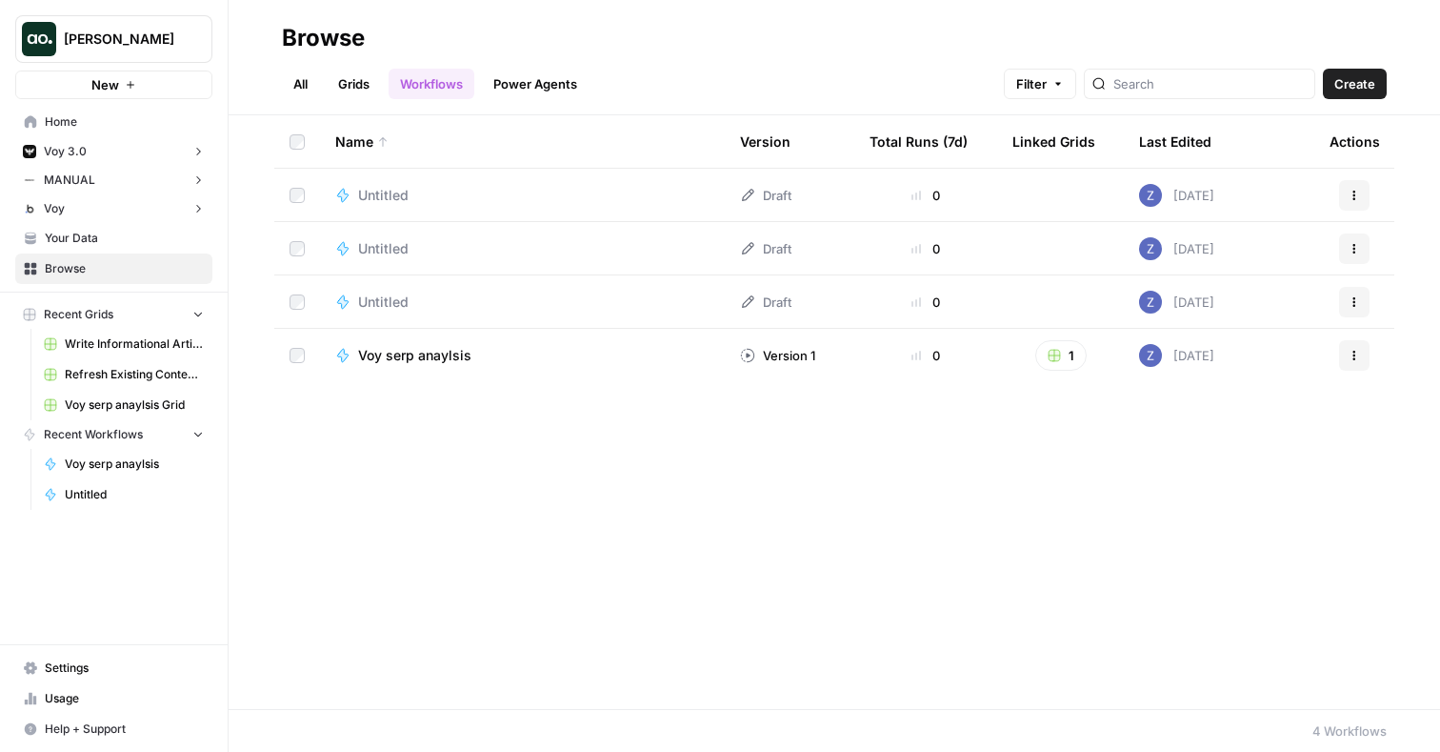
click at [72, 691] on span "Usage" at bounding box center [124, 698] width 159 height 17
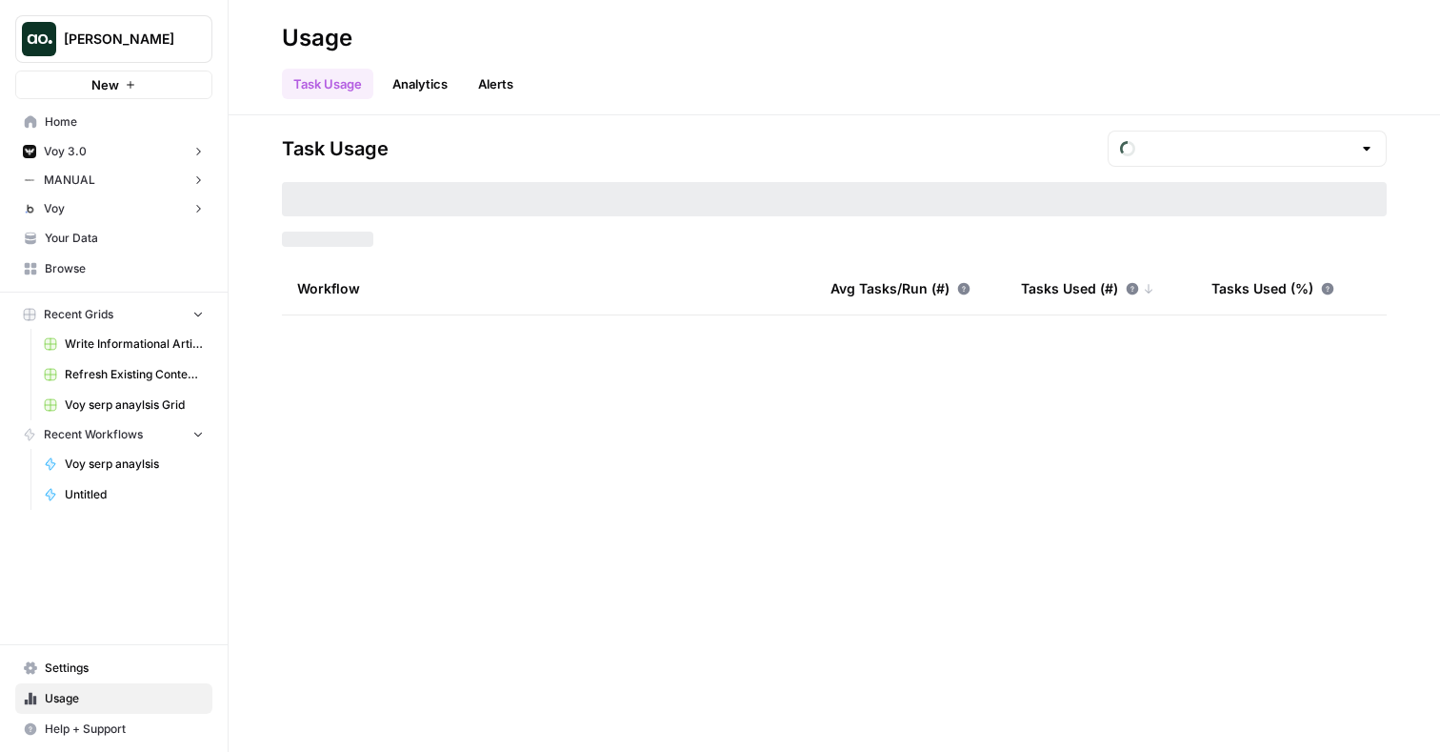
type input "August Tasks"
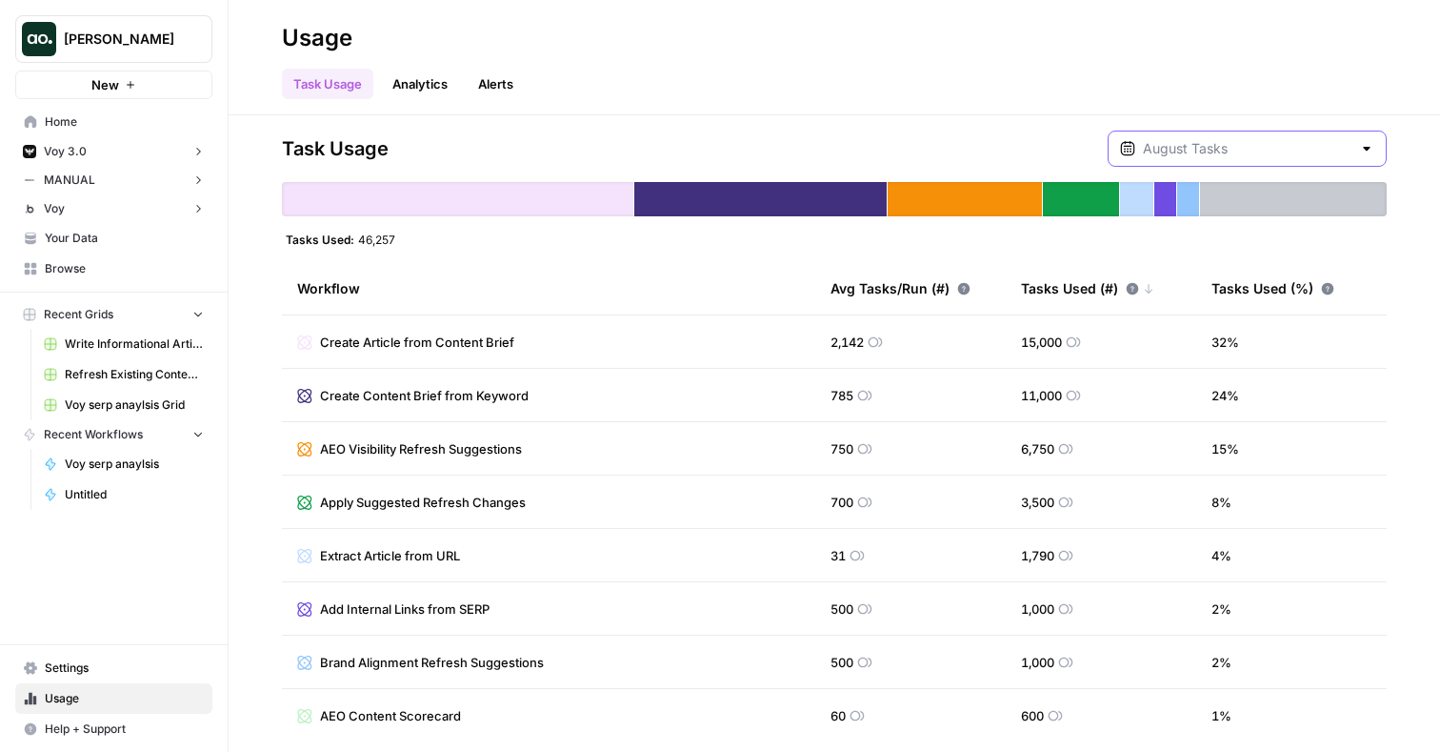
click at [1277, 154] on input "text" at bounding box center [1247, 148] width 209 height 19
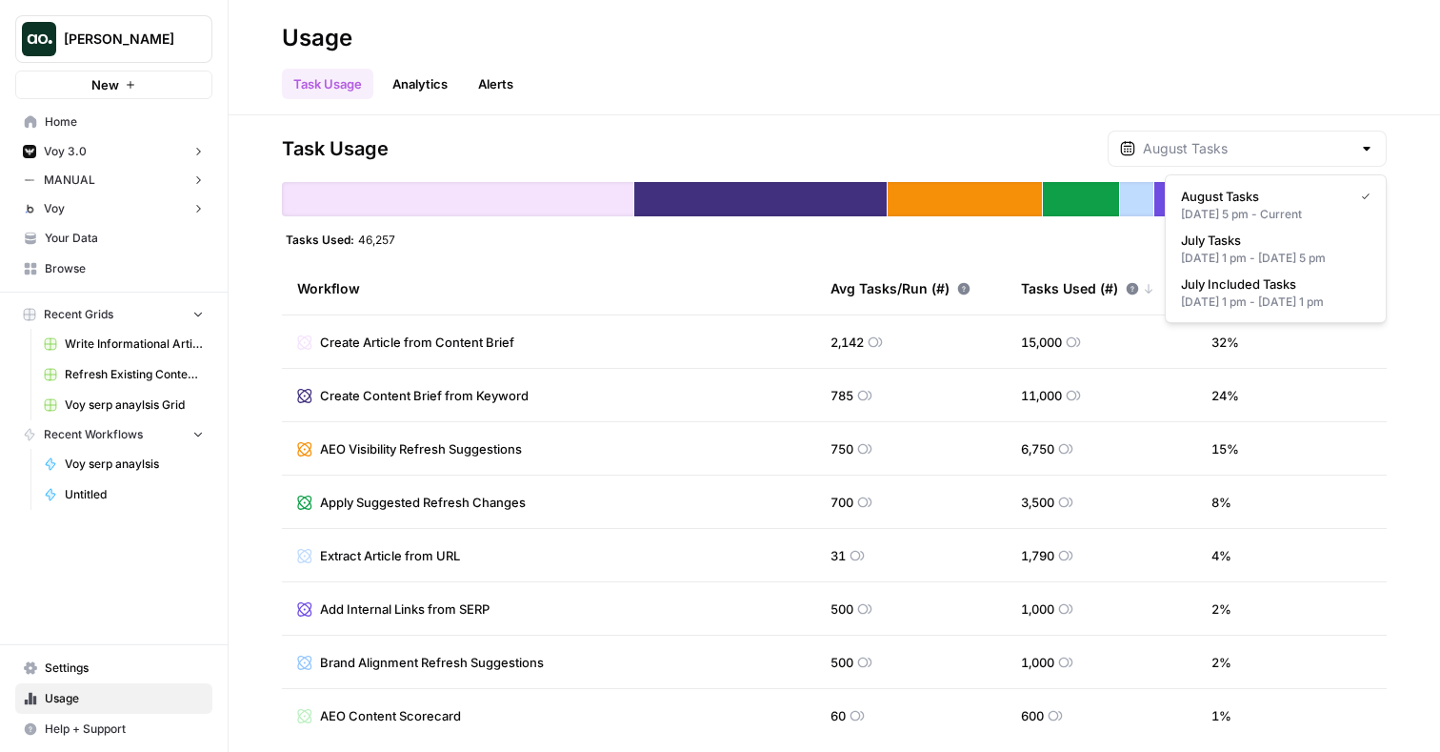
type input "August Tasks"
click at [671, 291] on div "Workflow" at bounding box center [548, 288] width 503 height 52
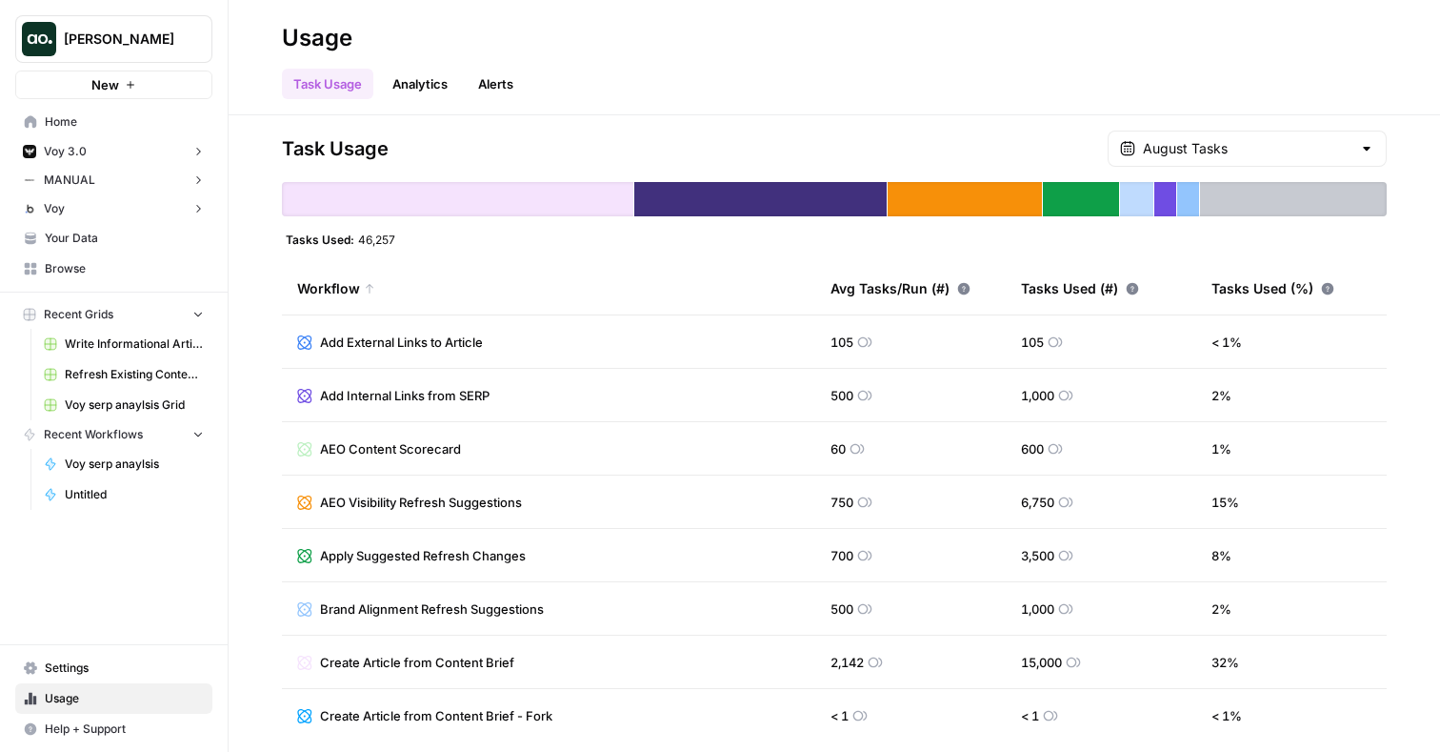
click at [135, 47] on div "New" at bounding box center [114, 45] width 46 height 30
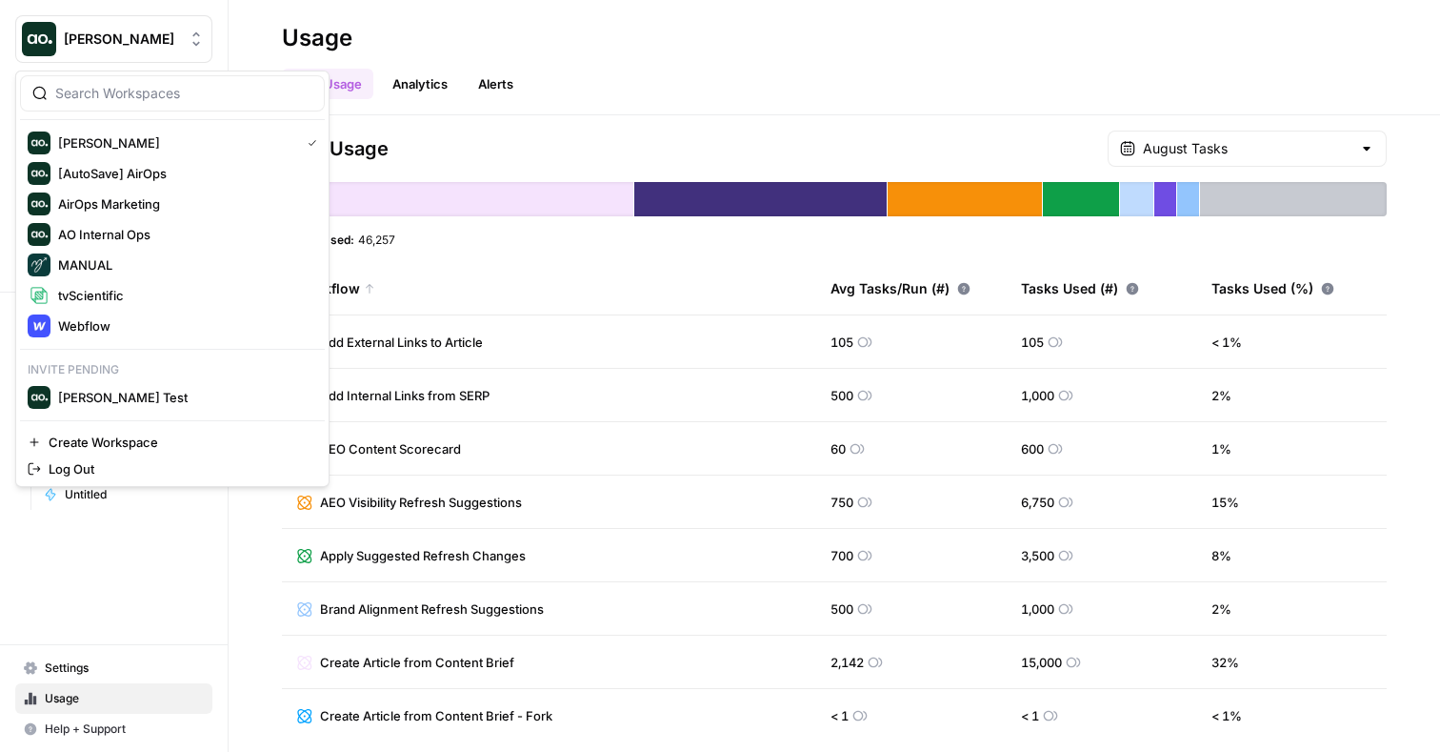
click at [168, 41] on span "[PERSON_NAME]" at bounding box center [121, 39] width 115 height 19
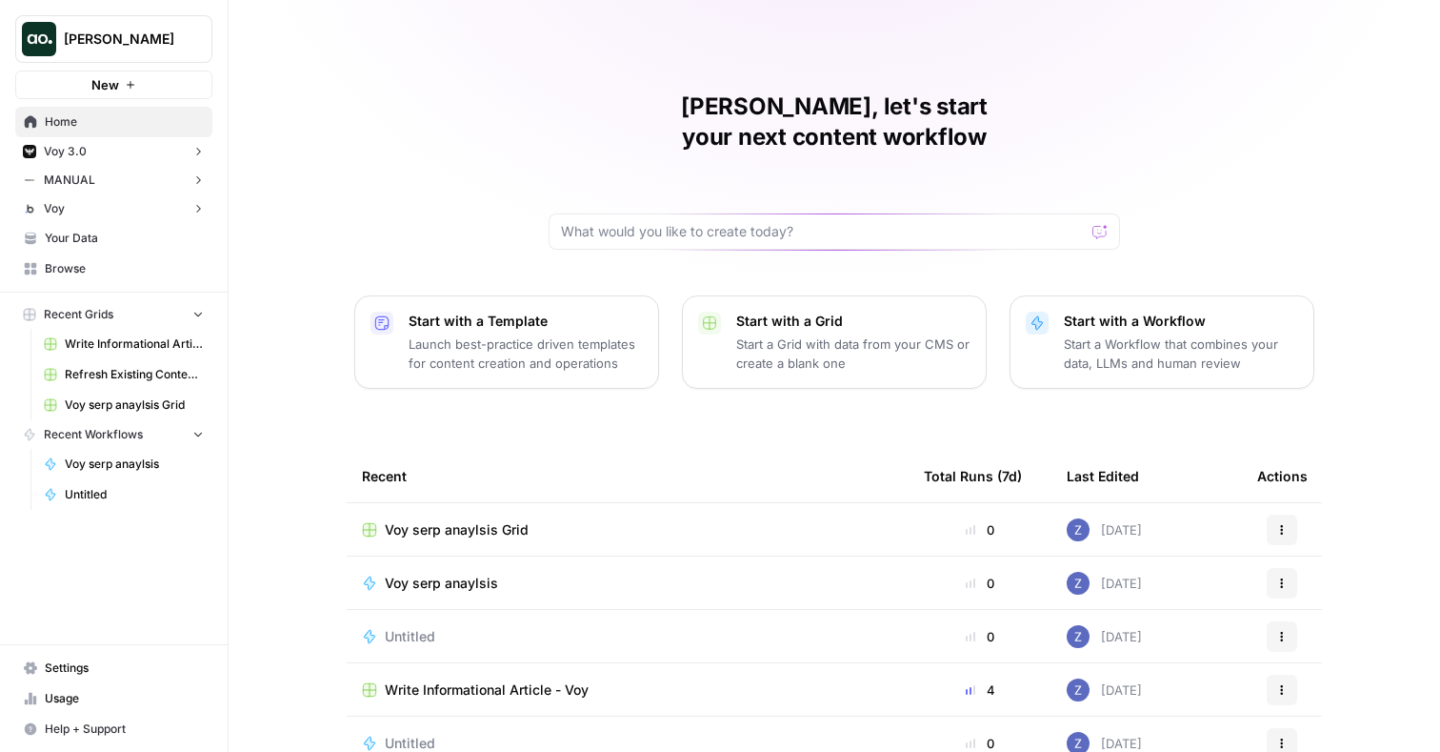
click at [163, 45] on span "[PERSON_NAME]" at bounding box center [121, 39] width 115 height 19
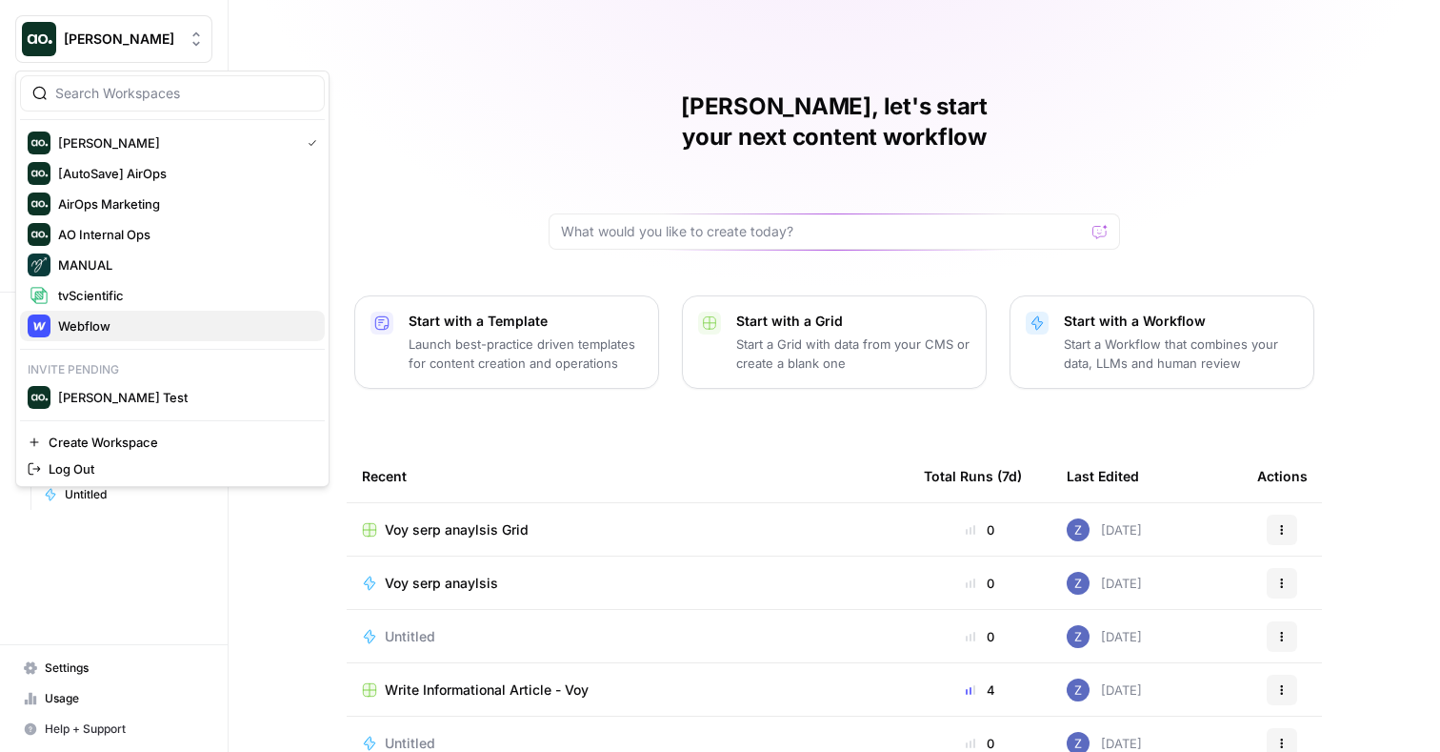
click at [76, 329] on span "Webflow" at bounding box center [183, 325] width 251 height 19
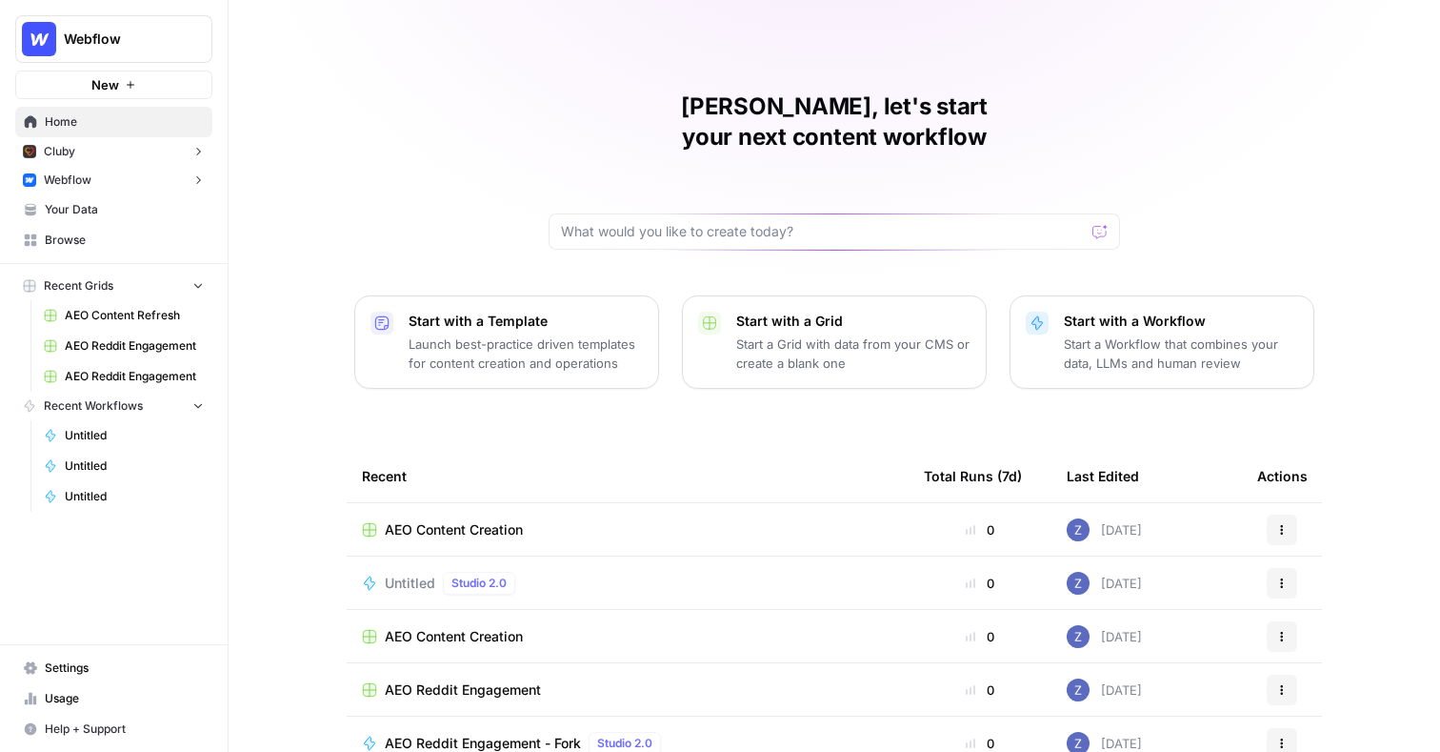
click at [142, 188] on button "Webflow" at bounding box center [113, 180] width 197 height 29
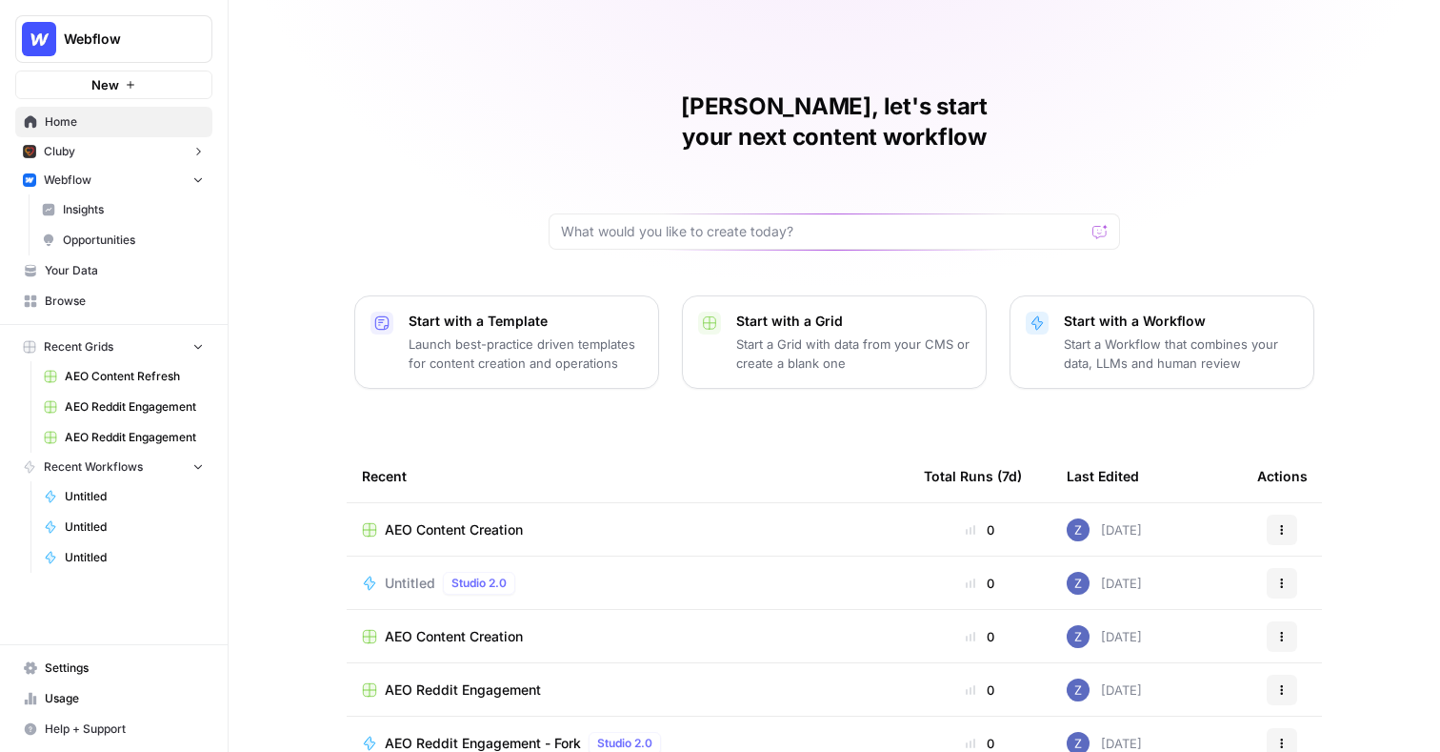
click at [152, 202] on span "Insights" at bounding box center [133, 209] width 141 height 17
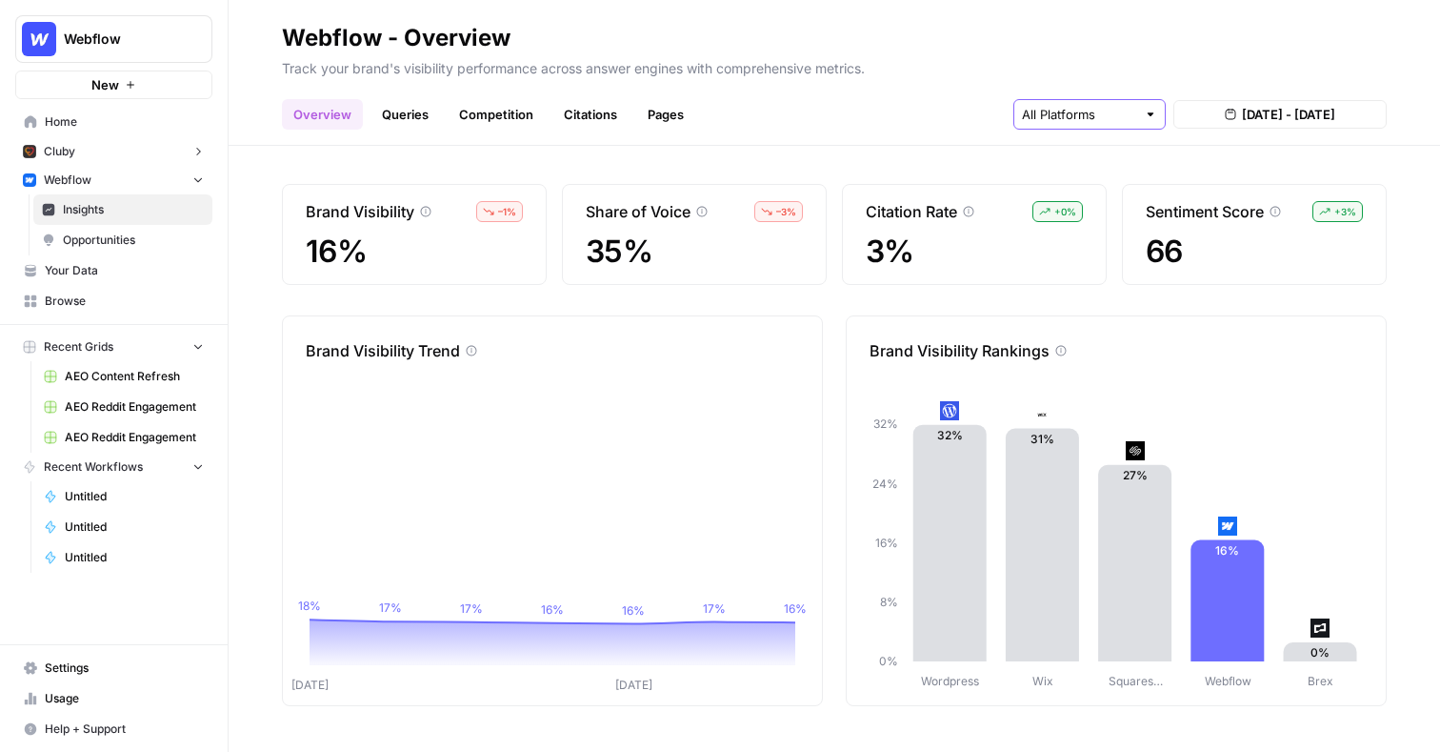
click at [1093, 118] on input "text" at bounding box center [1079, 114] width 114 height 19
click at [951, 101] on div "Overview Queries Competition Citations Pages Aug 16, 2025 - Aug 22, 2025" at bounding box center [834, 107] width 1105 height 46
click at [417, 114] on link "Queries" at bounding box center [406, 114] width 70 height 30
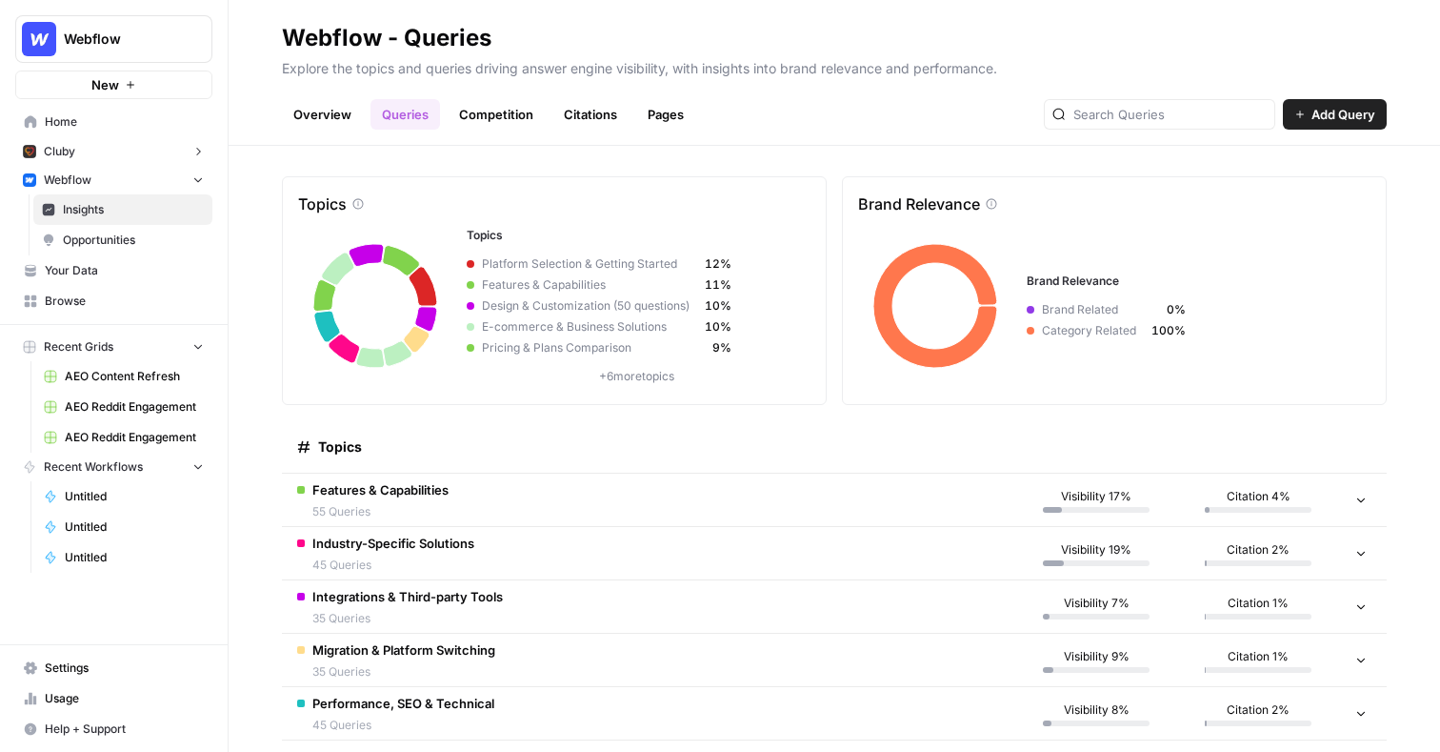
scroll to position [6, 0]
click at [814, 518] on td "Features & Capabilities 55 Queries" at bounding box center [649, 501] width 734 height 52
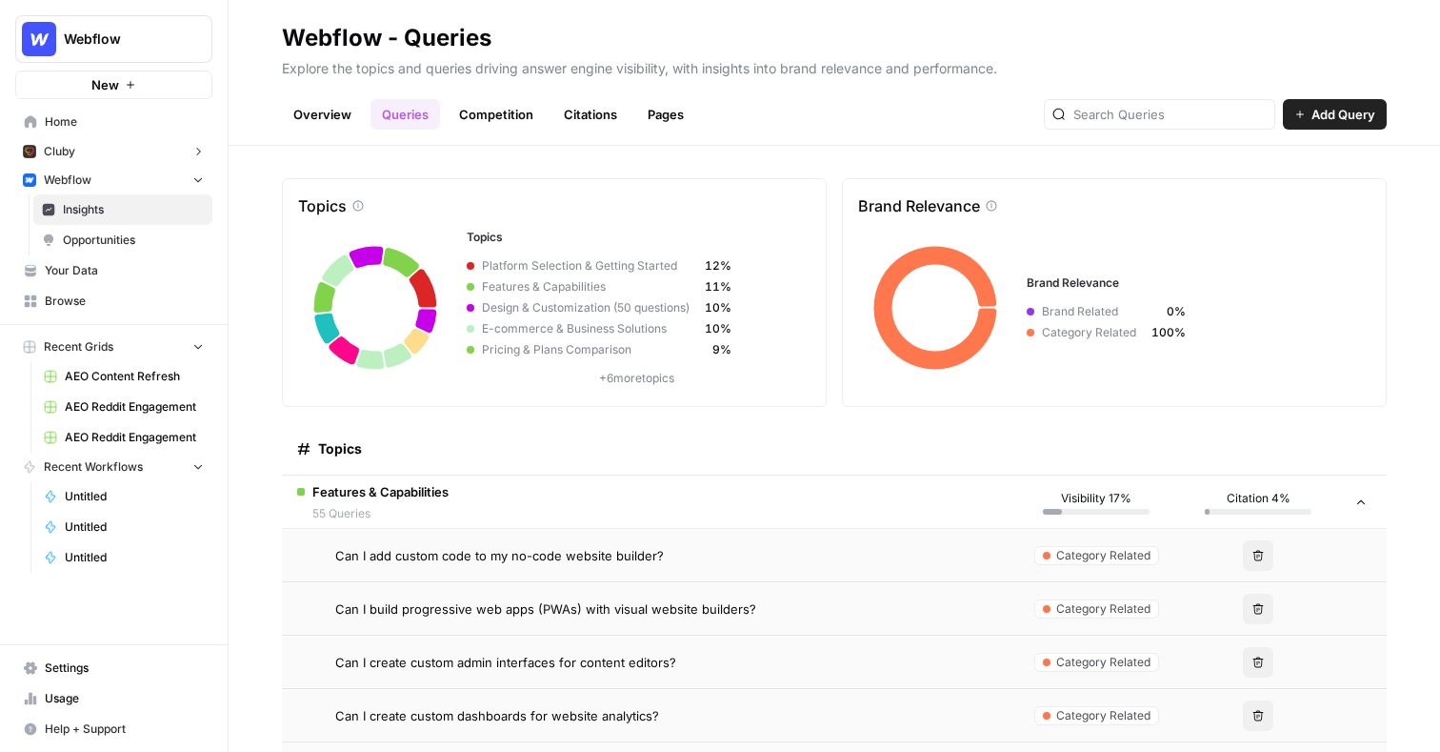
click at [794, 498] on td "Features & Capabilities 55 Queries" at bounding box center [649, 501] width 734 height 52
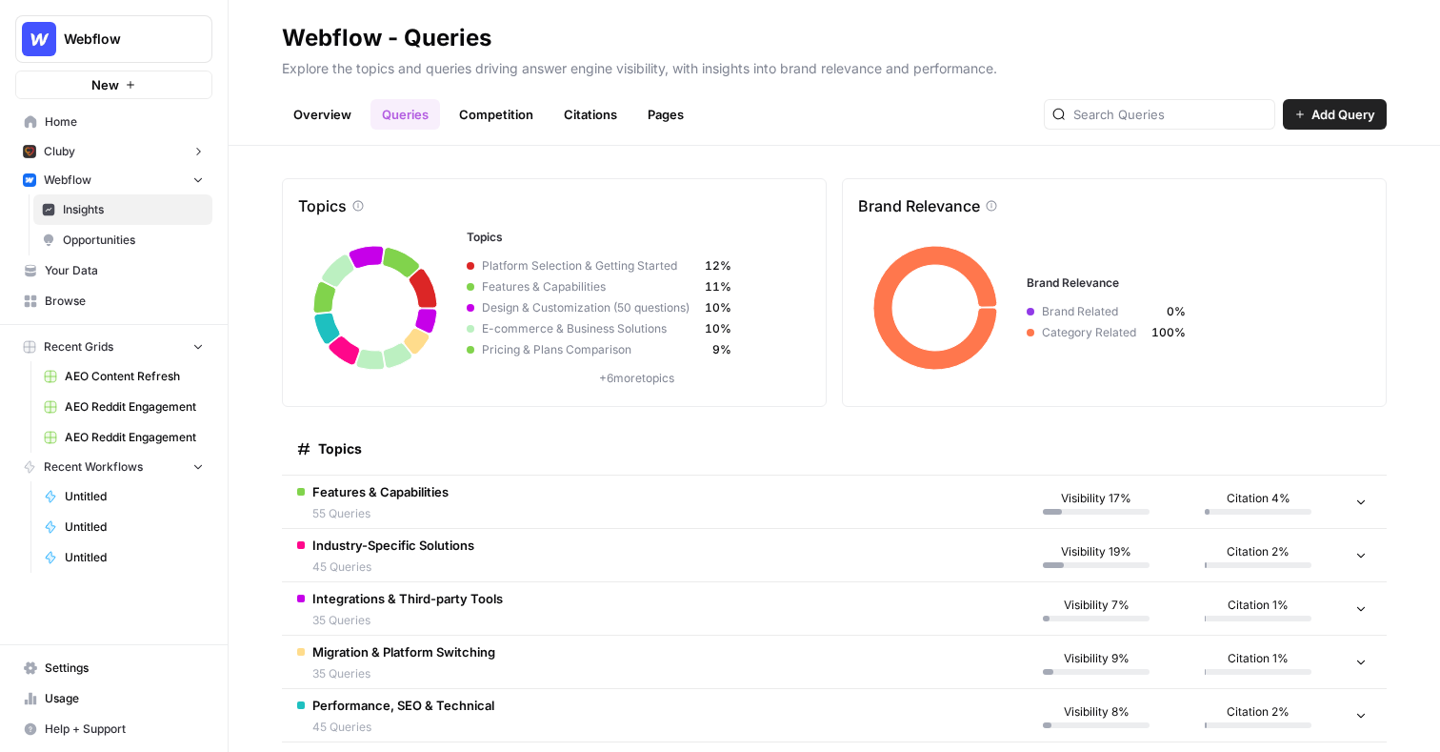
click at [171, 237] on span "Opportunities" at bounding box center [133, 239] width 141 height 17
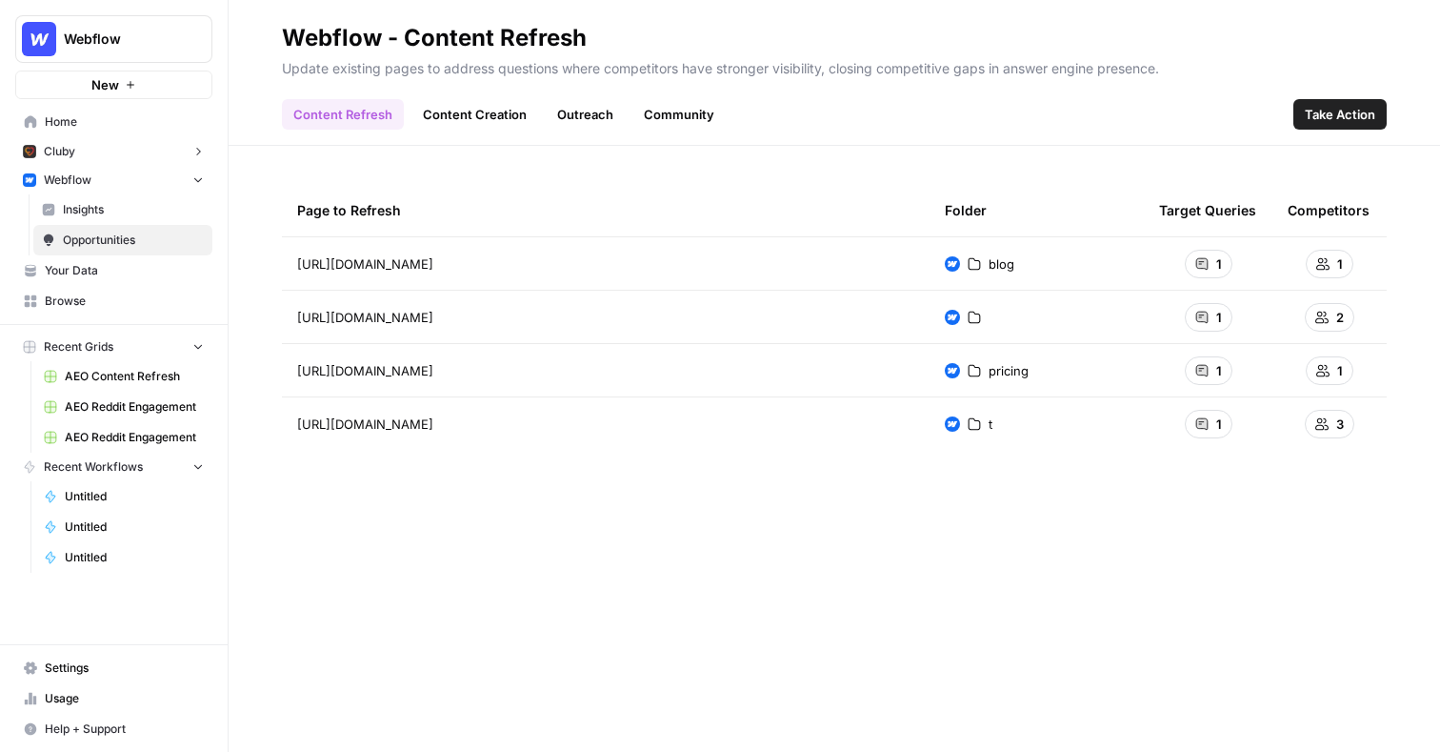
click at [448, 111] on link "Content Creation" at bounding box center [475, 114] width 127 height 30
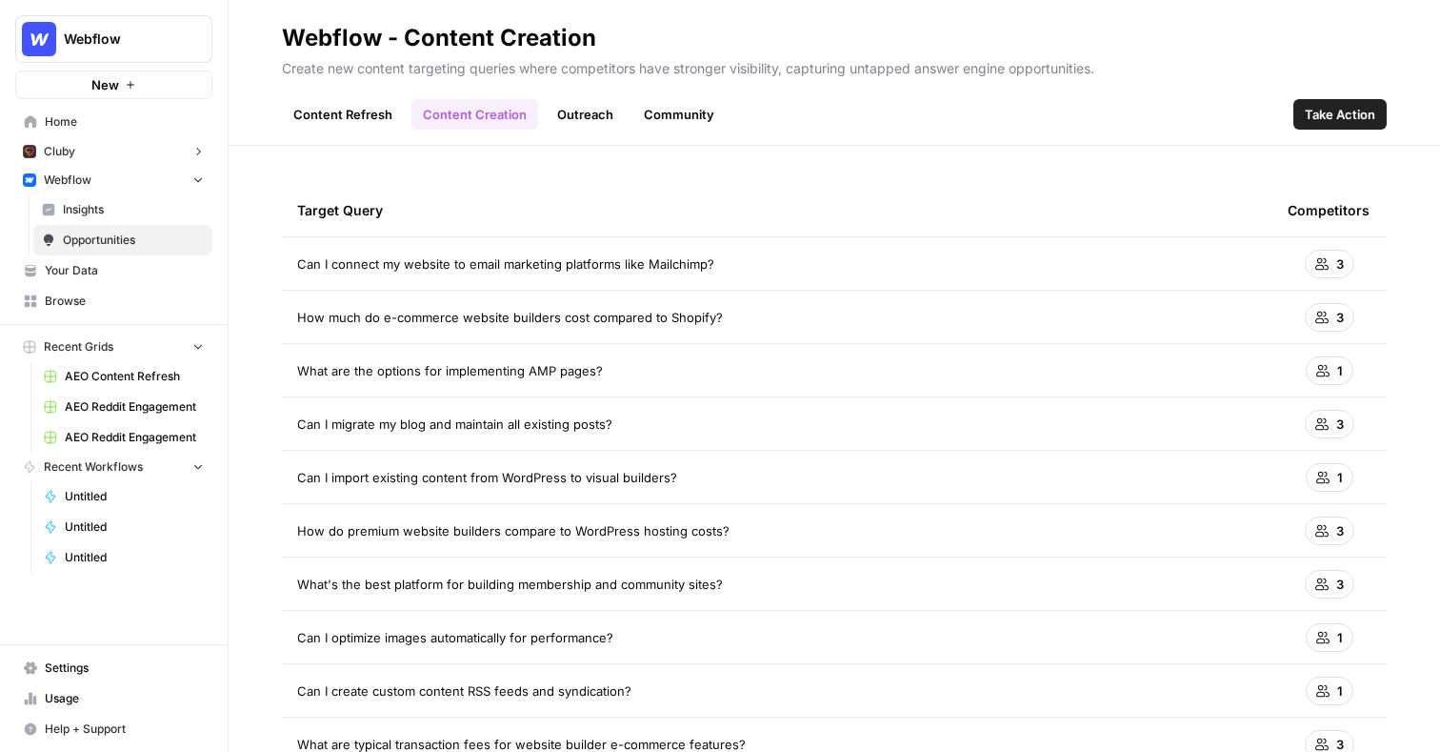
click at [577, 117] on link "Outreach" at bounding box center [585, 114] width 79 height 30
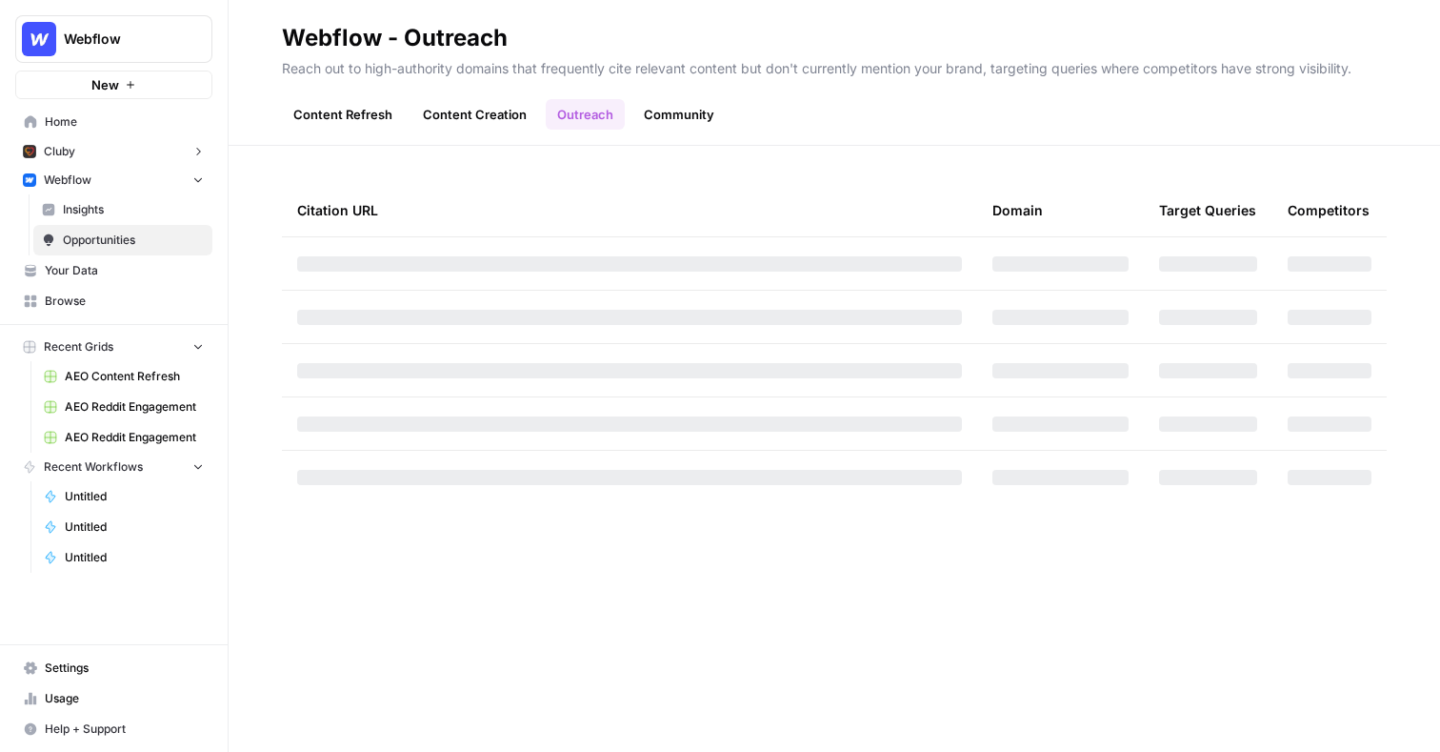
click at [671, 119] on link "Community" at bounding box center [679, 114] width 93 height 30
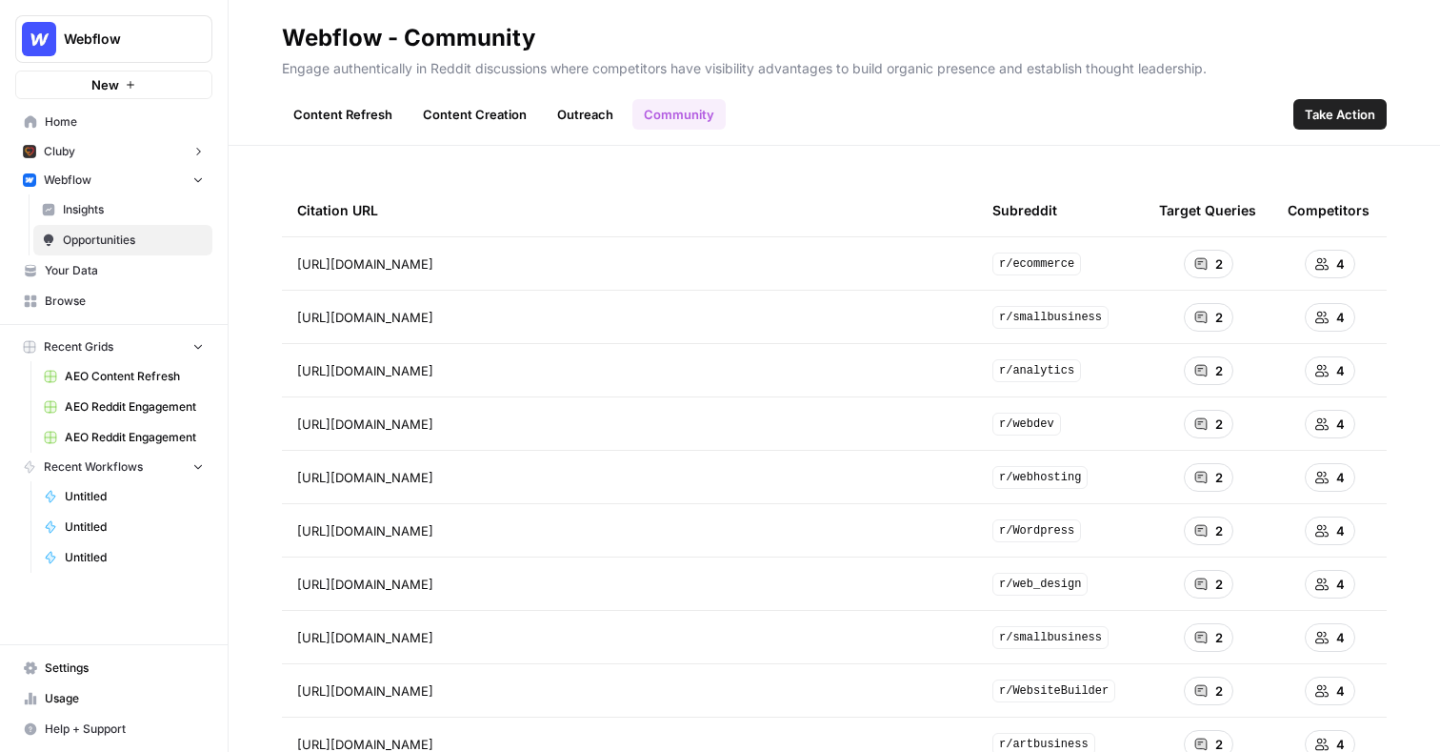
click at [581, 117] on link "Outreach" at bounding box center [585, 114] width 79 height 30
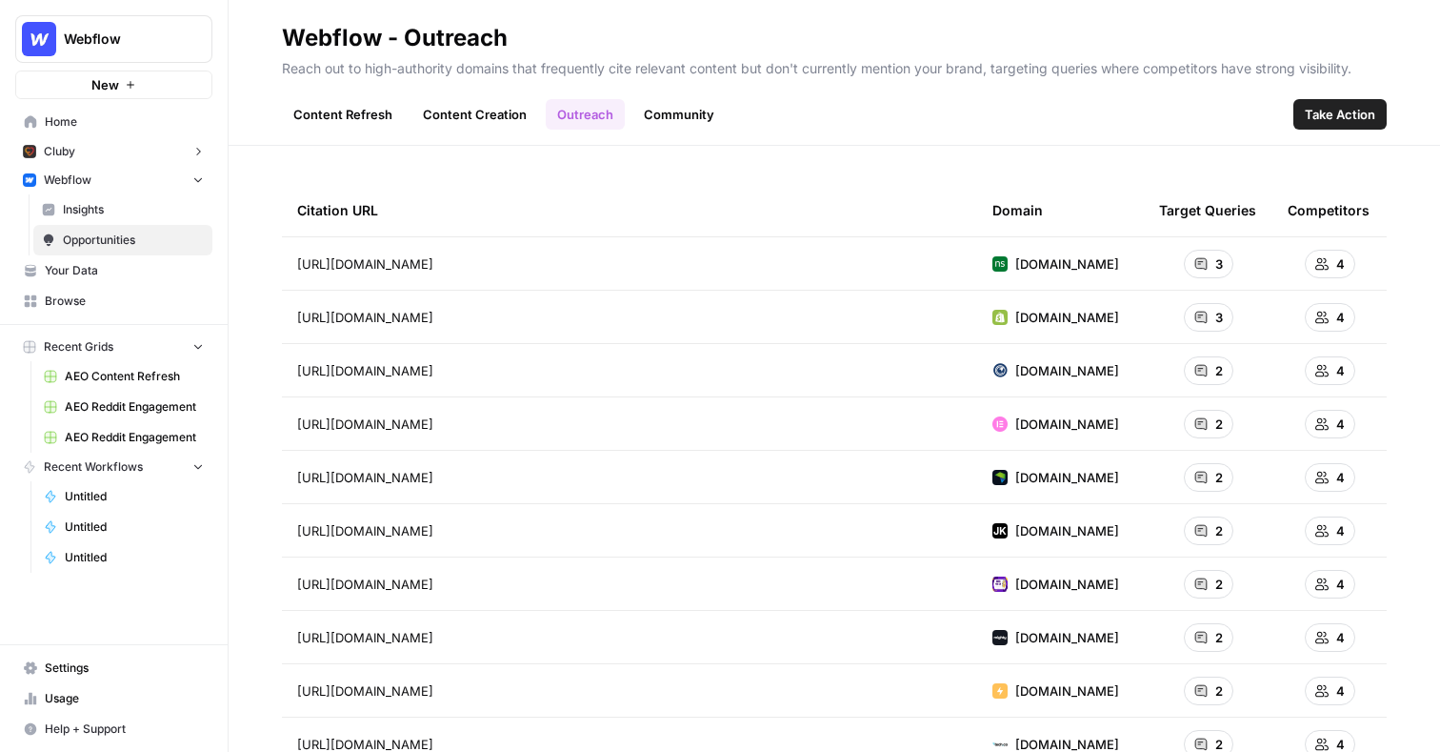
click at [482, 124] on link "Content Creation" at bounding box center [475, 114] width 127 height 30
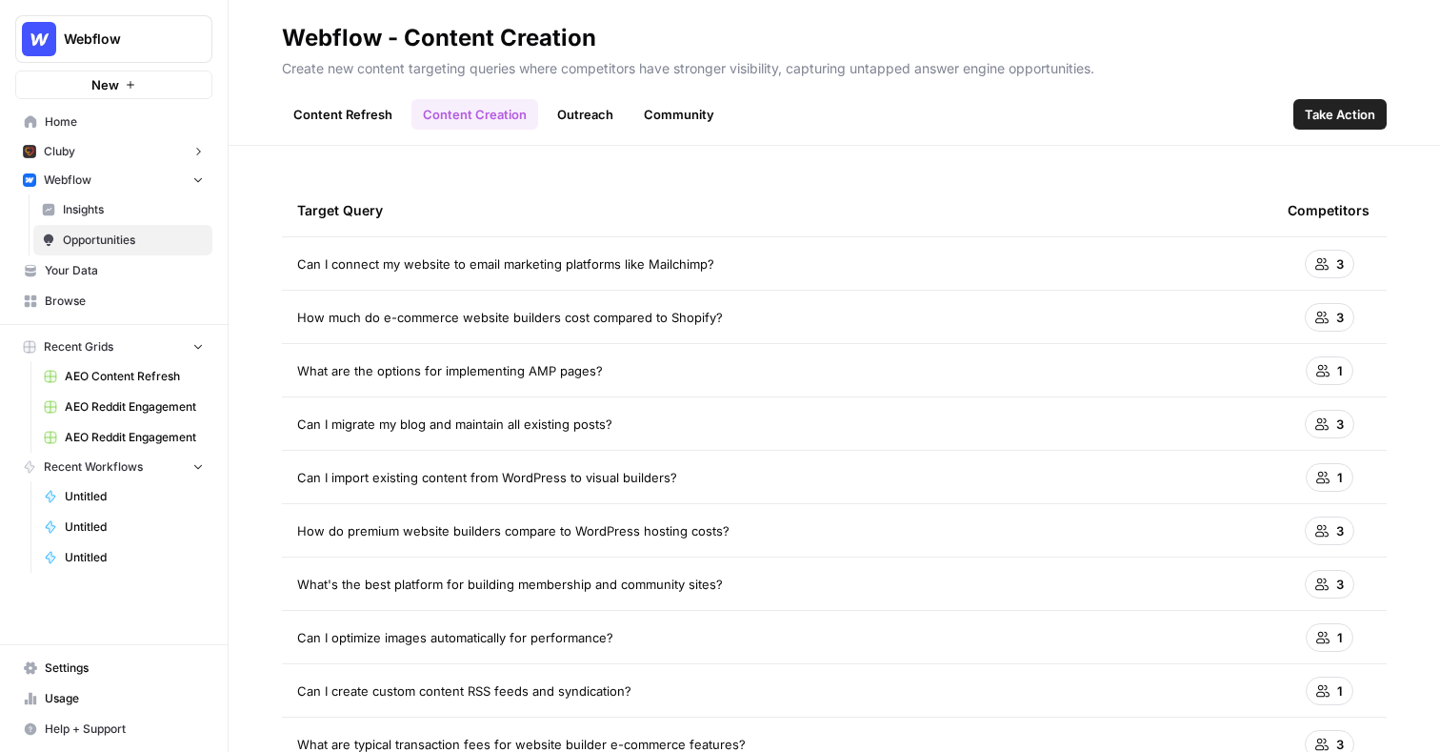
click at [1334, 113] on span "Take Action" at bounding box center [1340, 114] width 70 height 19
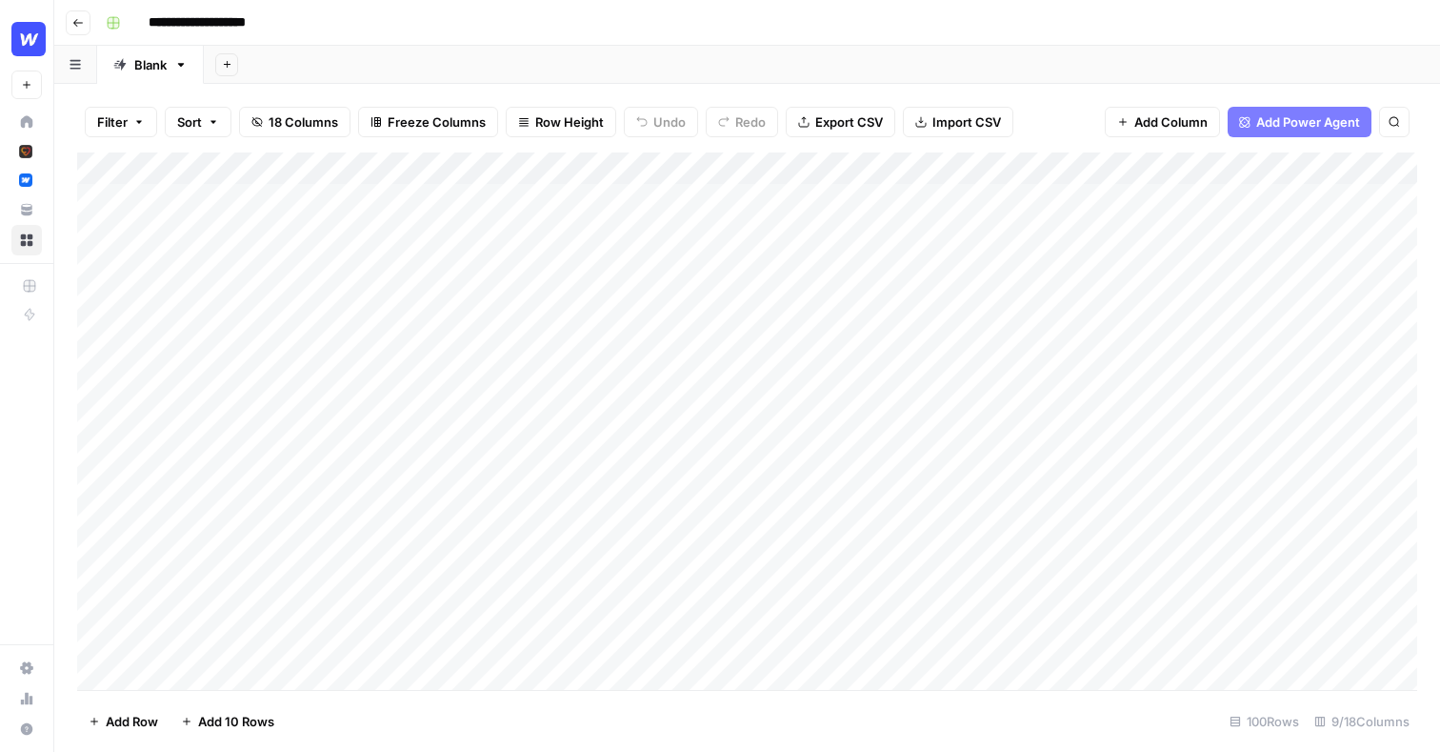
click at [1221, 172] on div "Add Column" at bounding box center [747, 420] width 1340 height 537
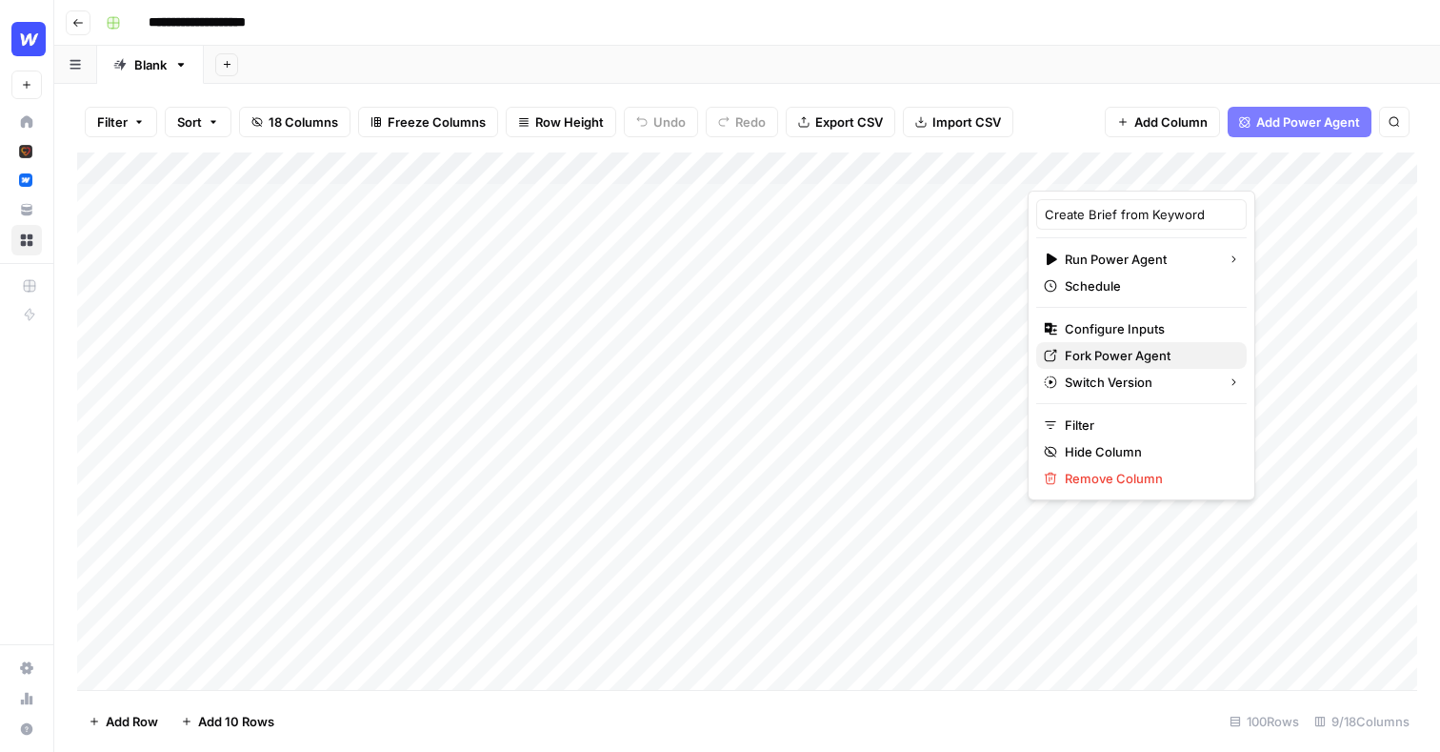
click at [1095, 352] on span "Fork Power Agent" at bounding box center [1148, 355] width 167 height 19
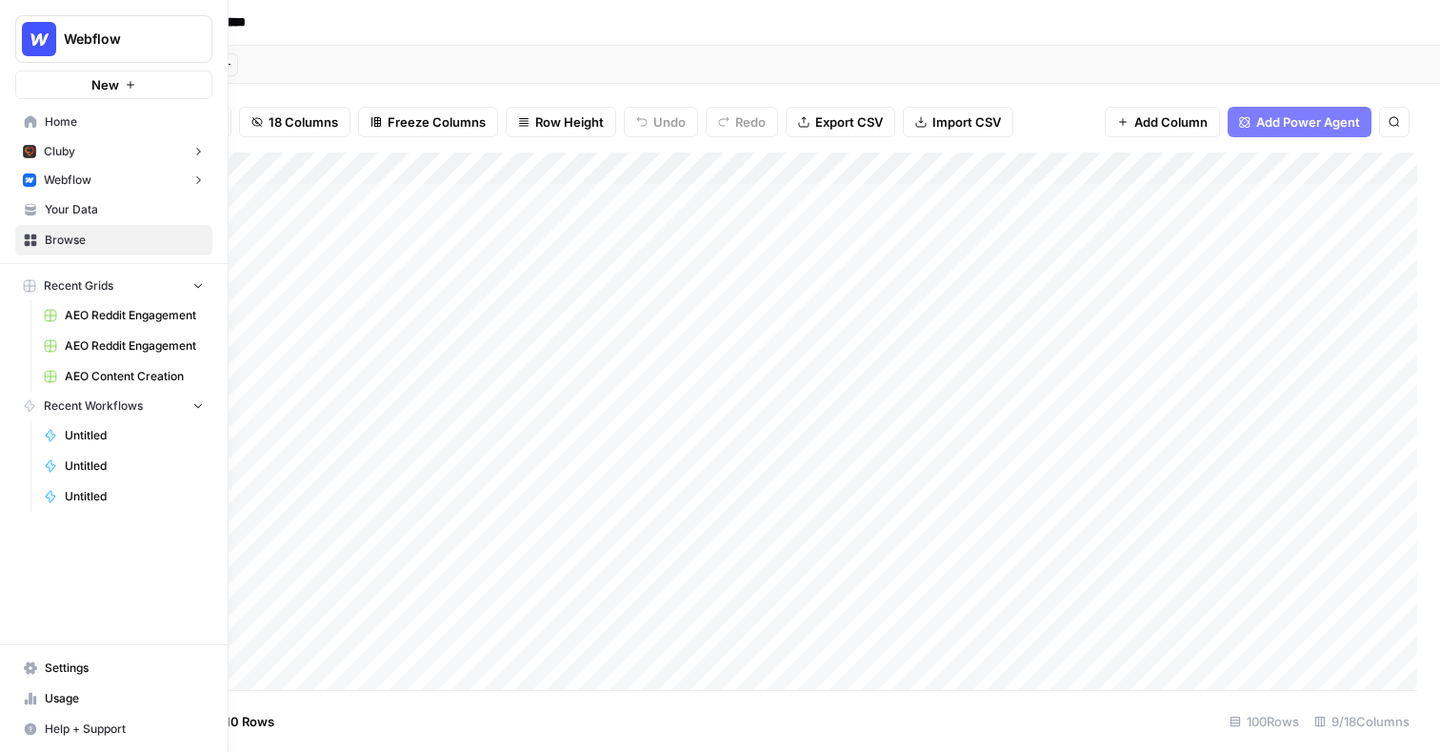
click at [67, 211] on span "Your Data" at bounding box center [124, 209] width 159 height 17
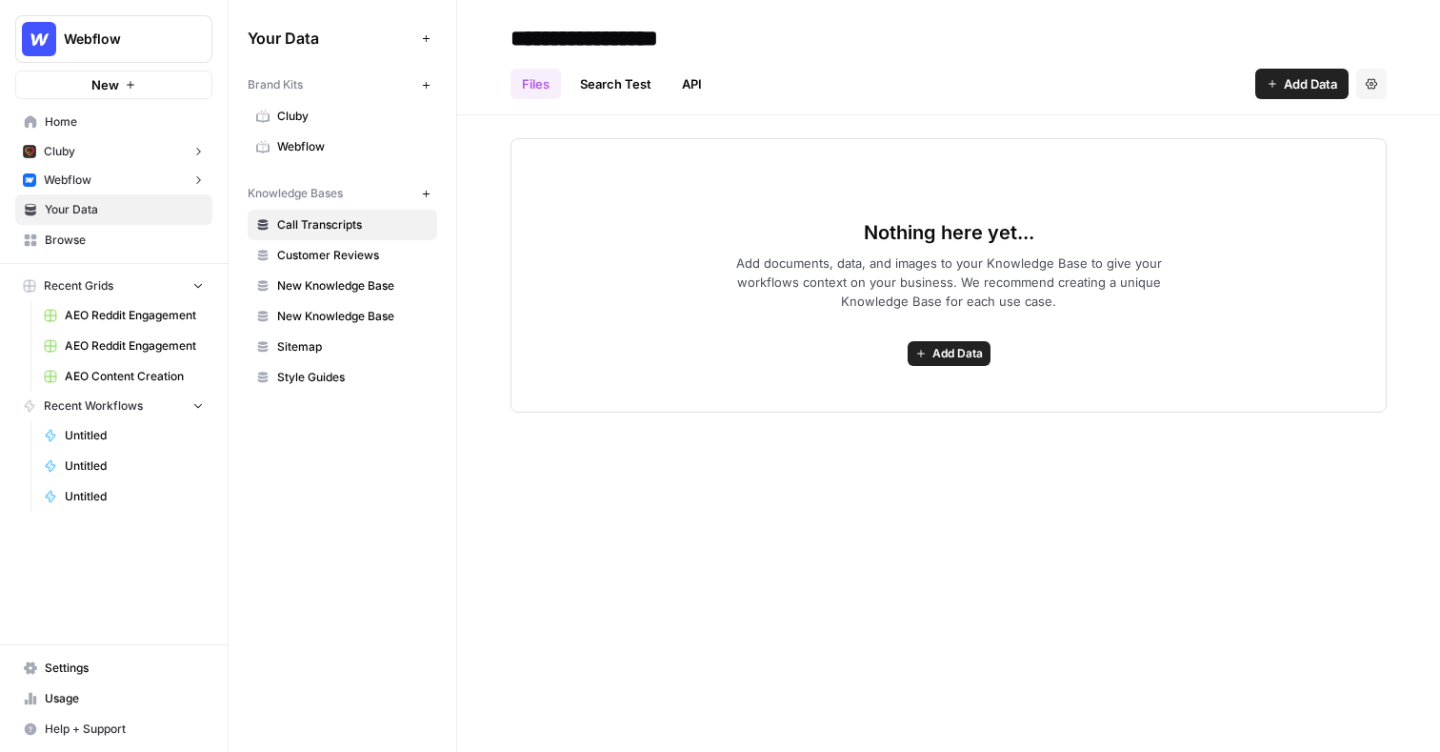
click at [372, 149] on span "Webflow" at bounding box center [352, 146] width 151 height 17
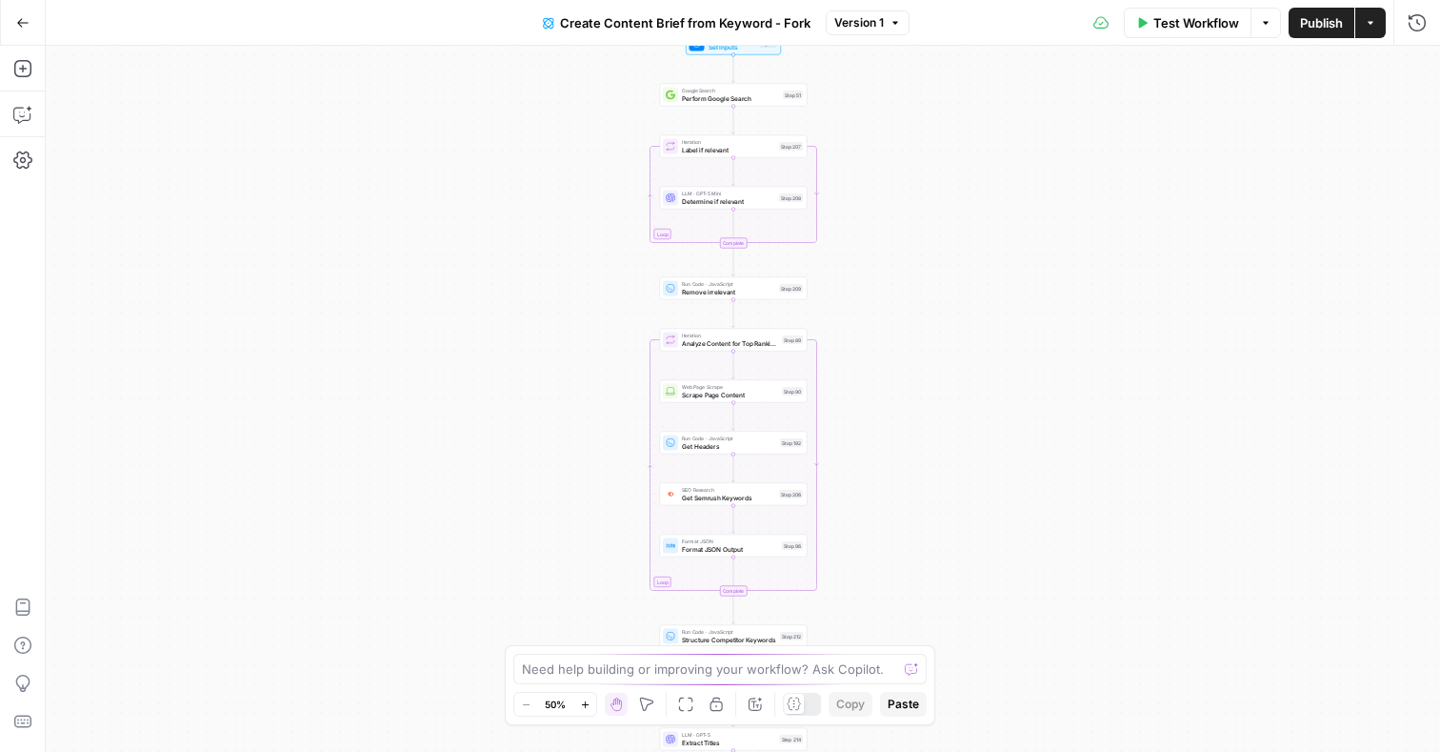
drag, startPoint x: 870, startPoint y: 142, endPoint x: 860, endPoint y: 350, distance: 207.9
click at [860, 350] on div "Workflow Set Inputs Inputs Google Search Perform Google Search Step 51 Loop Ite…" at bounding box center [743, 399] width 1395 height 706
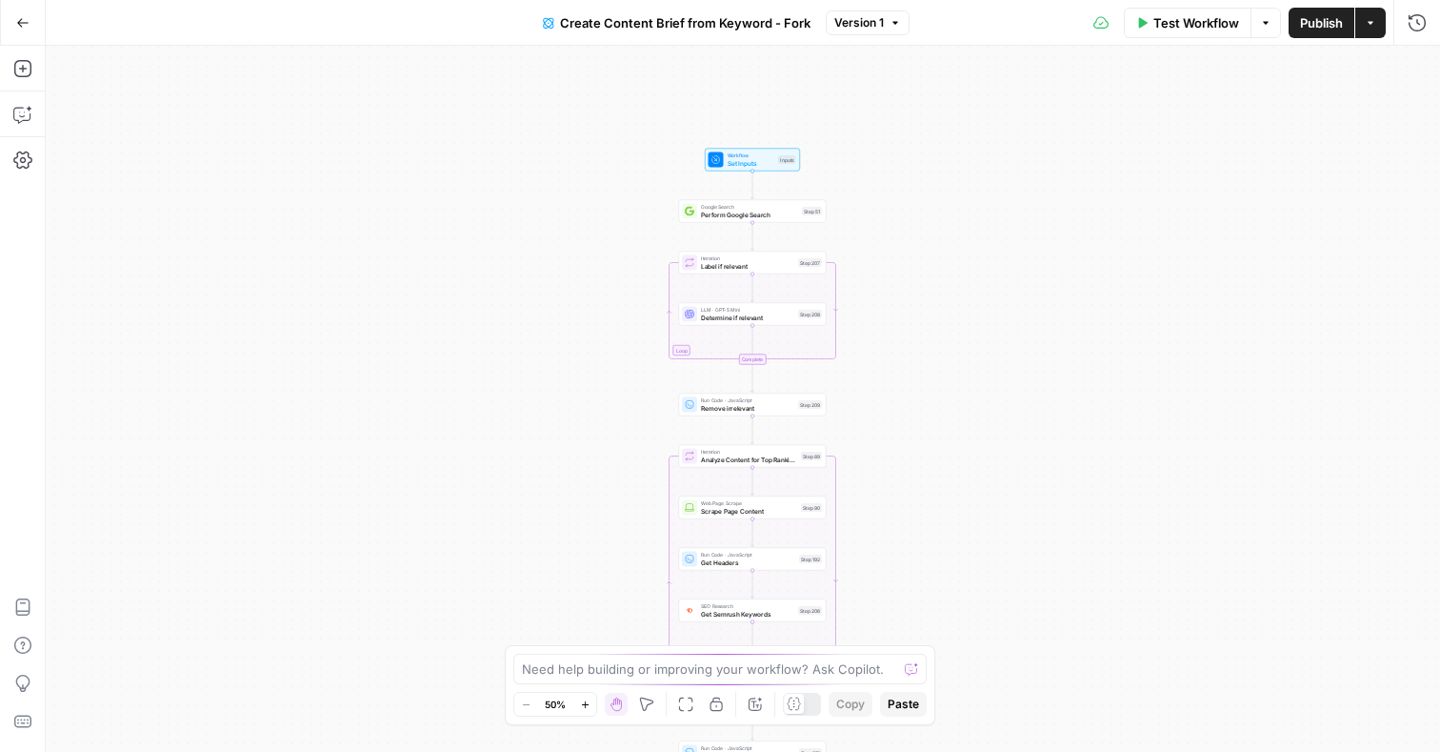
drag, startPoint x: 873, startPoint y: 230, endPoint x: 892, endPoint y: 362, distance: 133.8
click at [892, 362] on div "Workflow Set Inputs Inputs Google Search Perform Google Search Step 51 Loop Ite…" at bounding box center [743, 399] width 1395 height 706
